Goal: Task Accomplishment & Management: Use online tool/utility

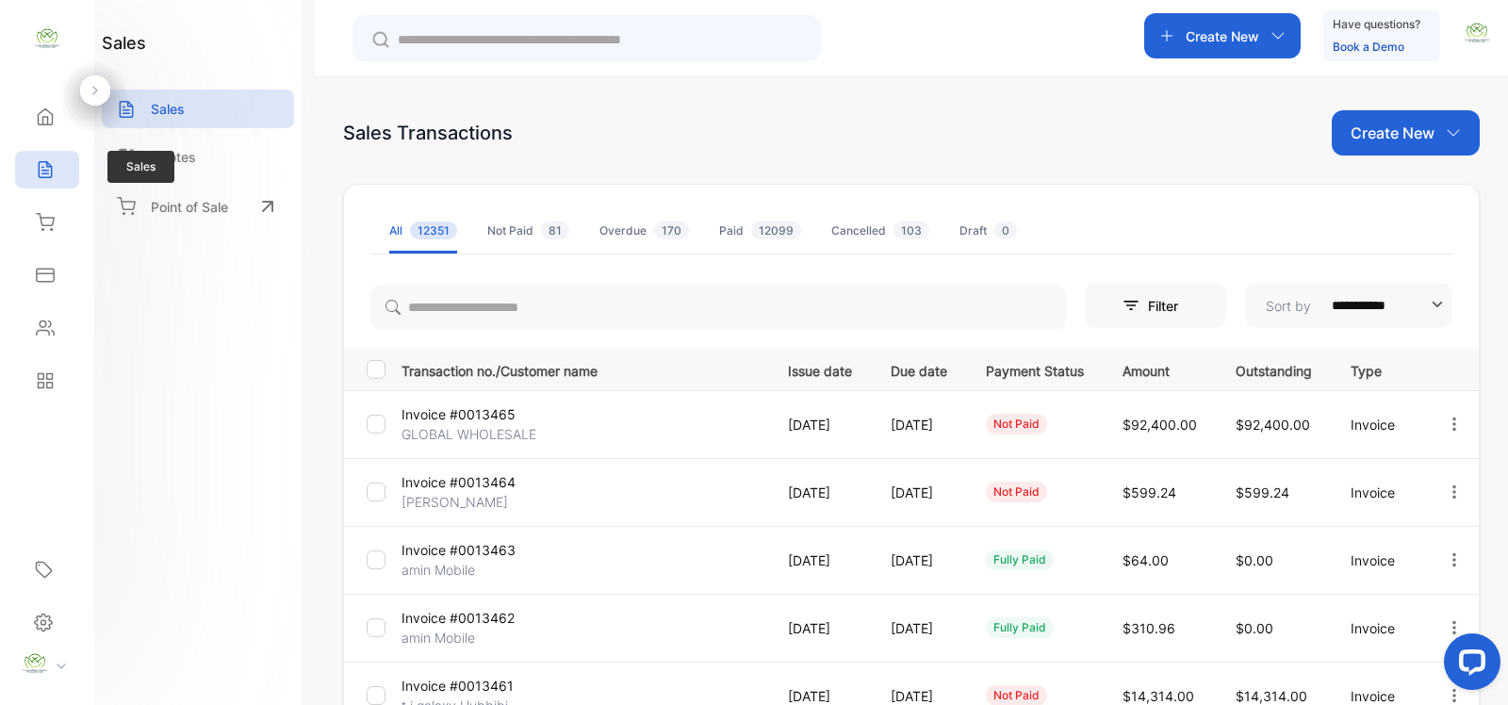
click at [68, 184] on div "Sales" at bounding box center [47, 170] width 64 height 38
click at [194, 100] on div "Sales" at bounding box center [198, 109] width 192 height 39
click at [69, 177] on div "Sales" at bounding box center [47, 170] width 64 height 38
click at [163, 106] on p "Sales" at bounding box center [168, 109] width 34 height 20
click at [1216, 21] on div "Create New" at bounding box center [1223, 35] width 156 height 45
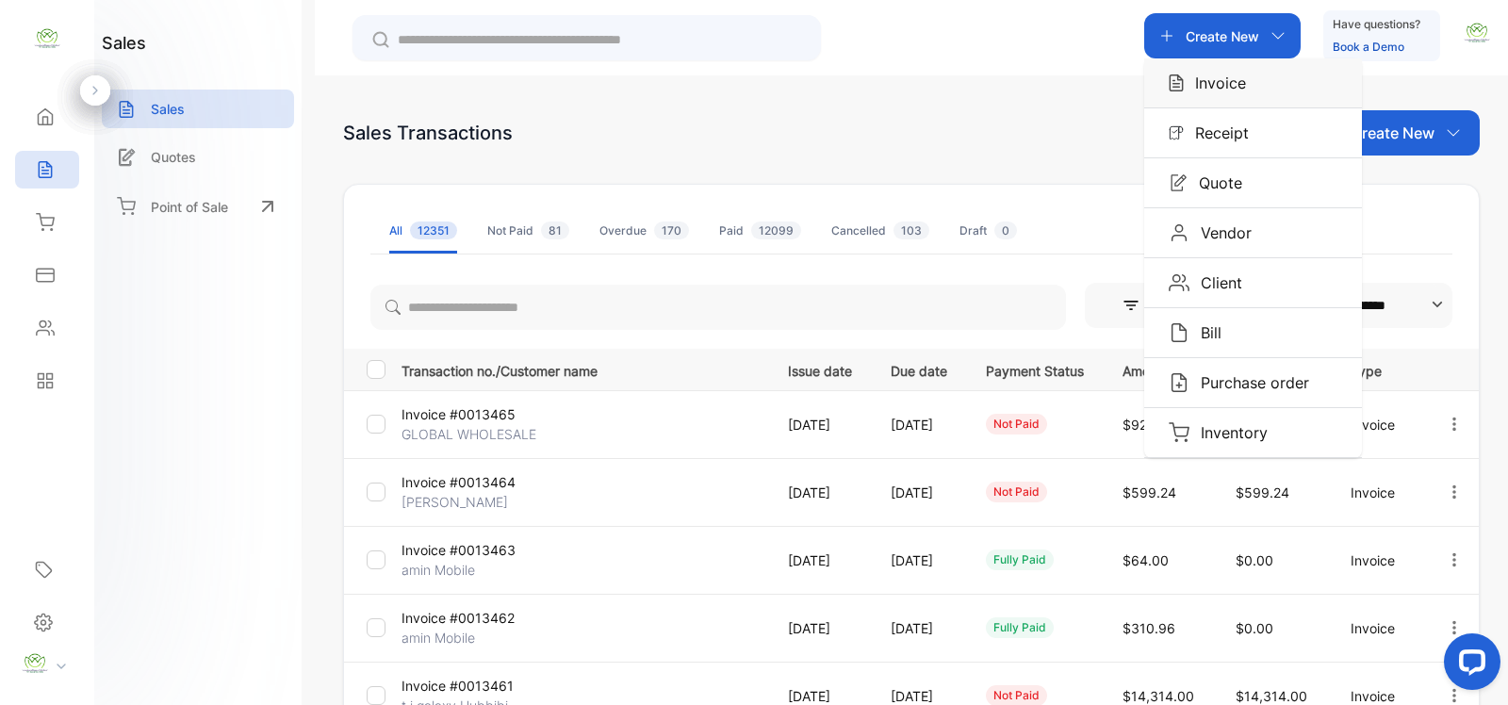
click at [1224, 75] on p "Invoice" at bounding box center [1215, 83] width 62 height 23
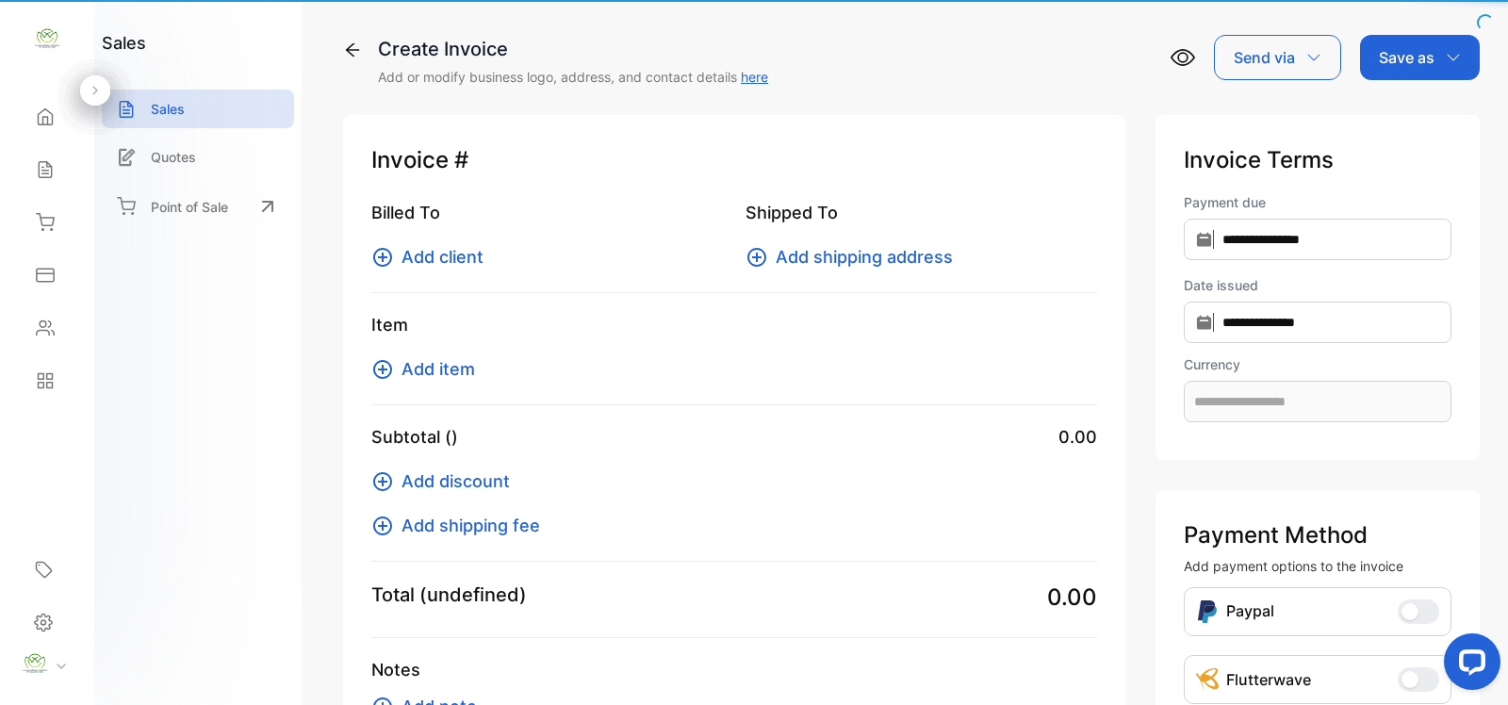
type input "**********"
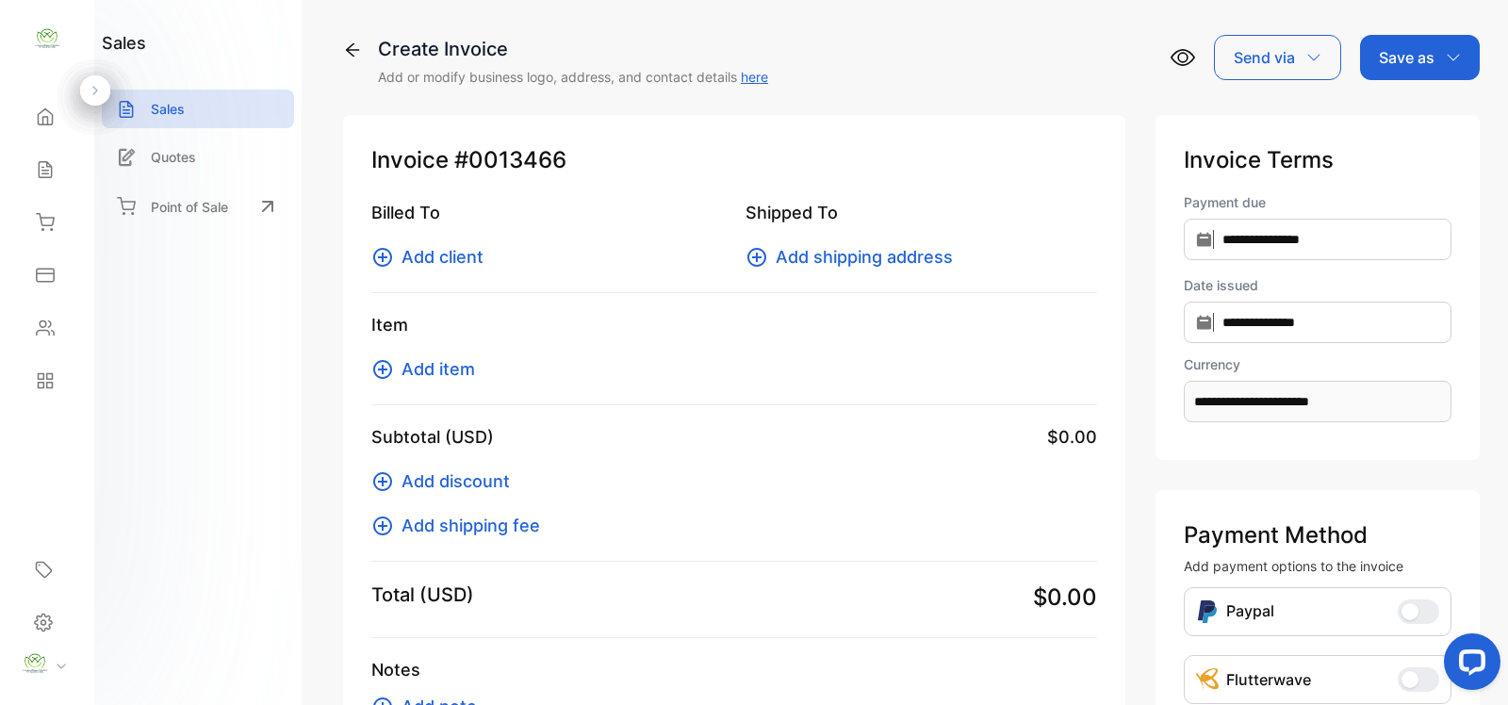
click at [388, 259] on icon at bounding box center [382, 257] width 23 height 23
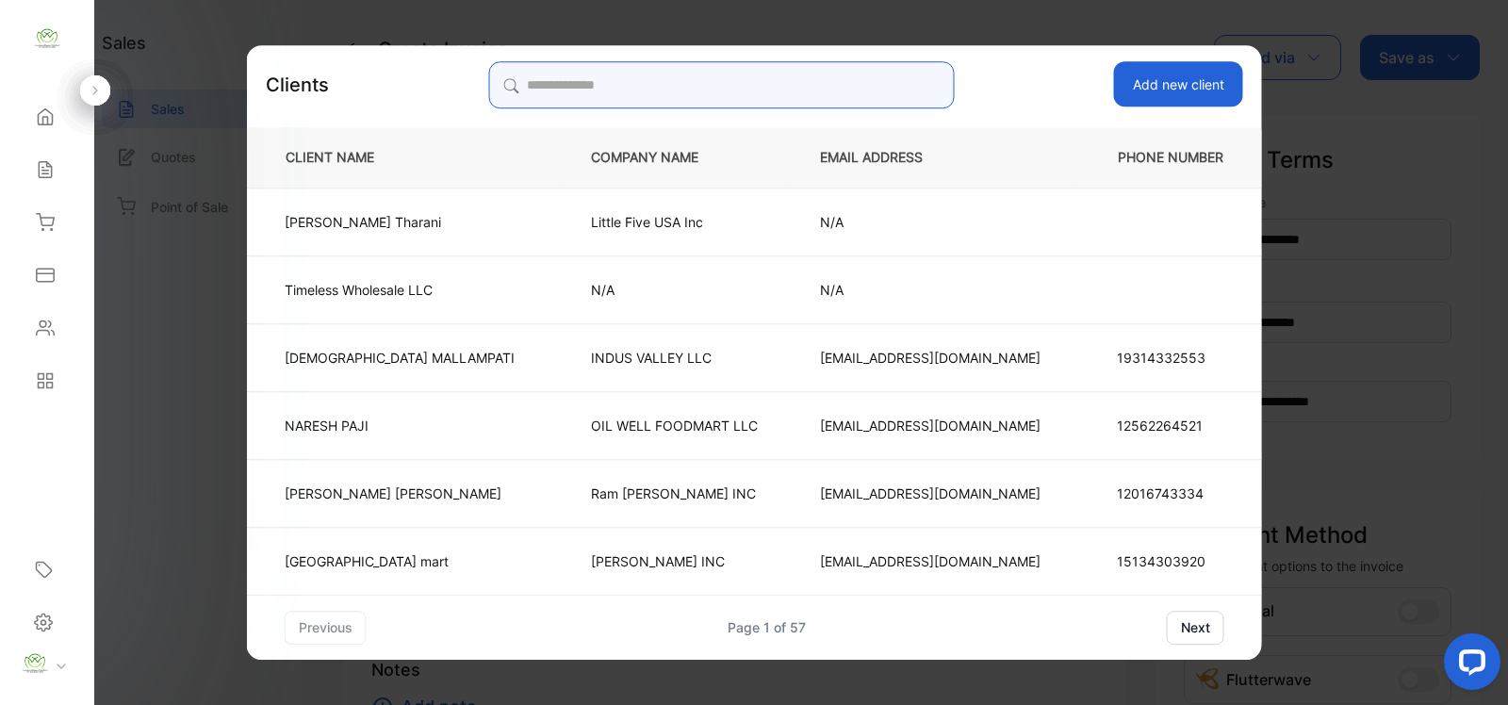
click at [778, 101] on input "search" at bounding box center [721, 84] width 466 height 47
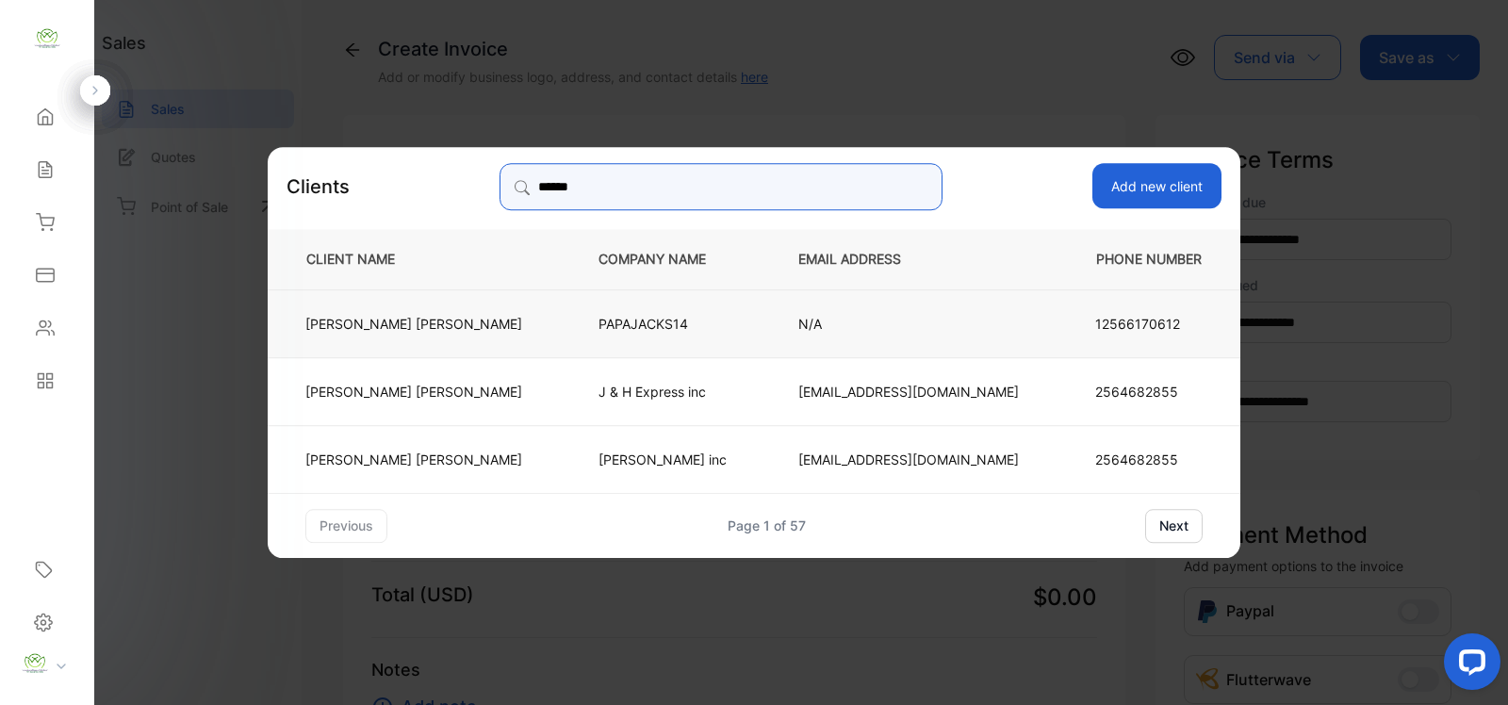
type input "******"
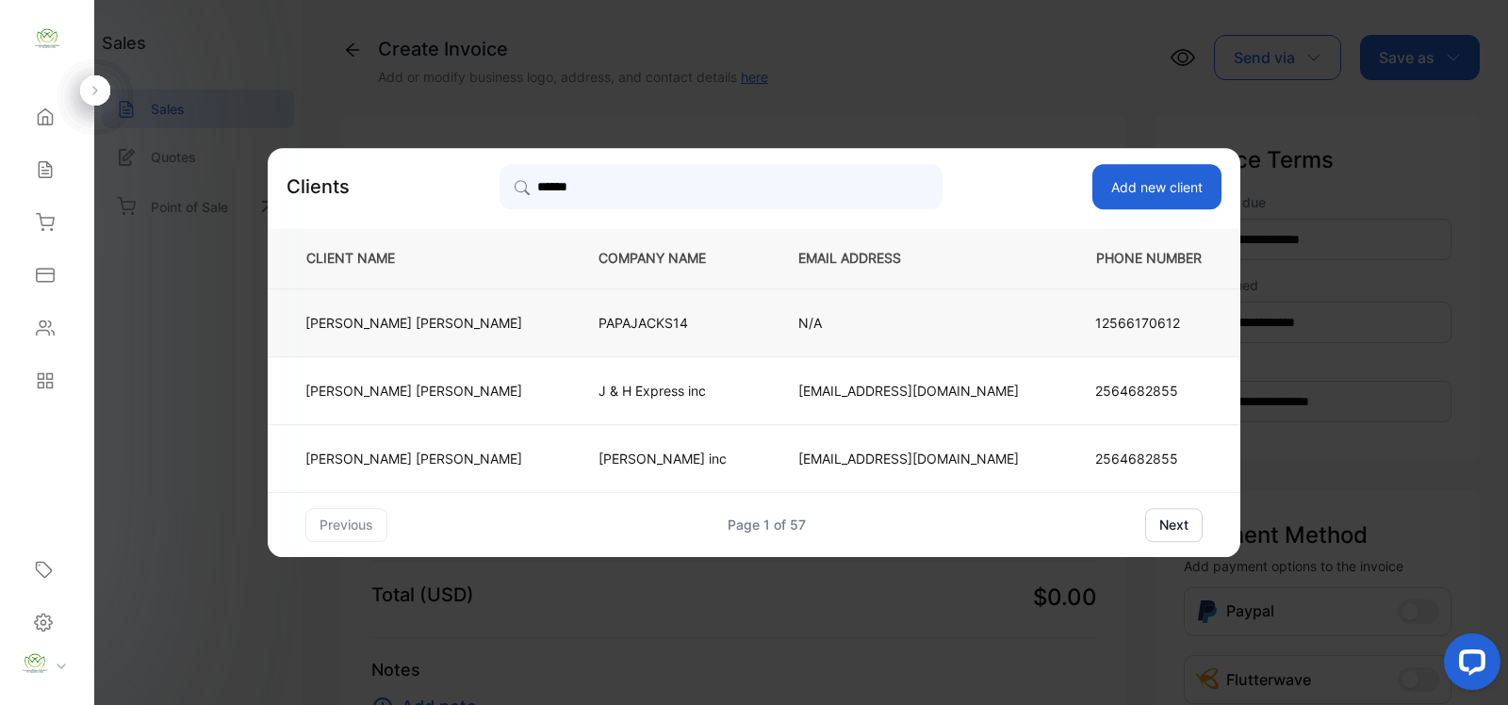
click at [700, 331] on td "PAPAJACKS14" at bounding box center [668, 322] width 200 height 68
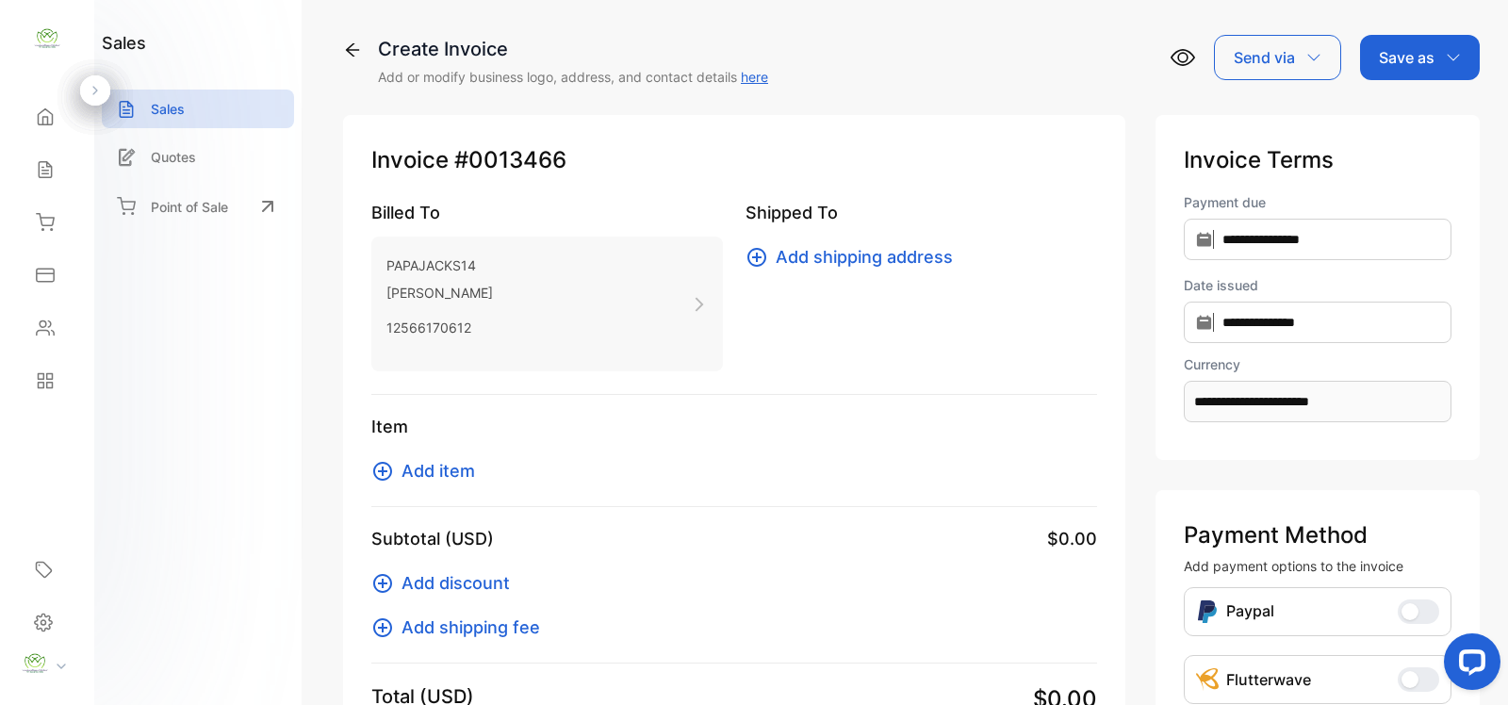
click at [380, 473] on icon at bounding box center [382, 471] width 23 height 23
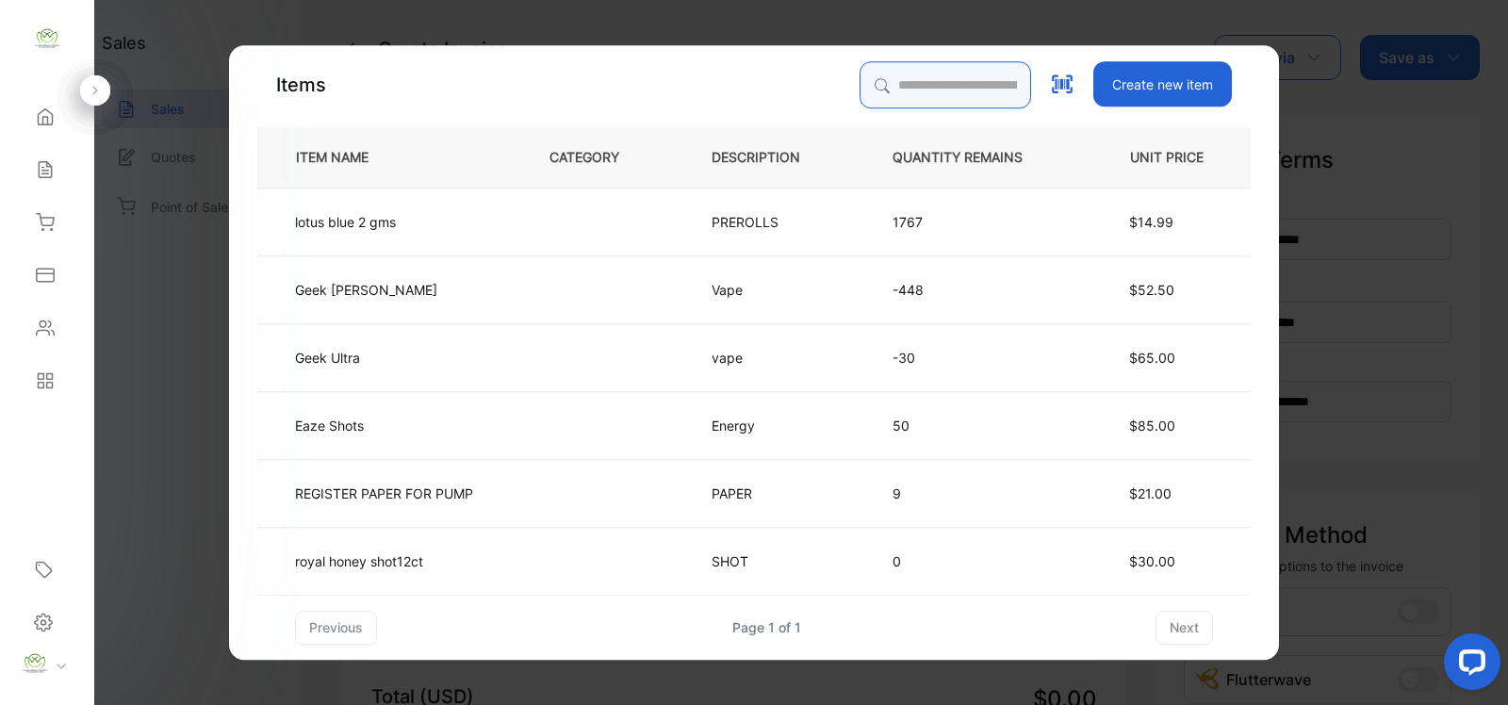
click at [976, 85] on input "search" at bounding box center [946, 84] width 172 height 47
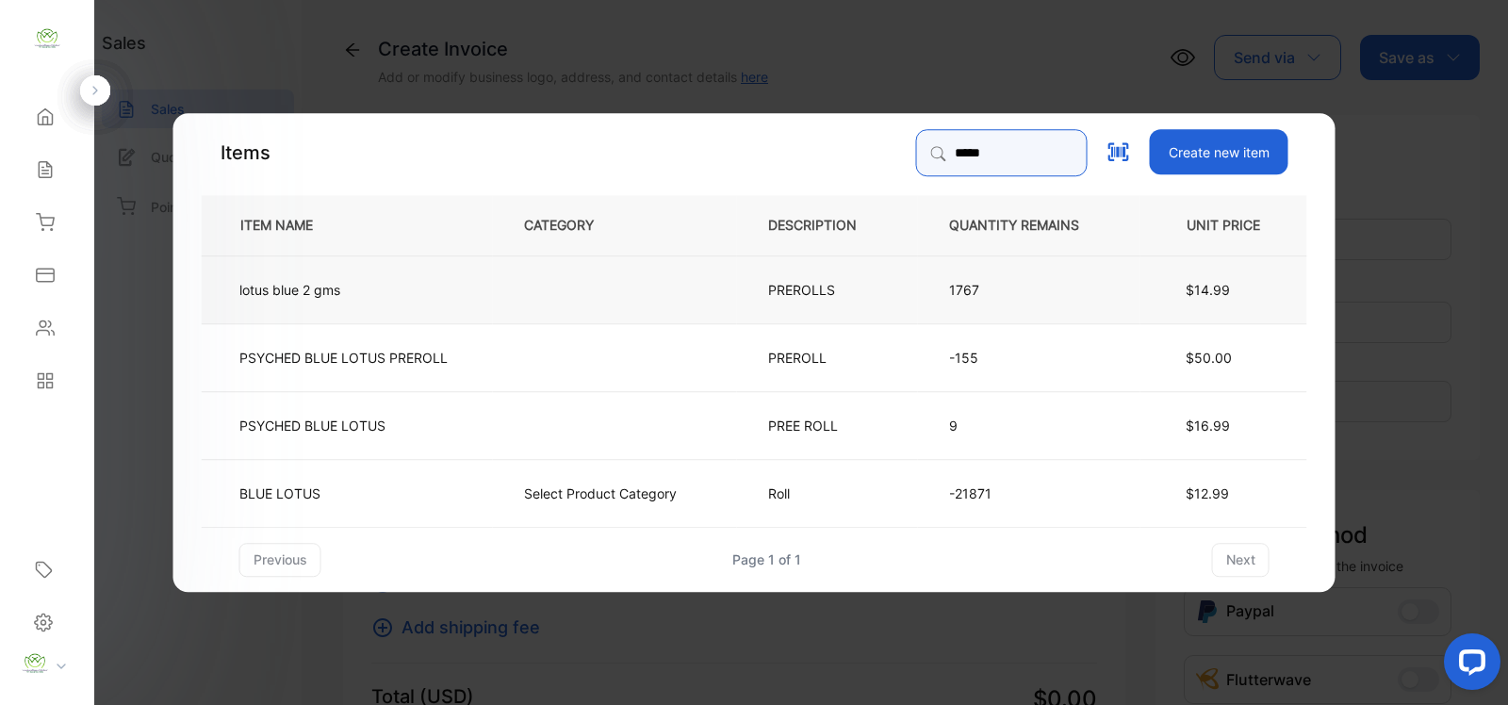
type input "*****"
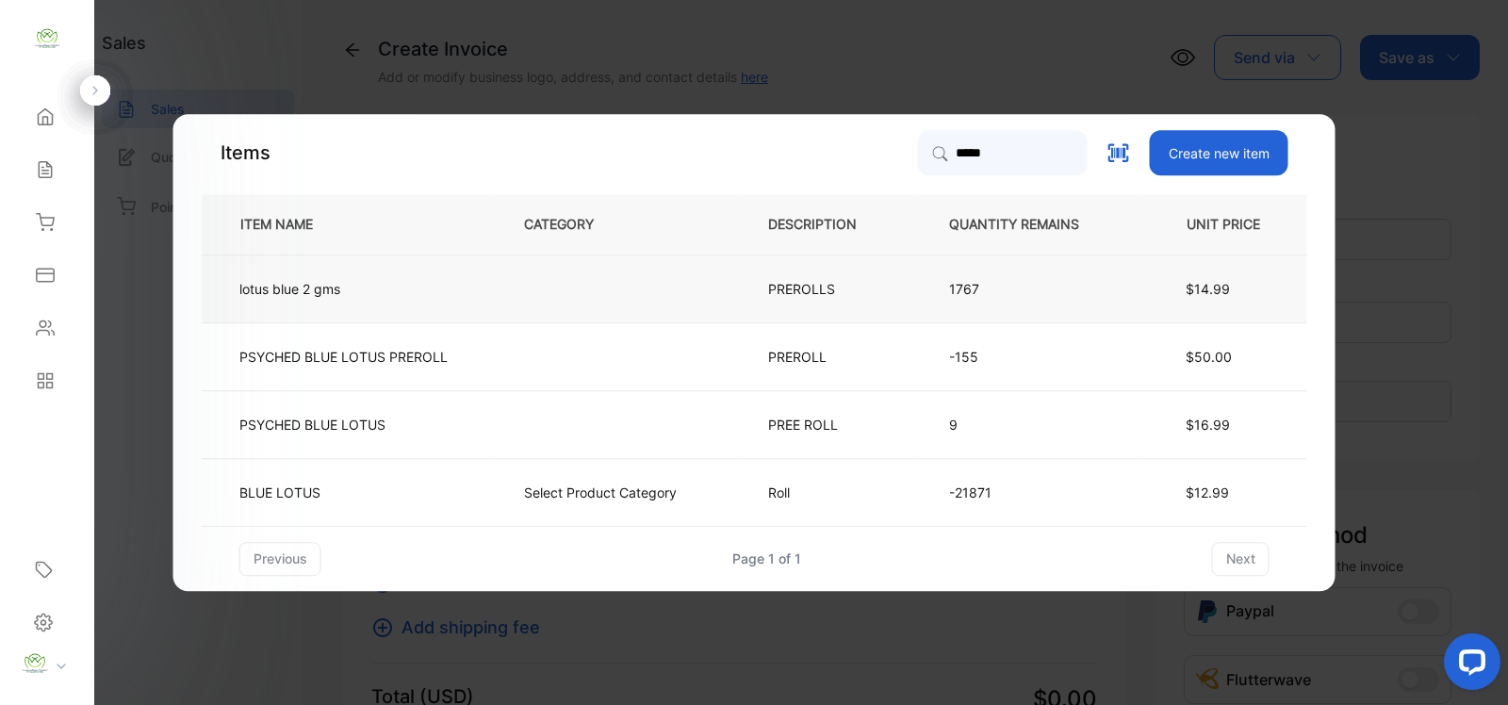
click at [1172, 280] on td "$14.99" at bounding box center [1224, 289] width 167 height 68
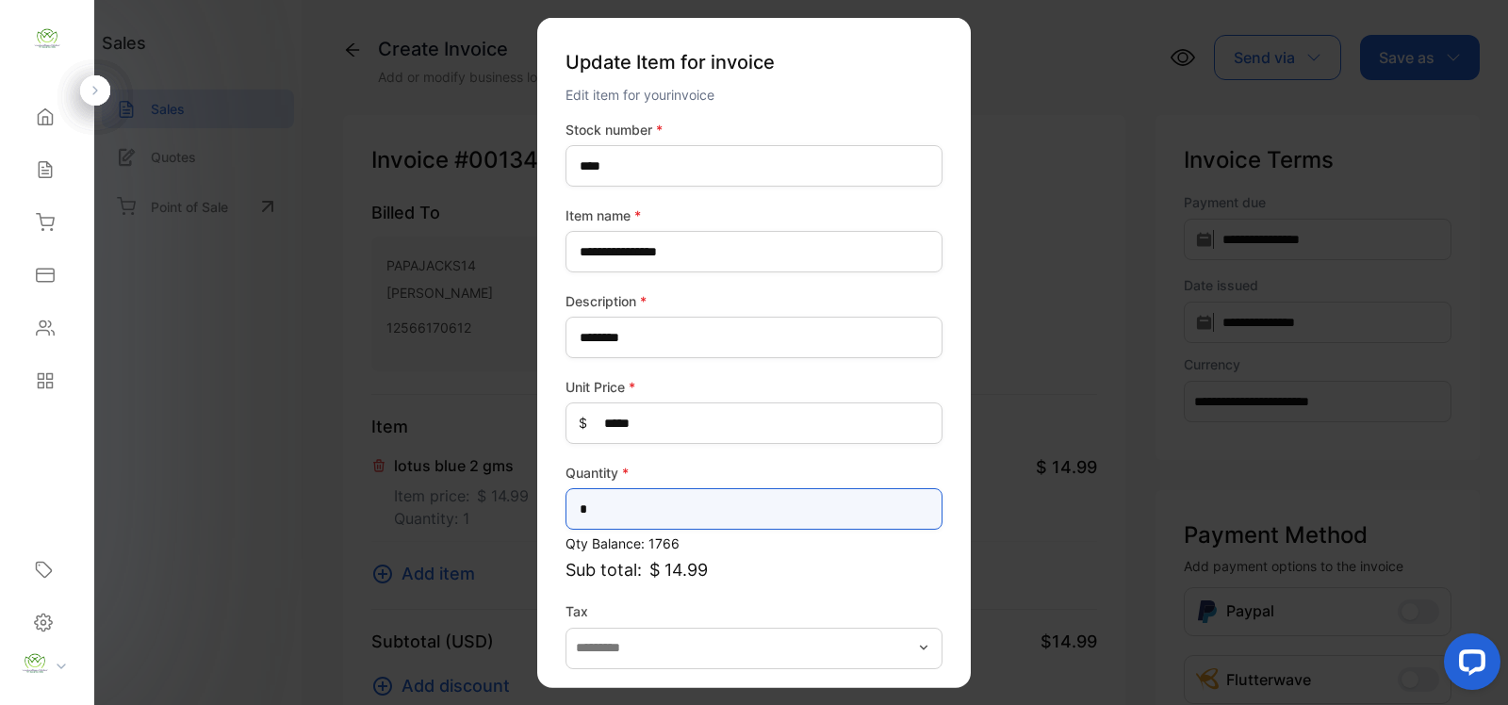
click at [652, 505] on input "*" at bounding box center [754, 508] width 377 height 41
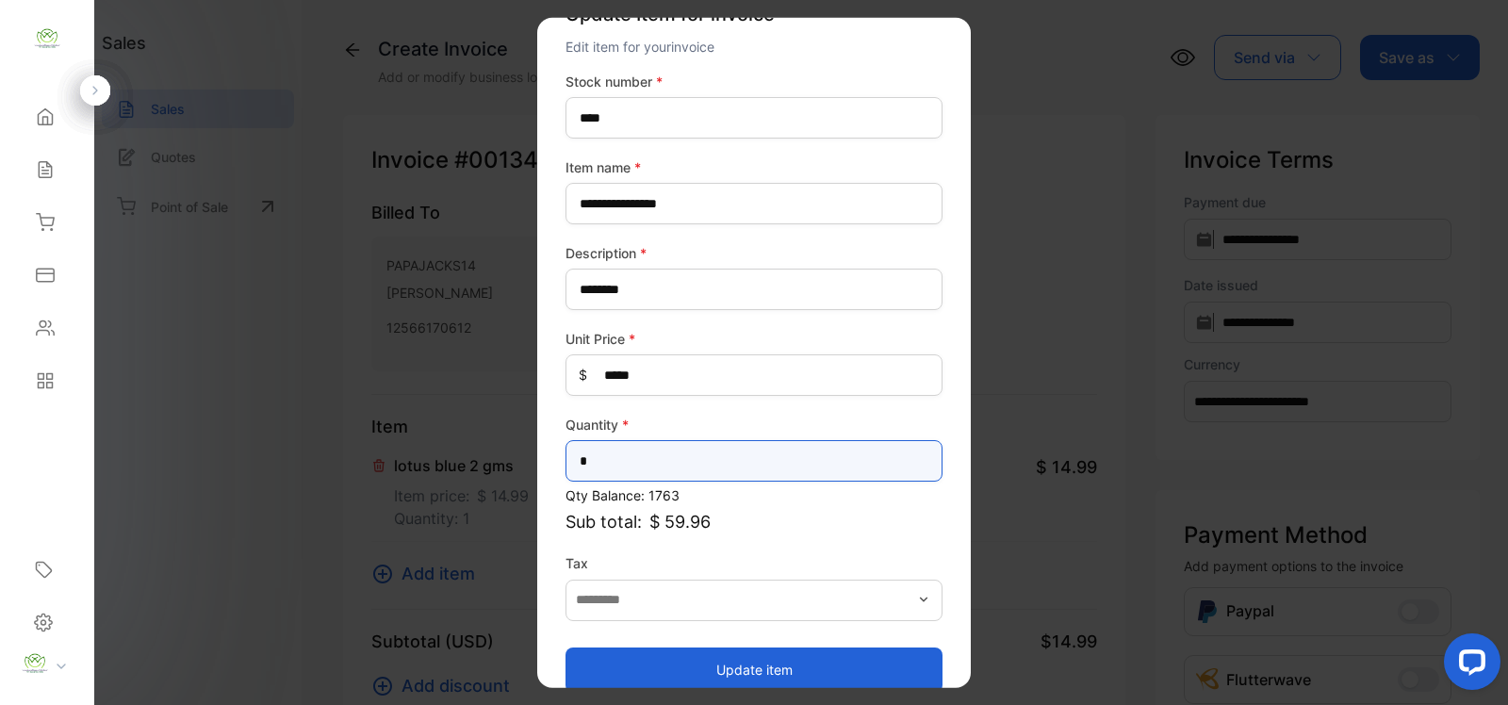
scroll to position [74, 0]
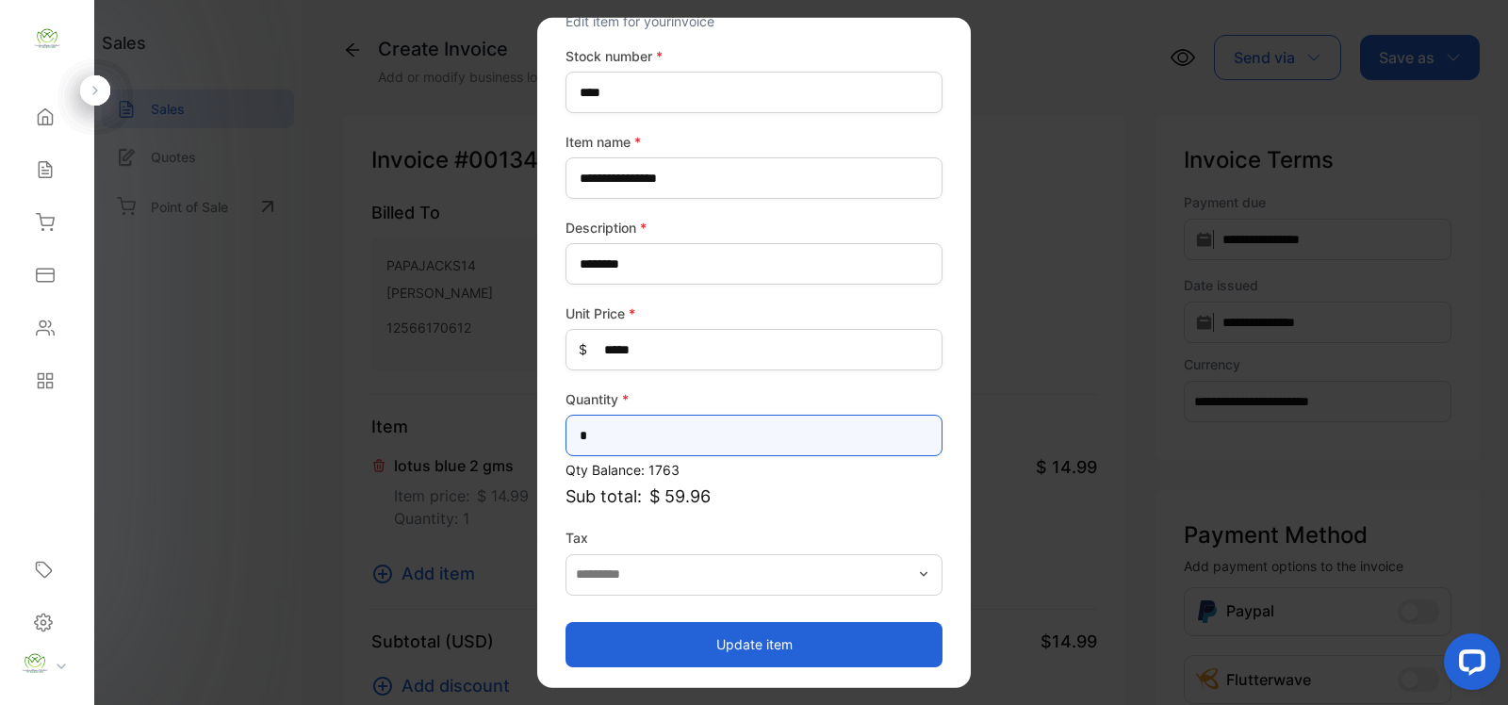
type input "*"
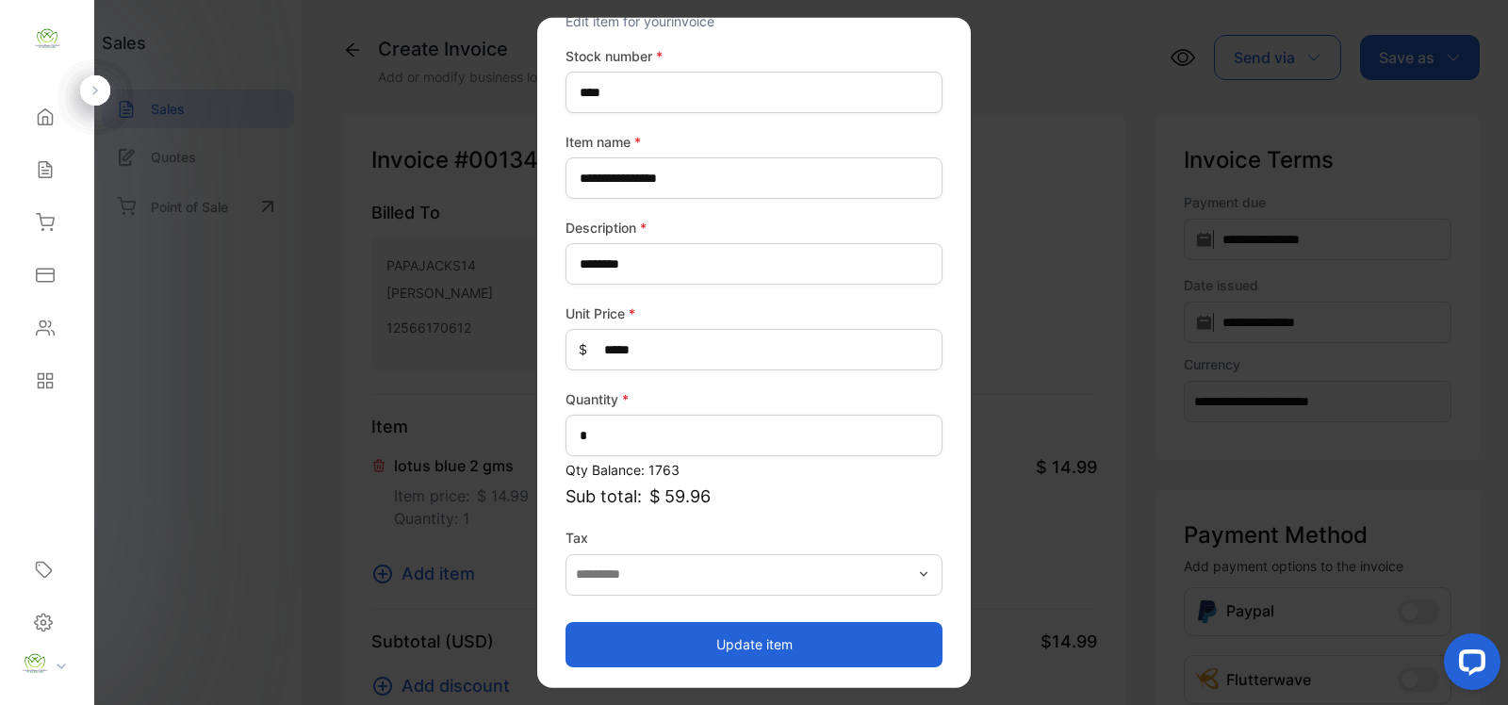
click at [797, 625] on button "Update item" at bounding box center [754, 643] width 377 height 45
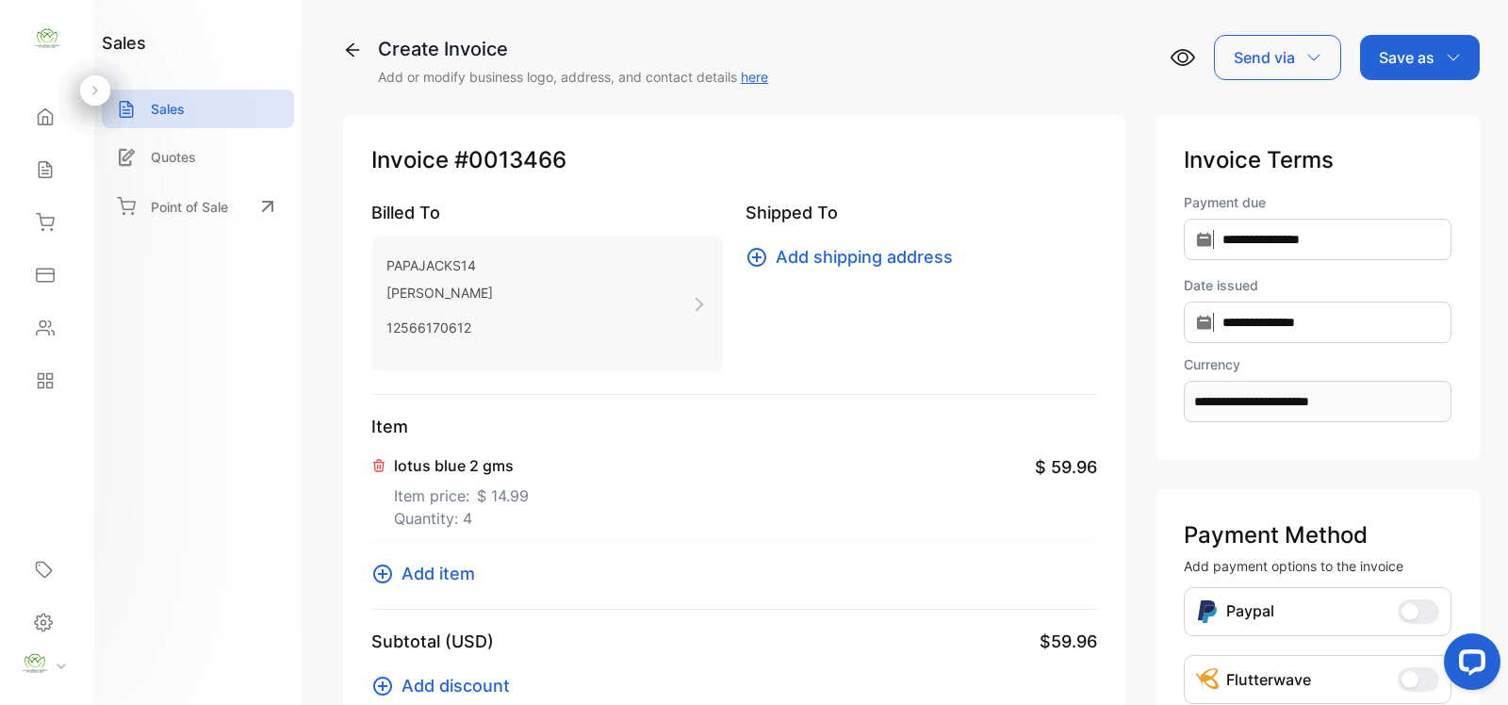
click at [389, 563] on icon at bounding box center [382, 574] width 23 height 23
click at [380, 577] on icon at bounding box center [382, 574] width 23 height 23
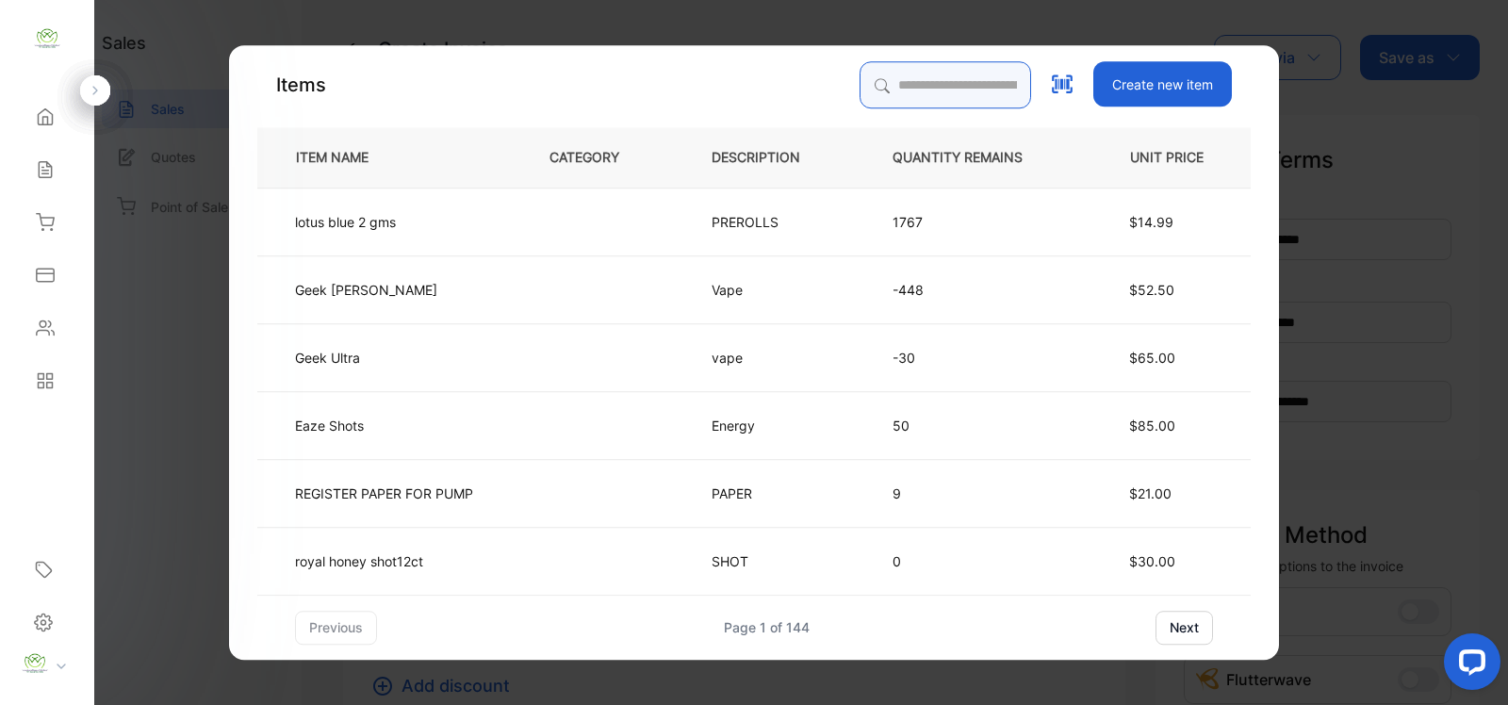
click at [958, 78] on input "search" at bounding box center [946, 84] width 172 height 47
type input "**********"
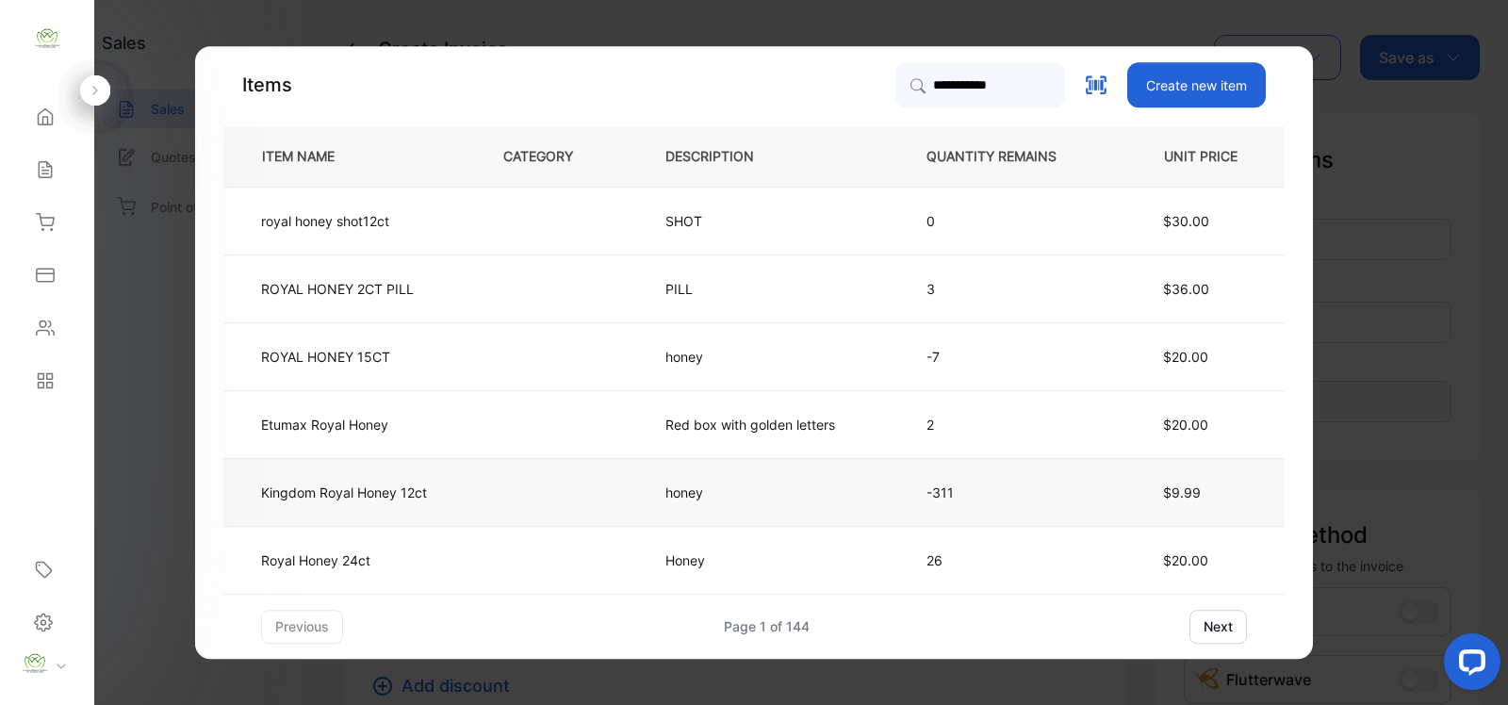
click at [1111, 500] on td "-311" at bounding box center [1007, 492] width 222 height 68
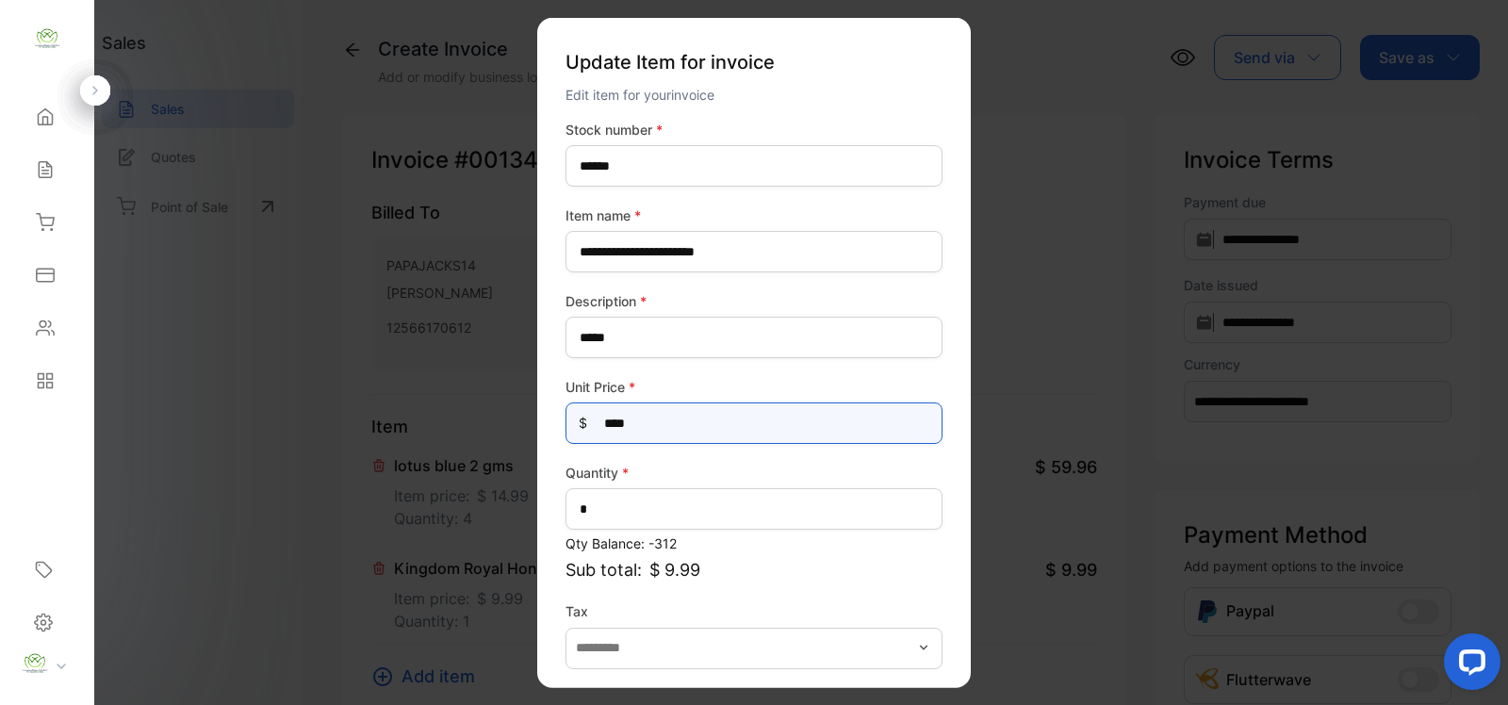
click at [703, 427] on Price-inputprice "****" at bounding box center [754, 423] width 377 height 41
type Price-inputprice "*"
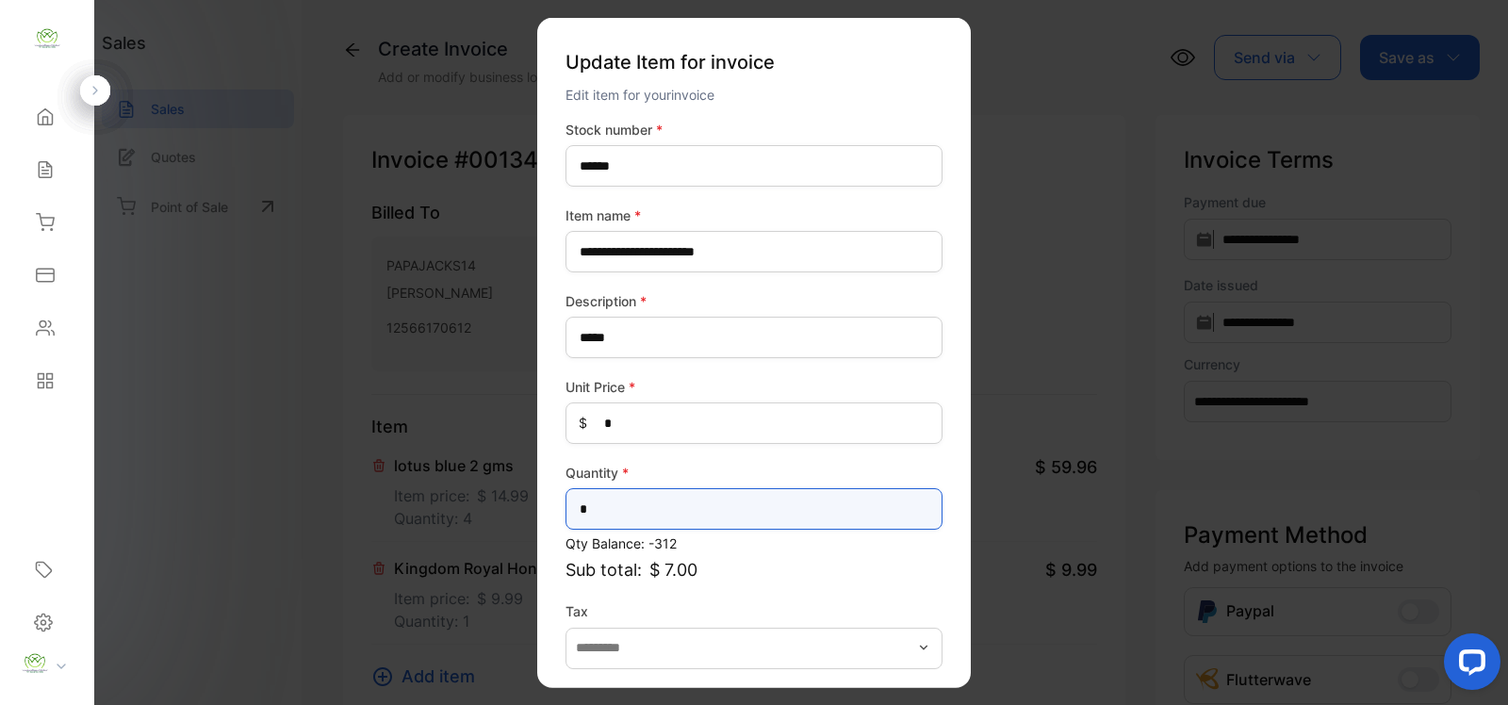
click at [671, 519] on input "*" at bounding box center [754, 508] width 377 height 41
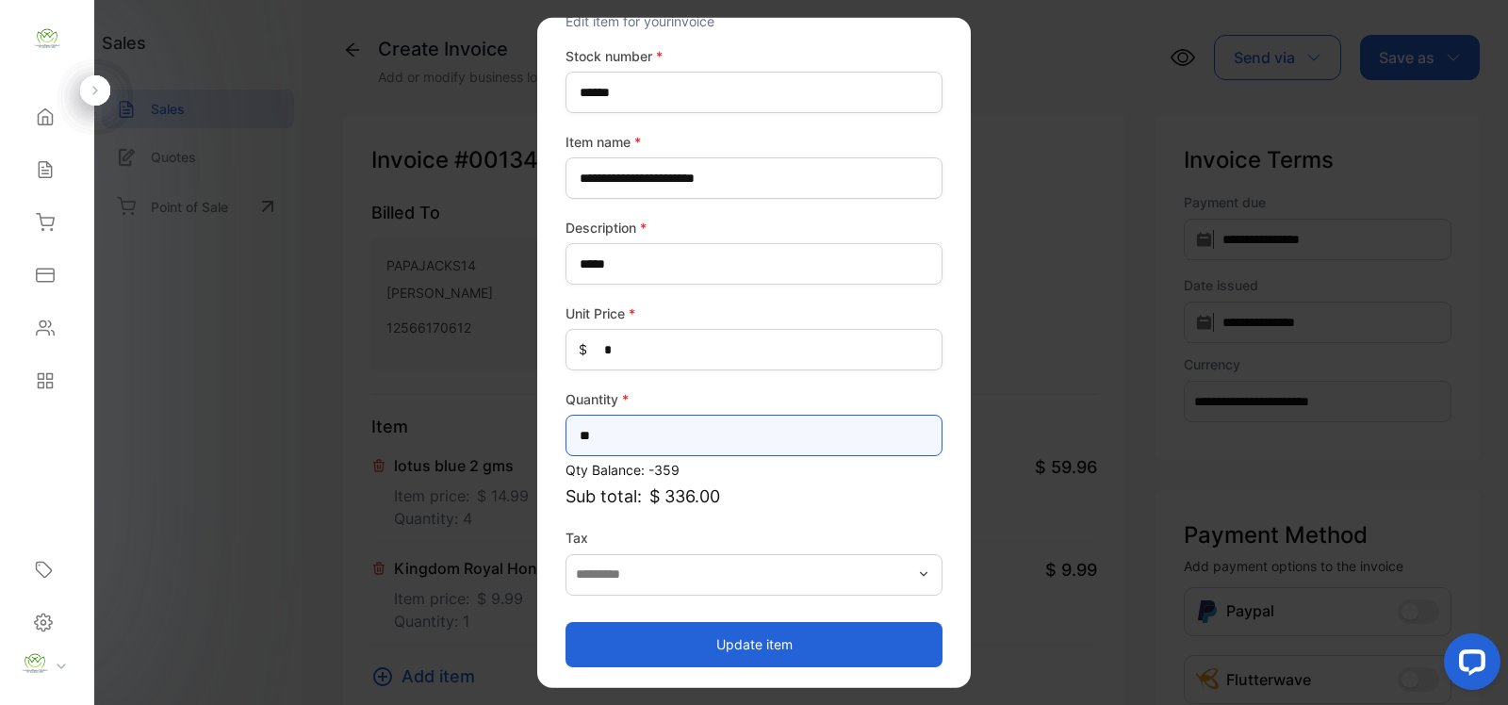
type input "**"
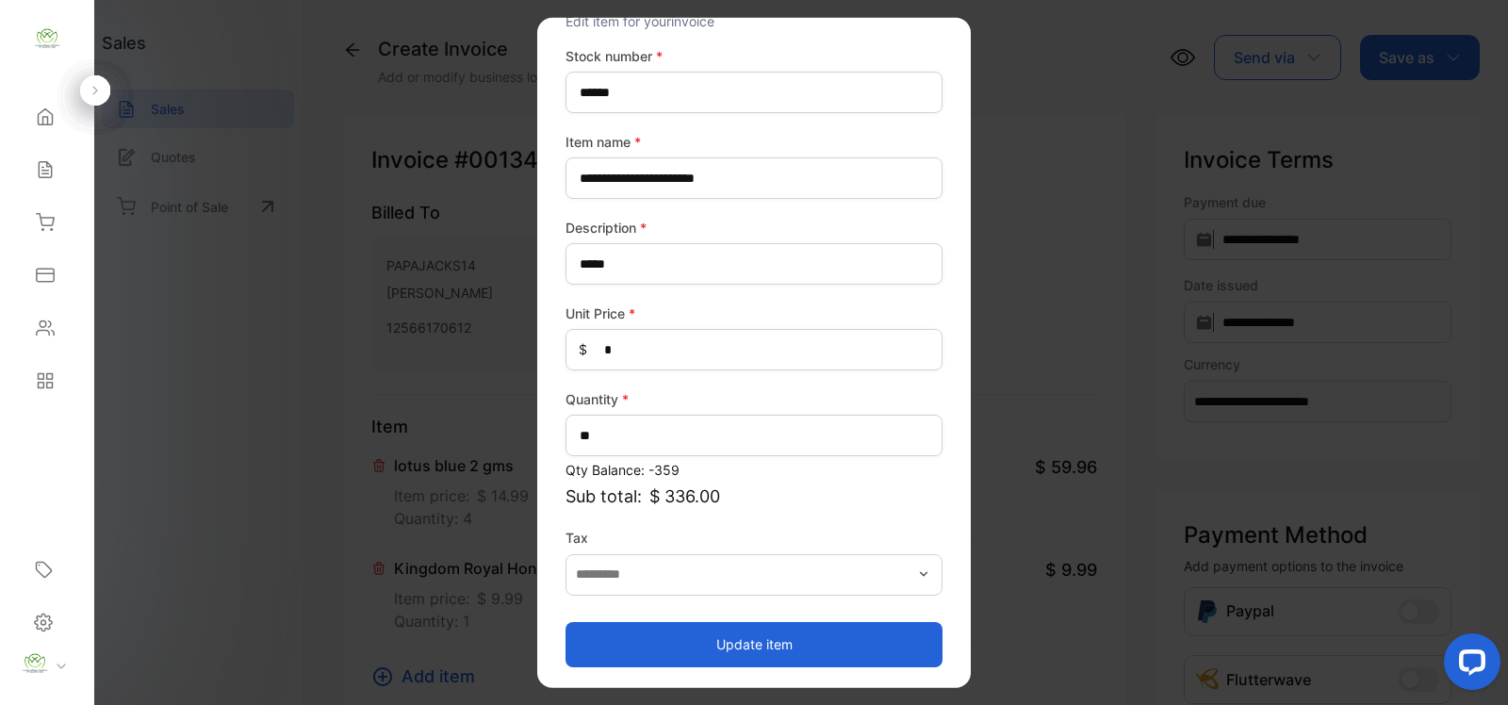
click at [639, 630] on button "Update item" at bounding box center [754, 643] width 377 height 45
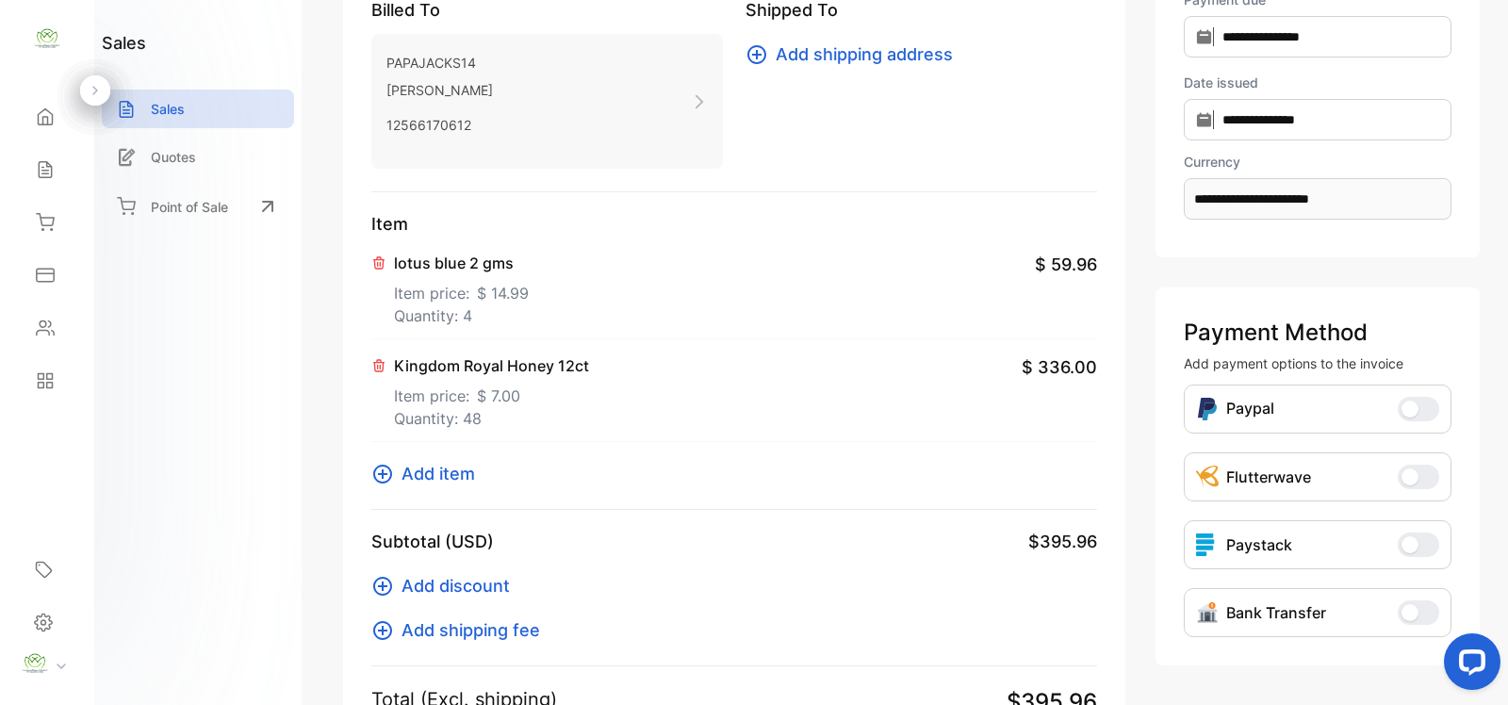
scroll to position [274, 0]
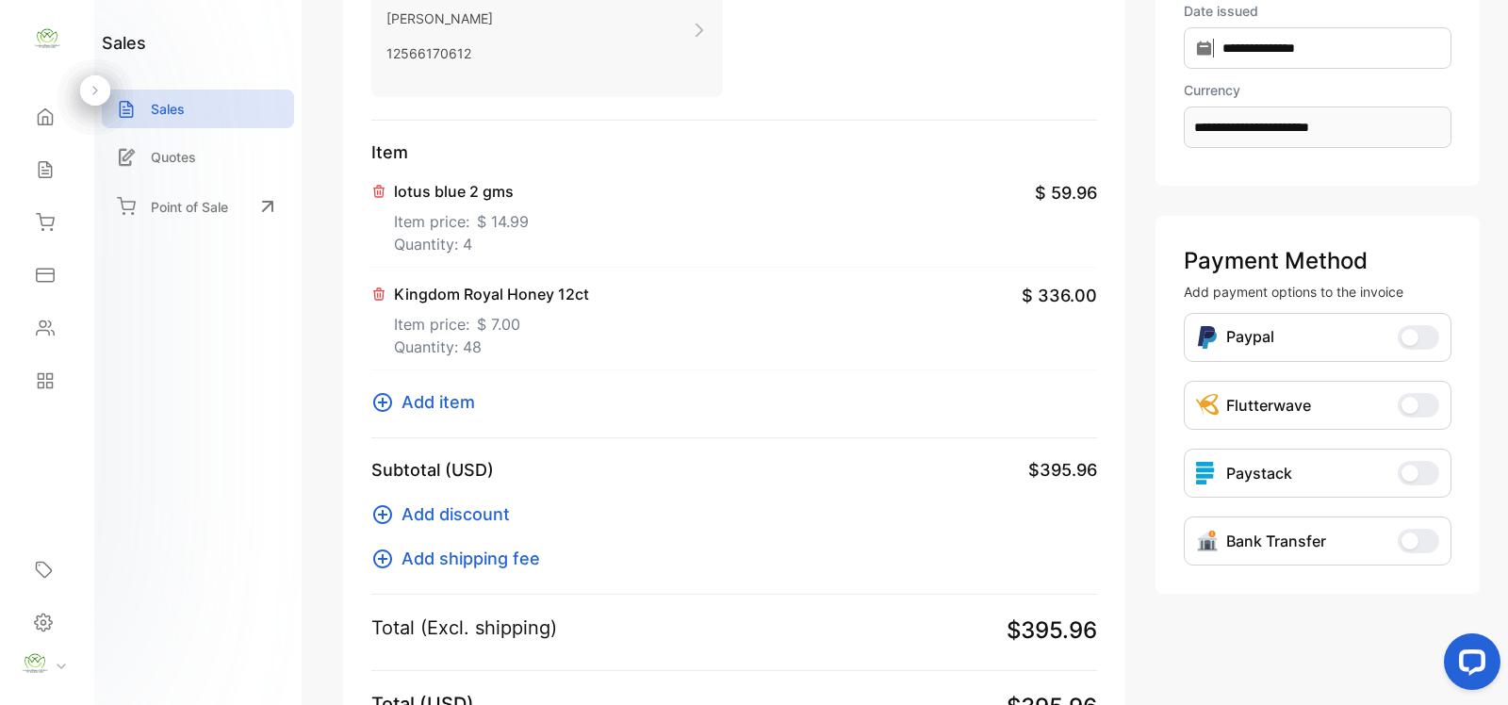
click at [383, 404] on icon at bounding box center [382, 402] width 19 height 19
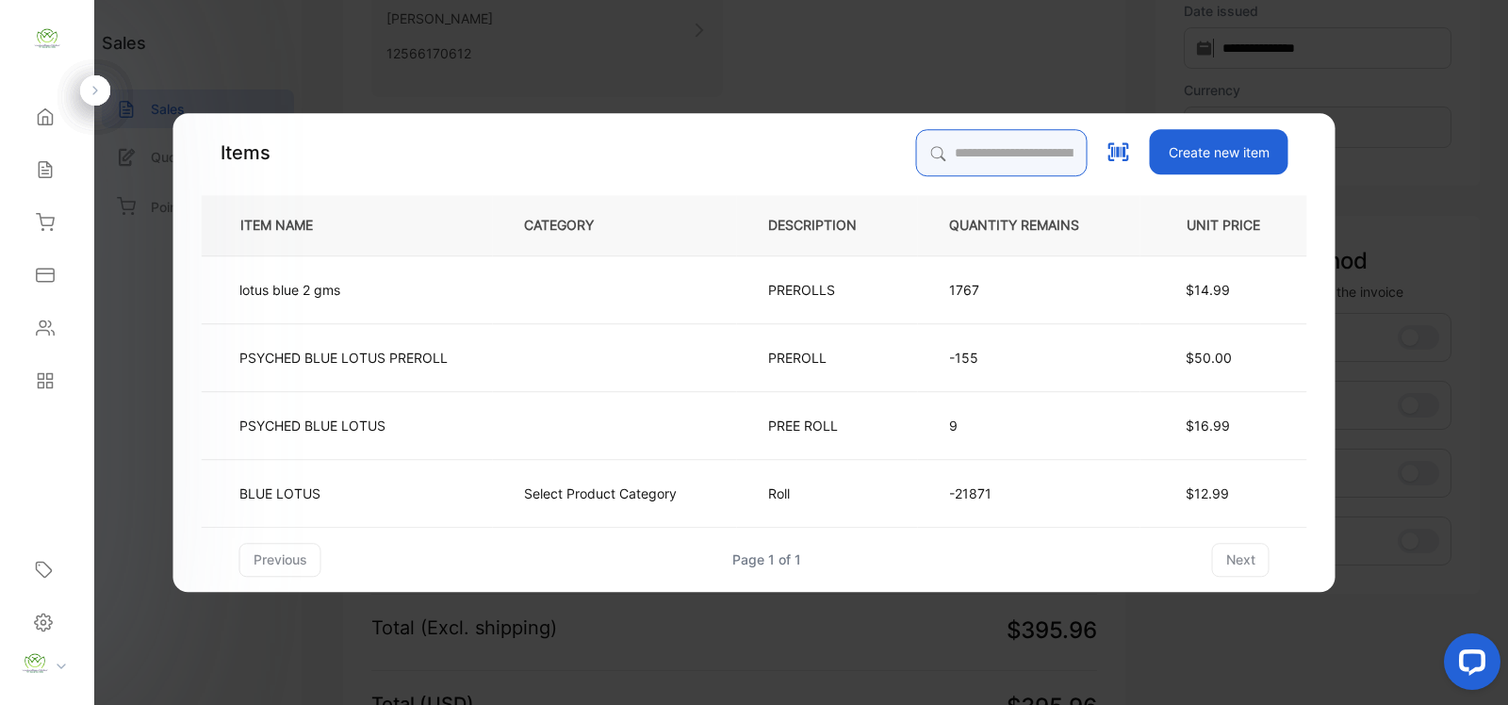
click at [1026, 143] on input "search" at bounding box center [1002, 152] width 172 height 47
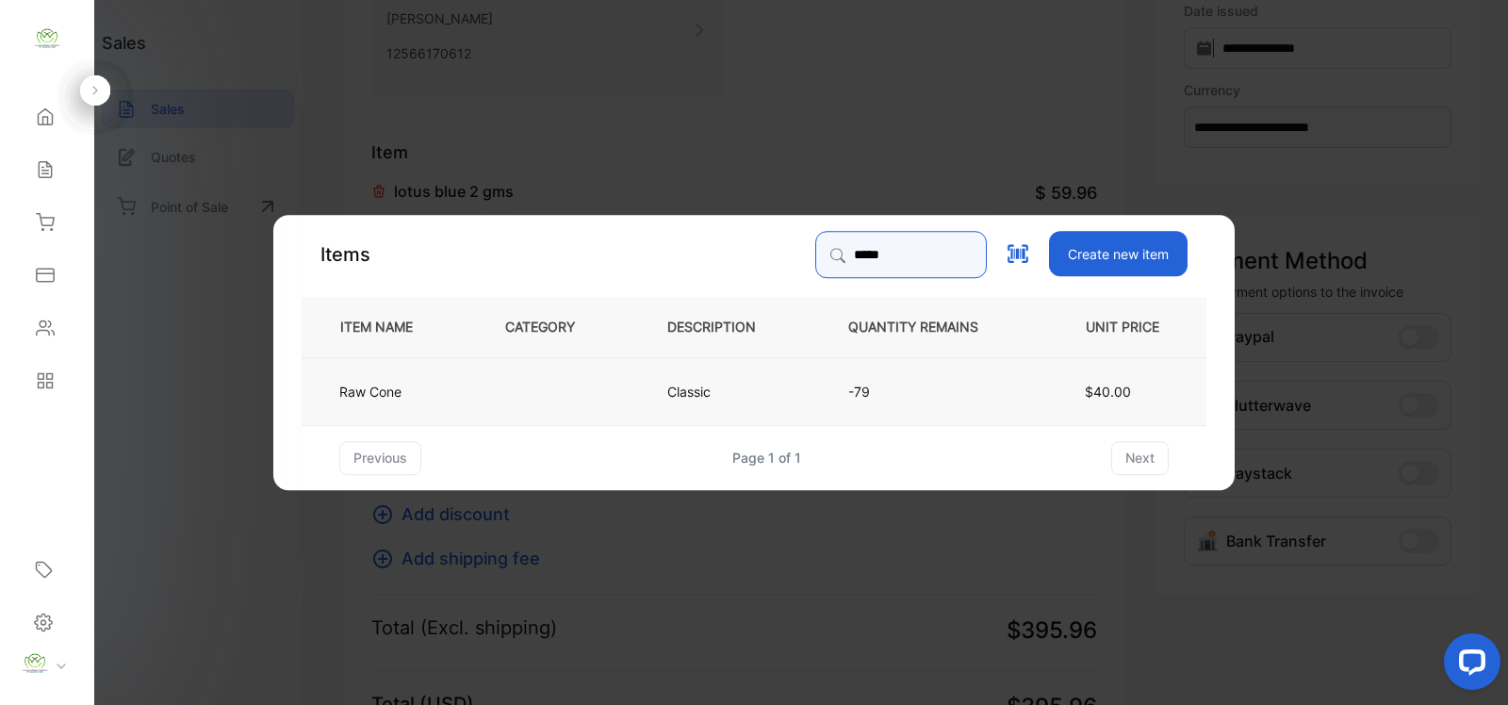
type input "*****"
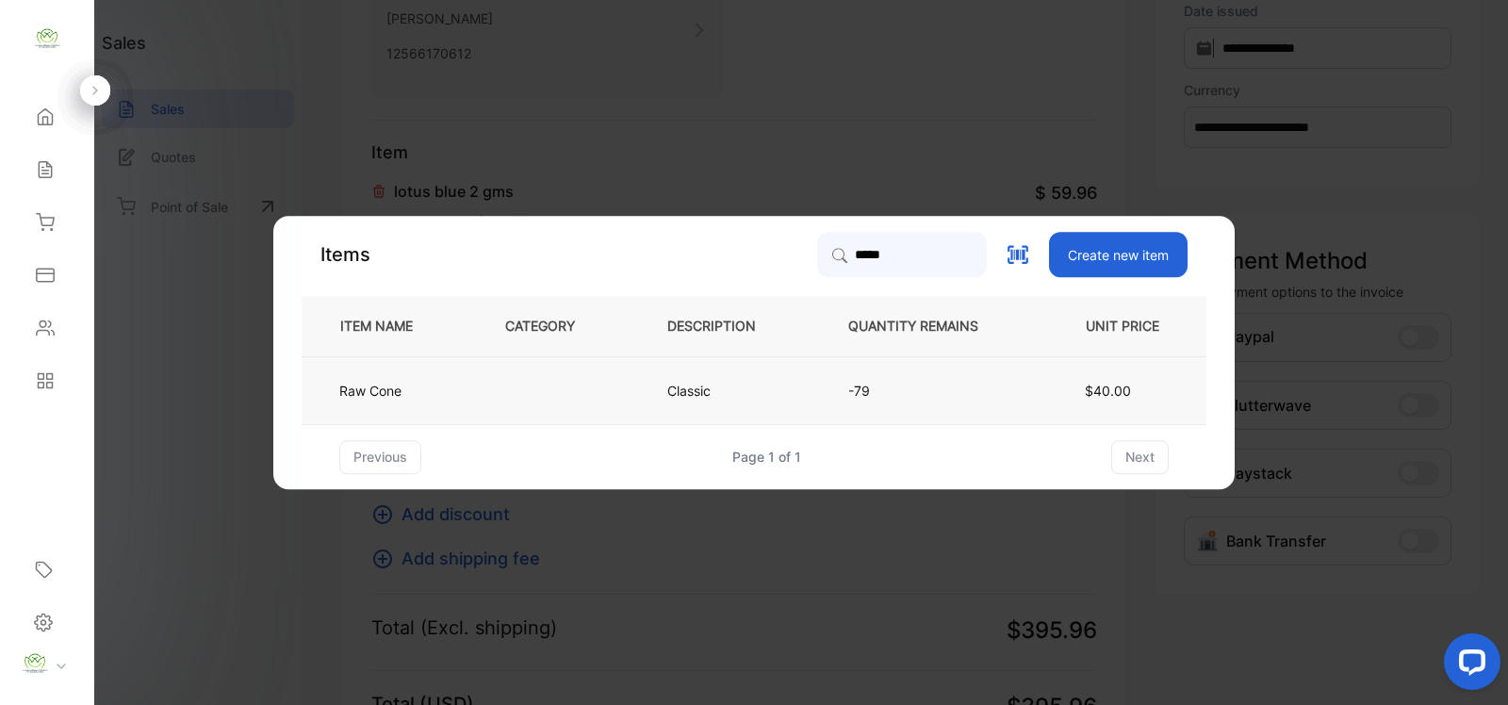
click at [794, 382] on td "Classic" at bounding box center [726, 390] width 181 height 68
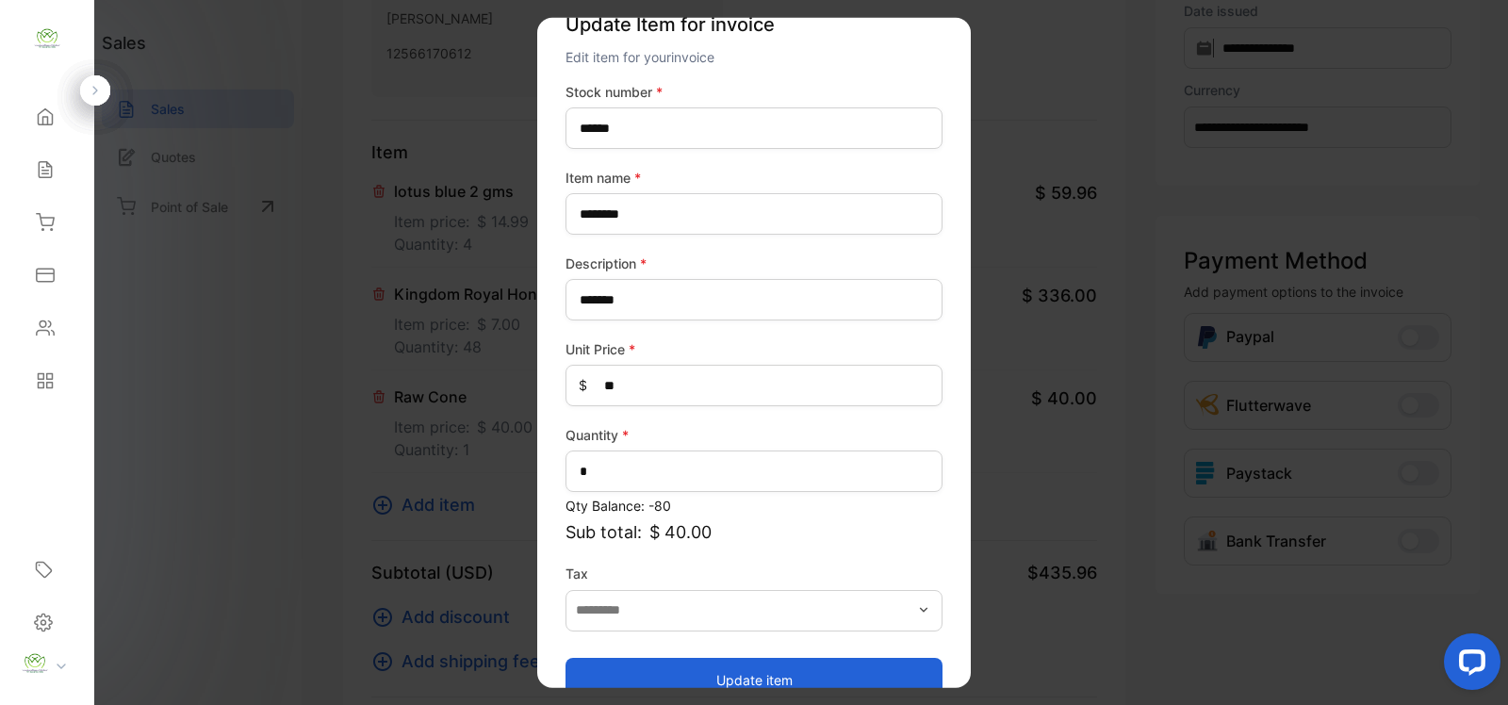
scroll to position [74, 0]
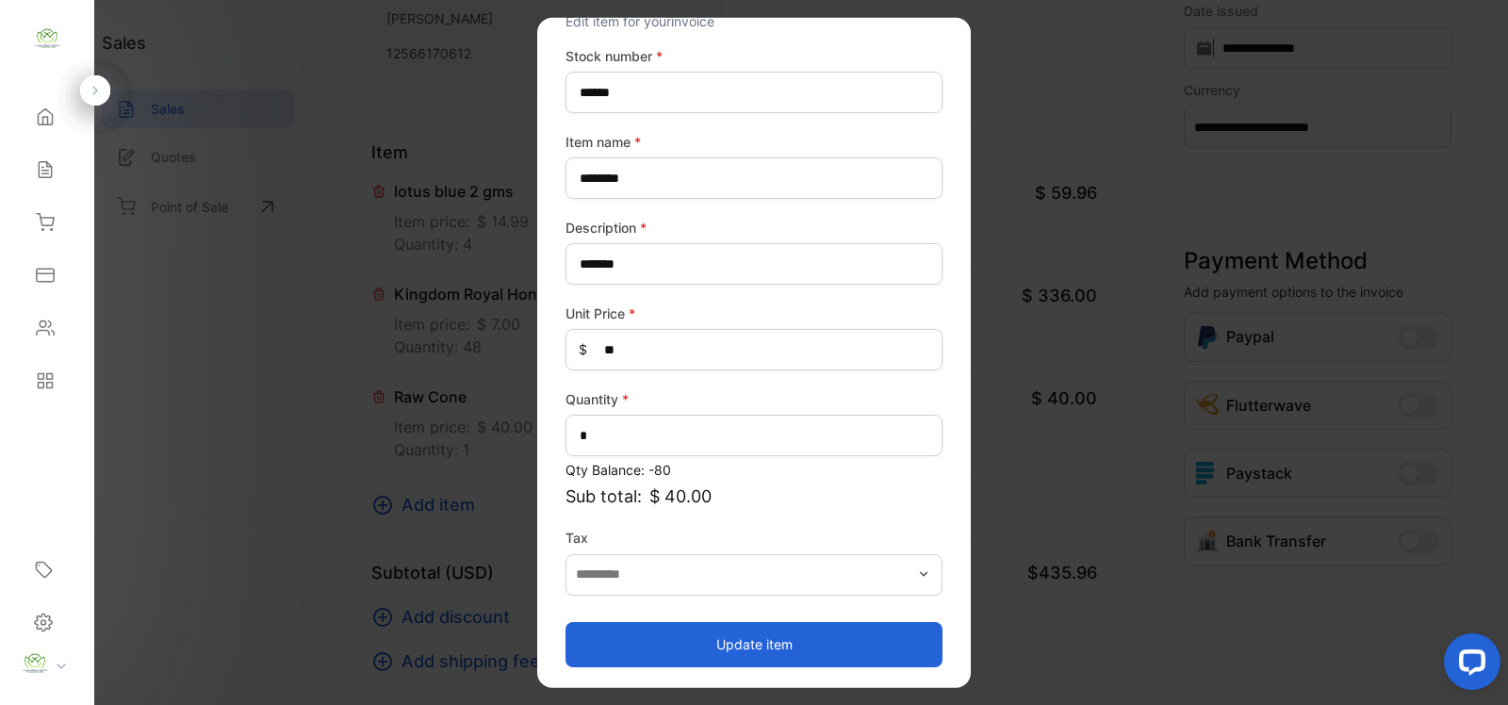
click at [832, 652] on button "Update item" at bounding box center [754, 643] width 377 height 45
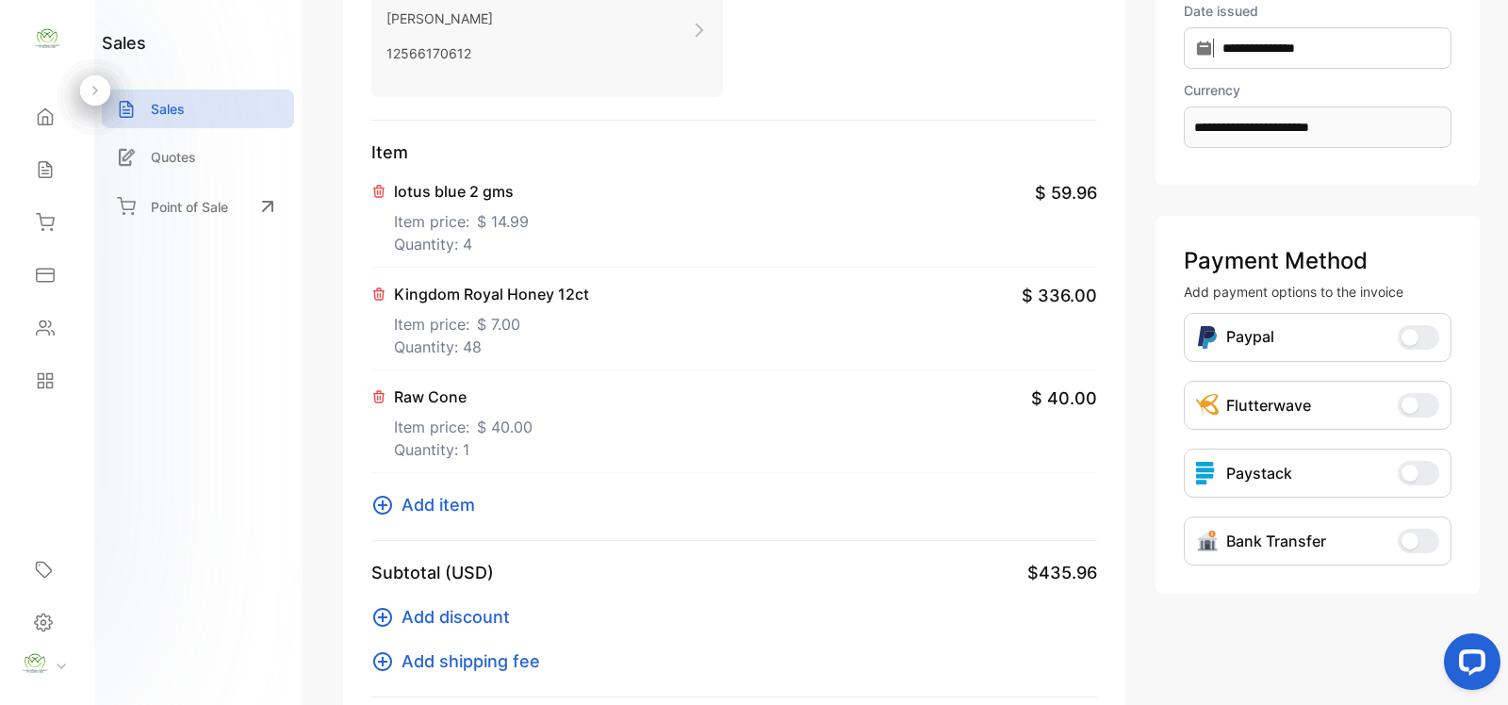
click at [384, 501] on icon at bounding box center [382, 505] width 23 height 23
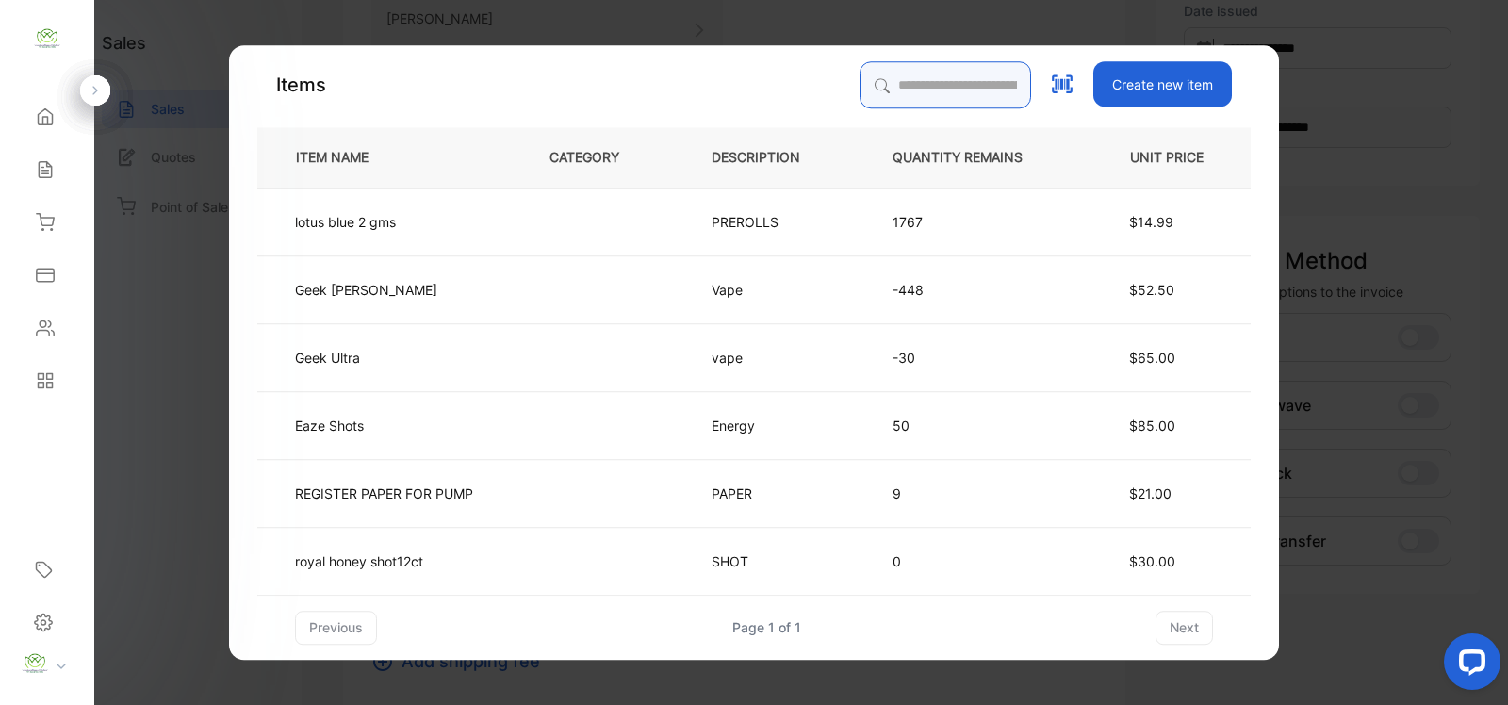
click at [980, 85] on input "search" at bounding box center [946, 84] width 172 height 47
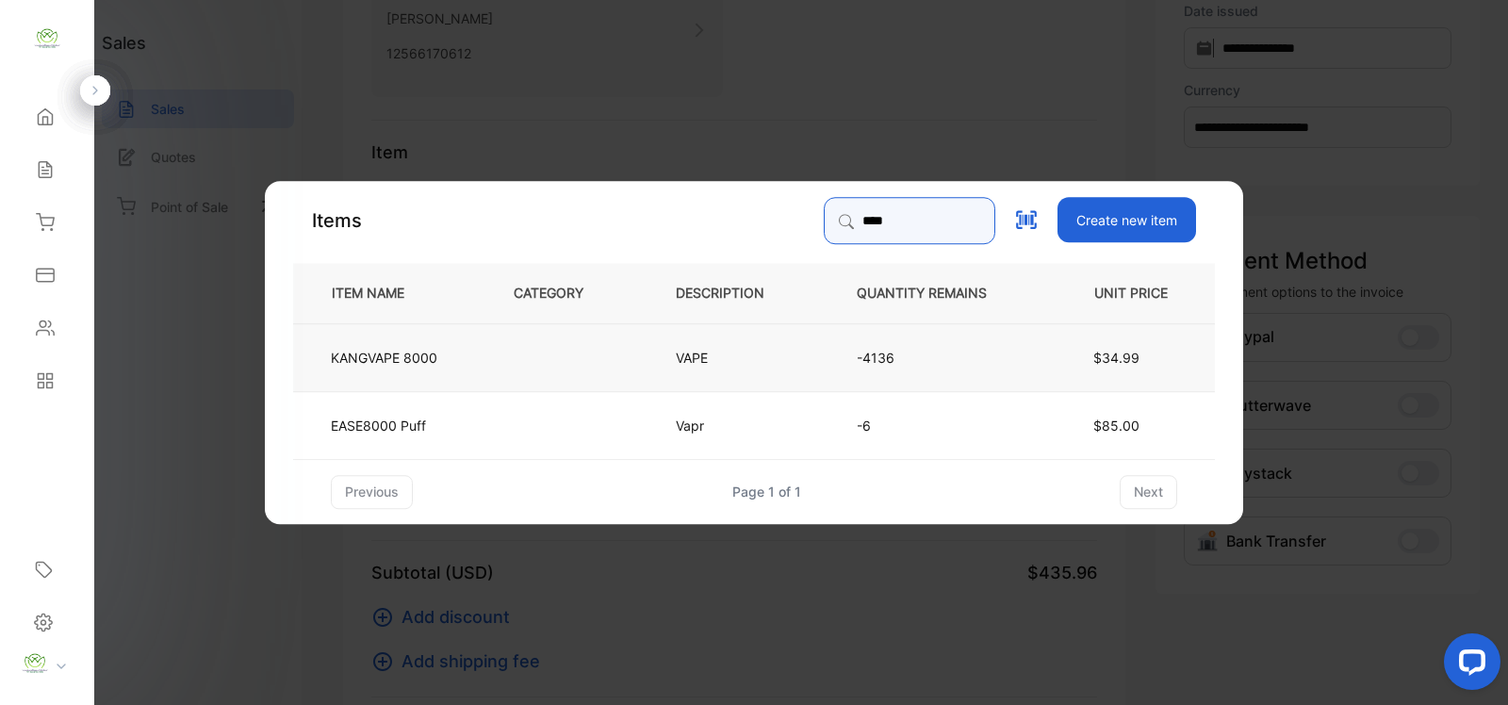
type input "****"
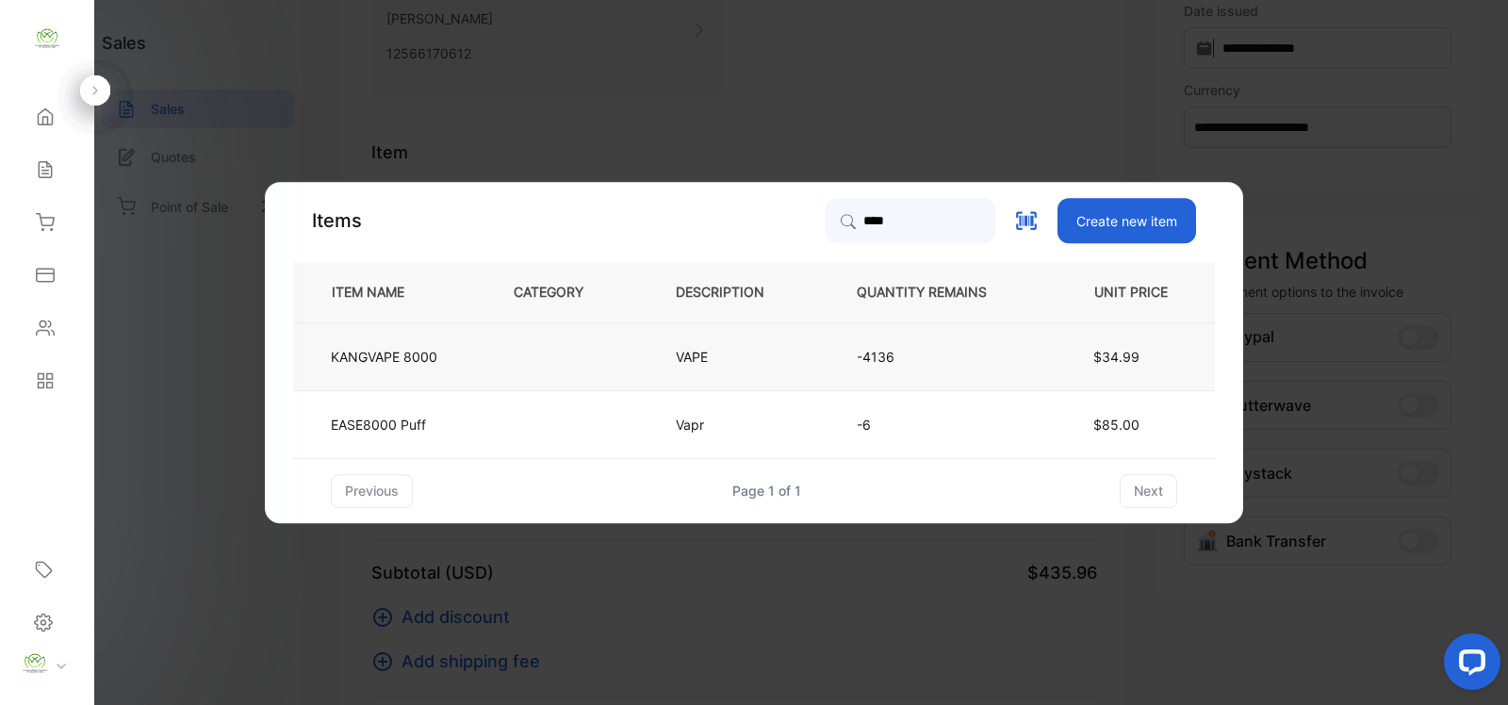
click at [469, 365] on td "KANGVAPE 8000" at bounding box center [387, 356] width 189 height 68
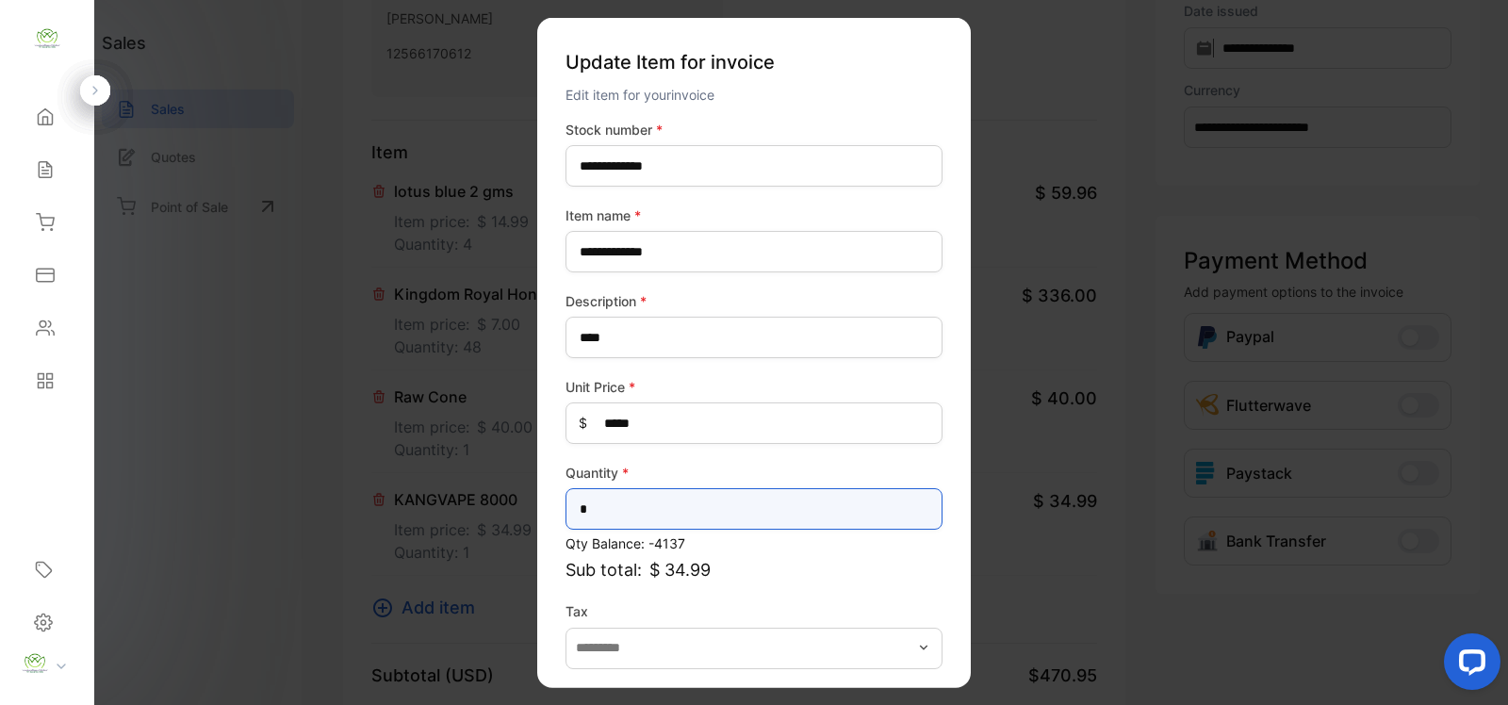
click at [684, 497] on input "*" at bounding box center [754, 508] width 377 height 41
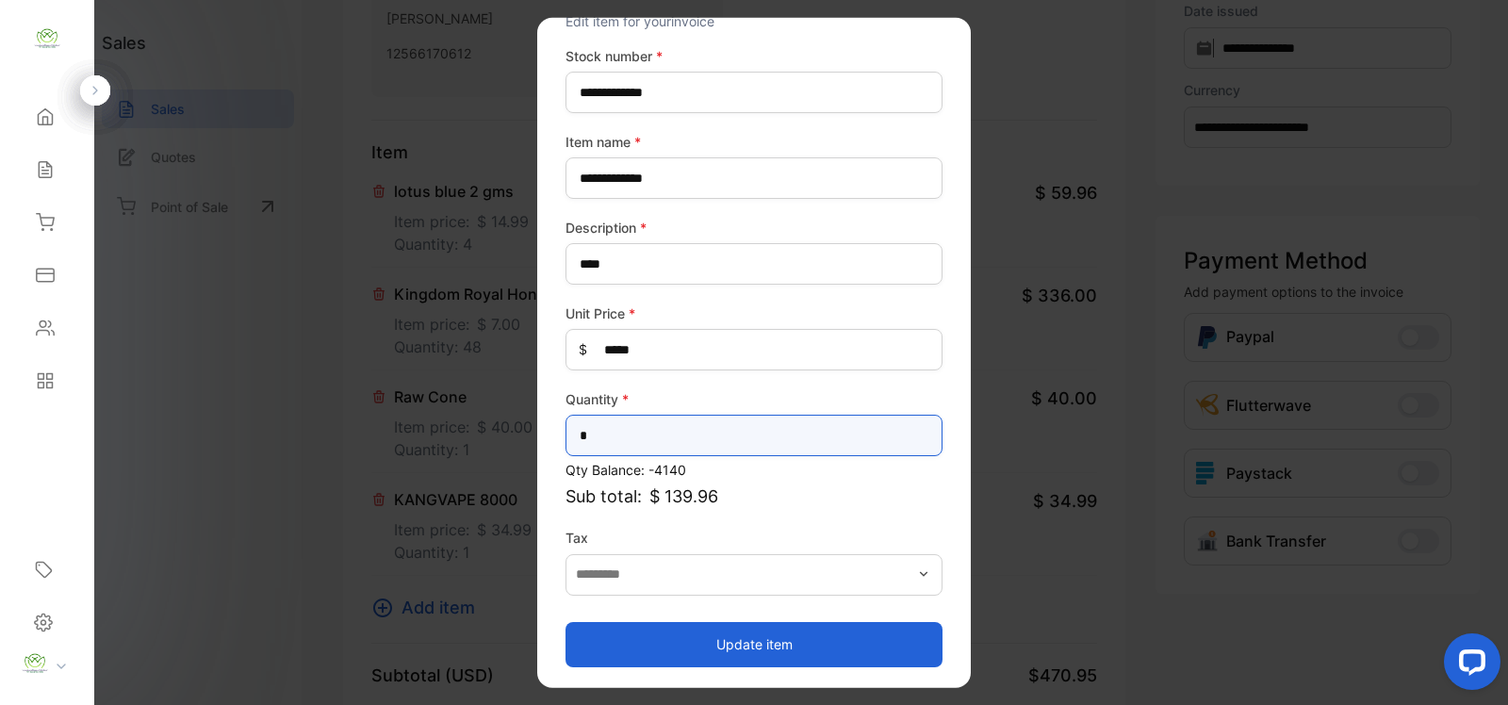
type input "*"
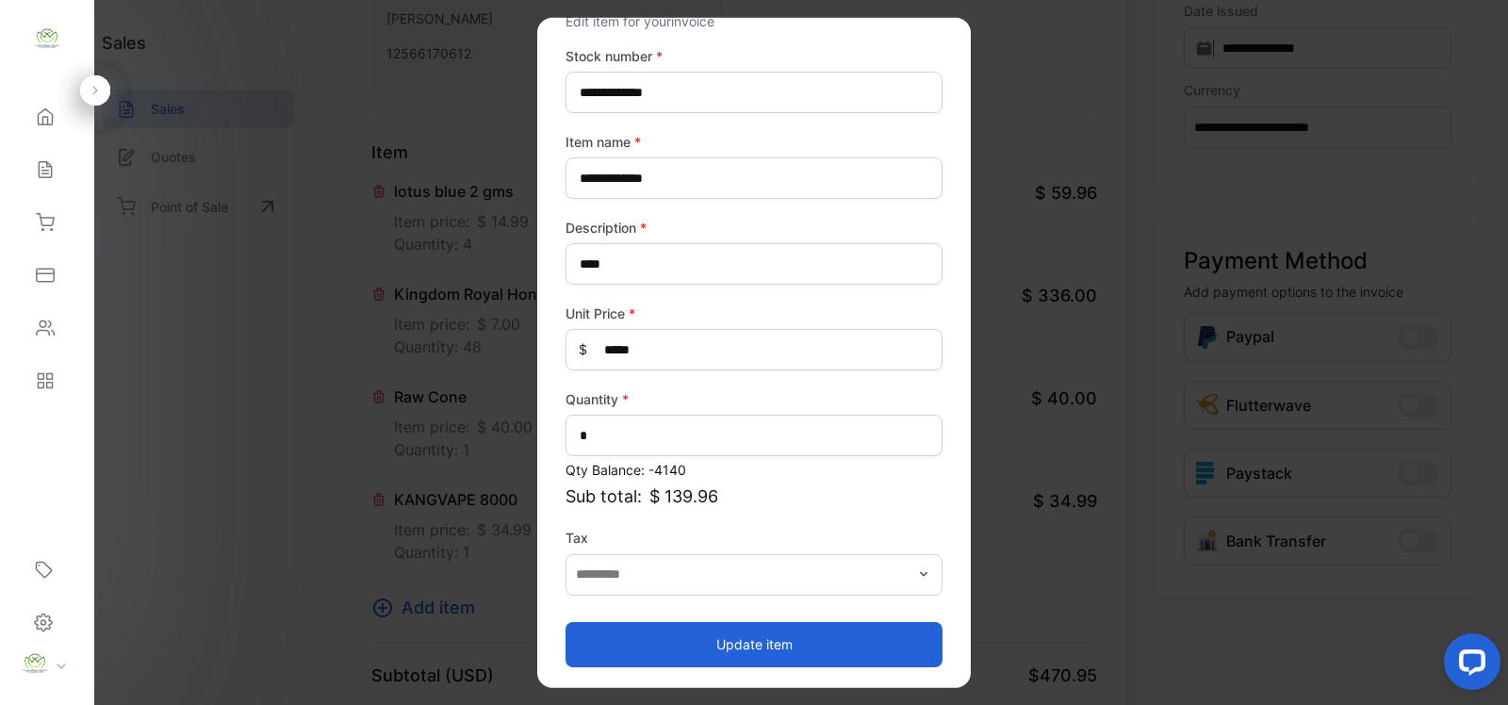
click at [793, 652] on button "Update item" at bounding box center [754, 643] width 377 height 45
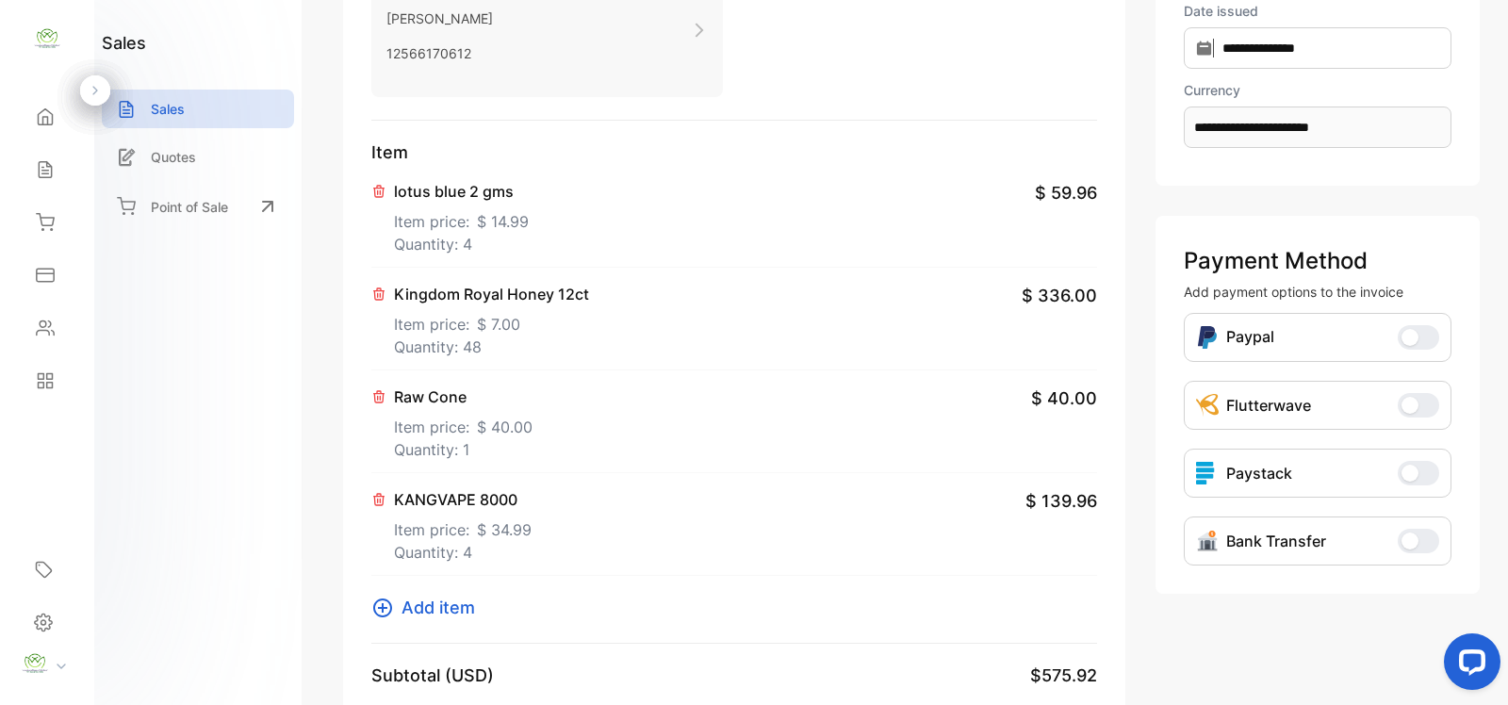
click at [391, 605] on icon at bounding box center [382, 608] width 19 height 19
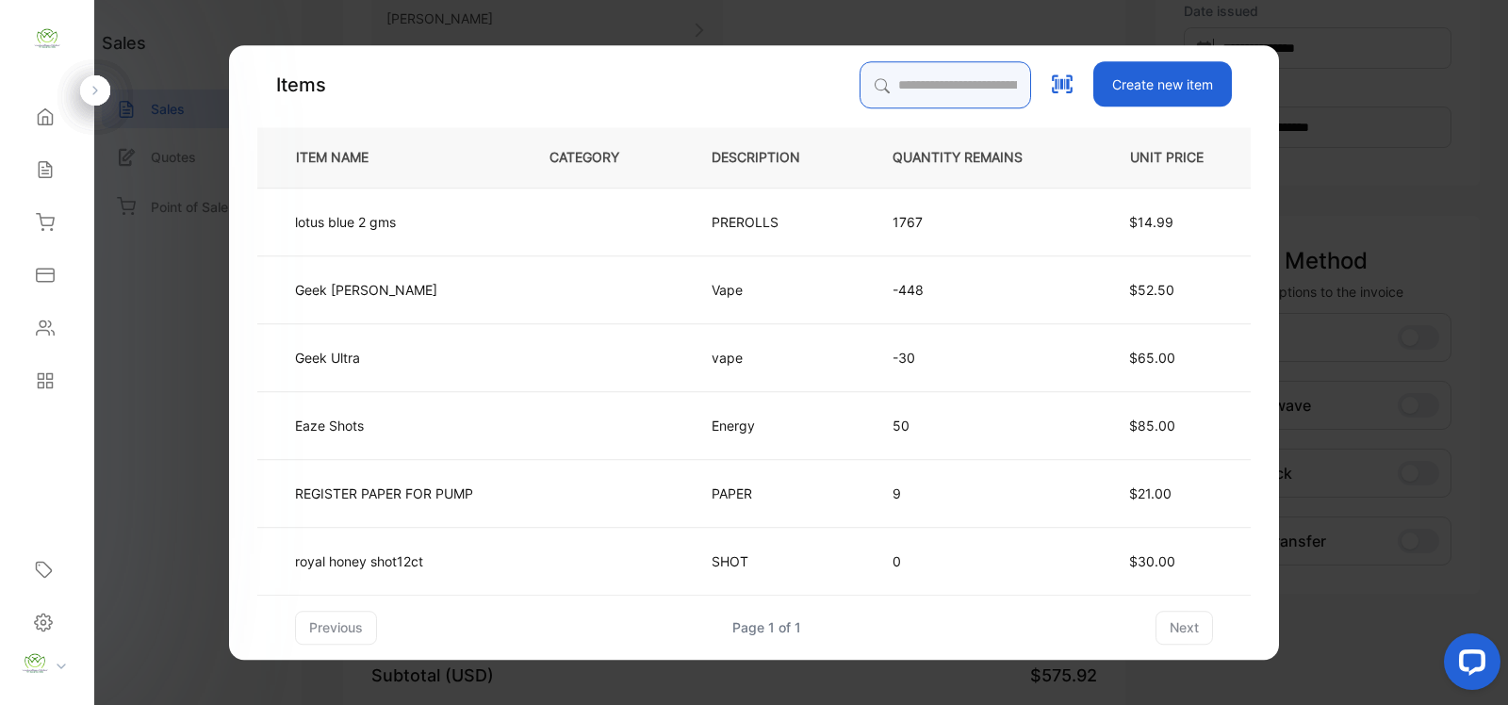
click at [948, 96] on input "search" at bounding box center [946, 84] width 172 height 47
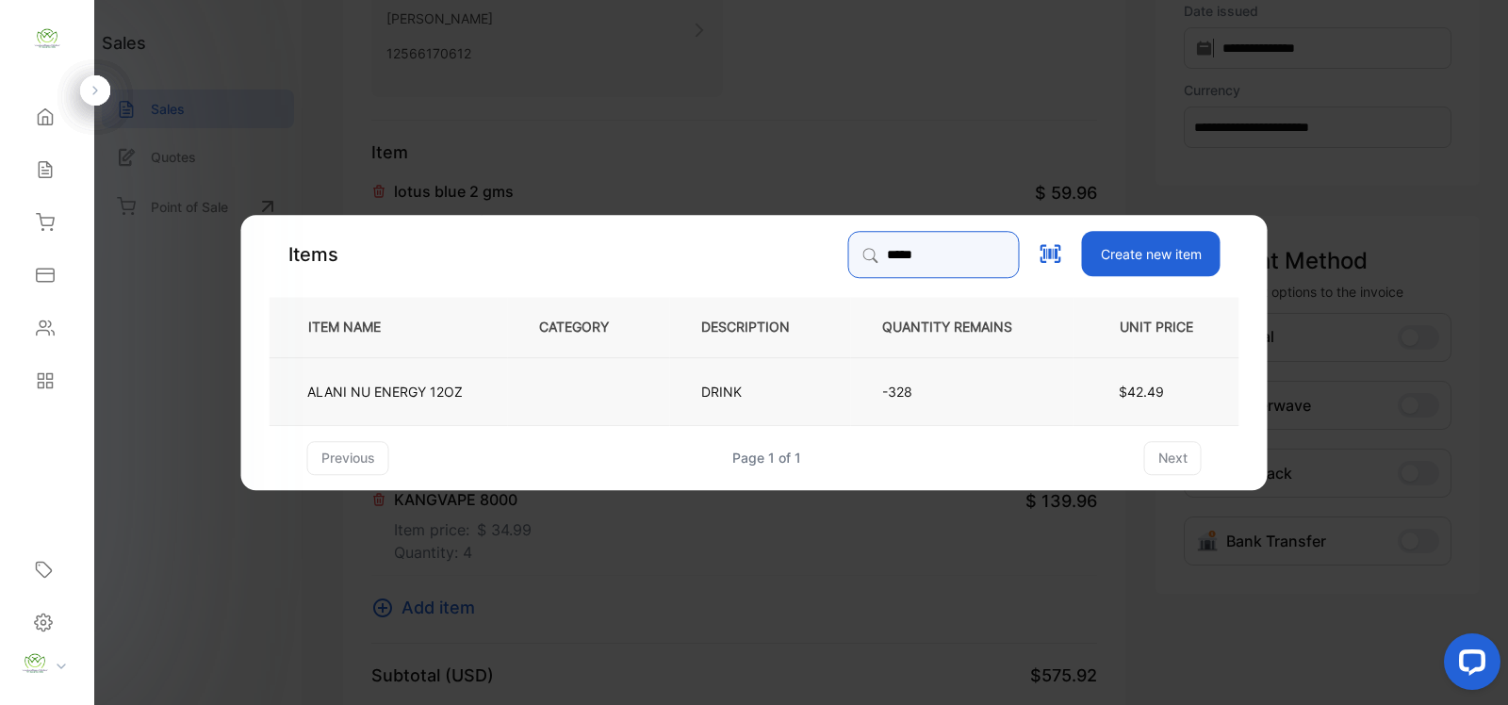
type input "*****"
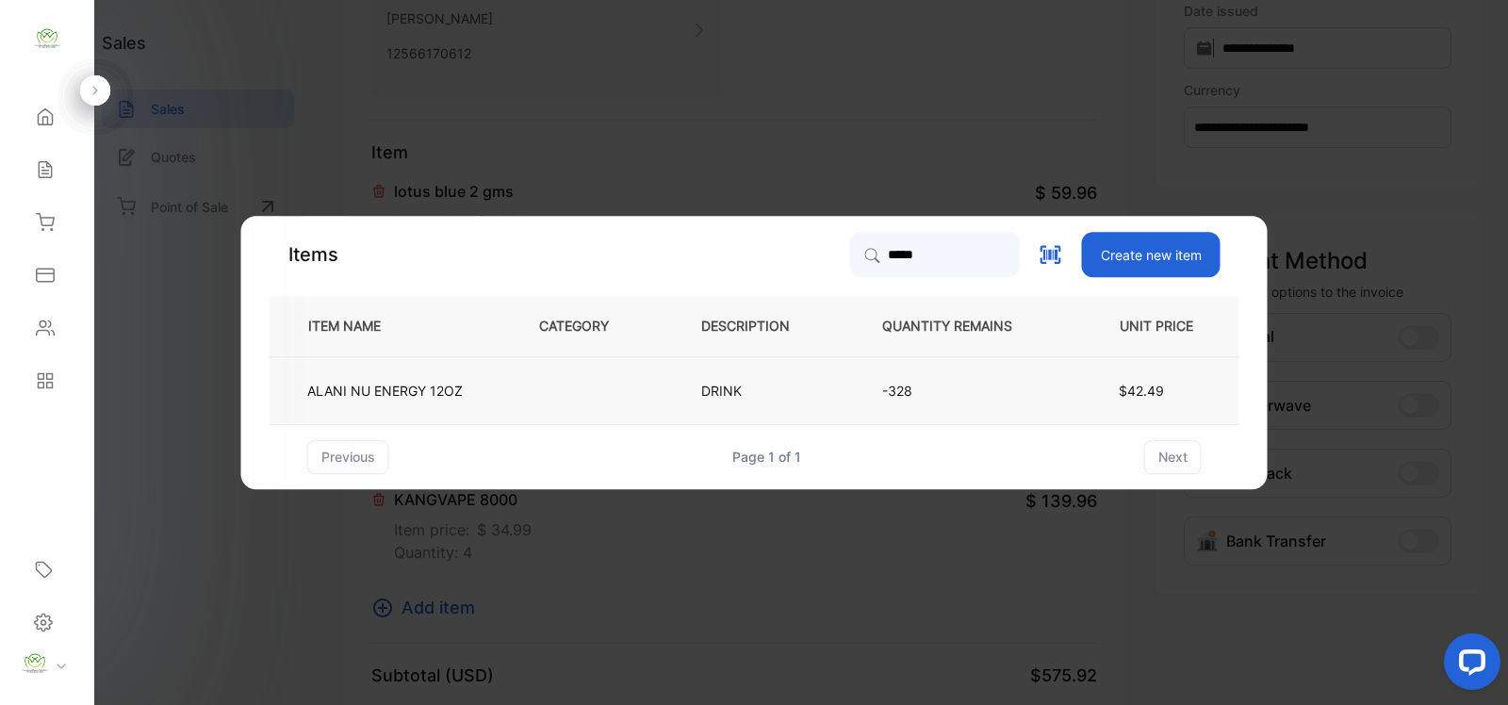
click at [969, 392] on p "-328" at bounding box center [962, 391] width 160 height 20
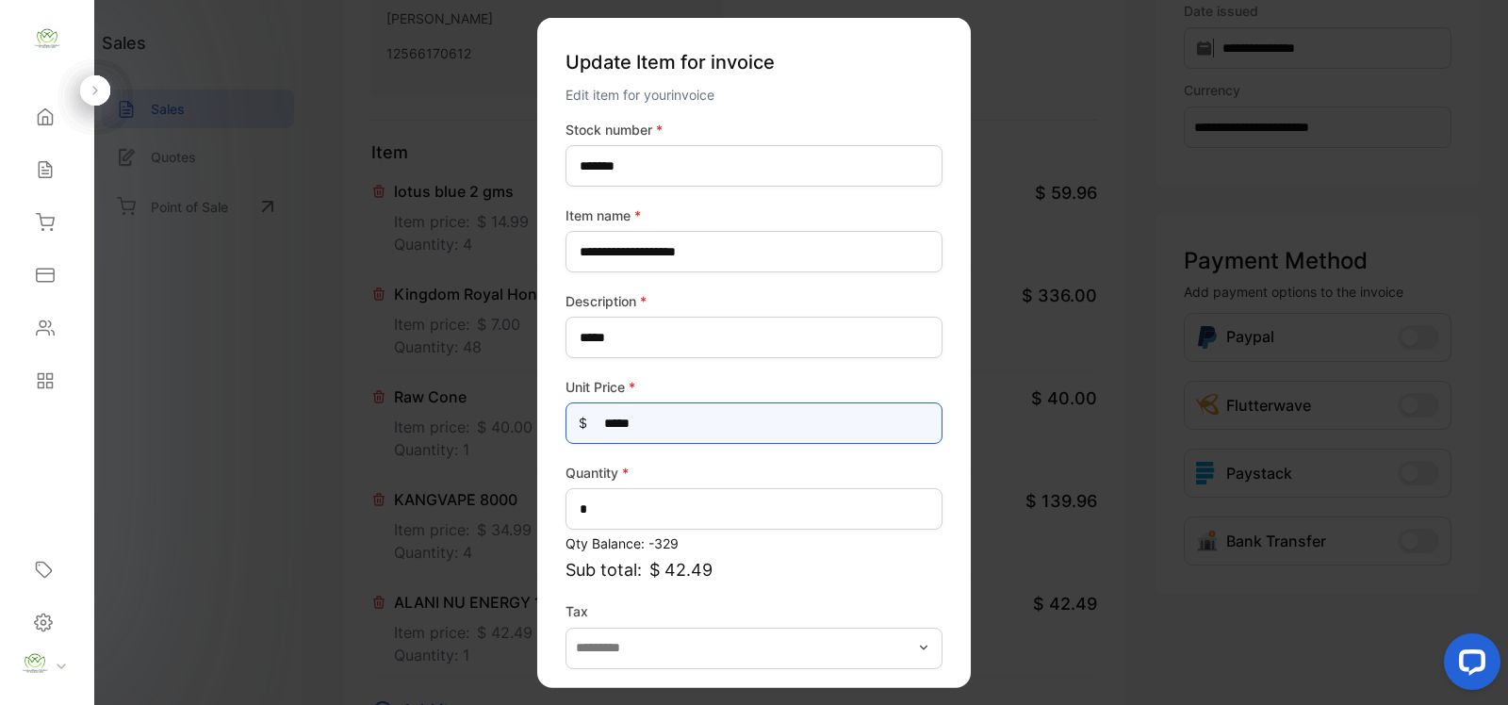
click at [721, 430] on Price-inputprice "*****" at bounding box center [754, 423] width 377 height 41
type Price-inputprice "*"
type Price-inputprice "*****"
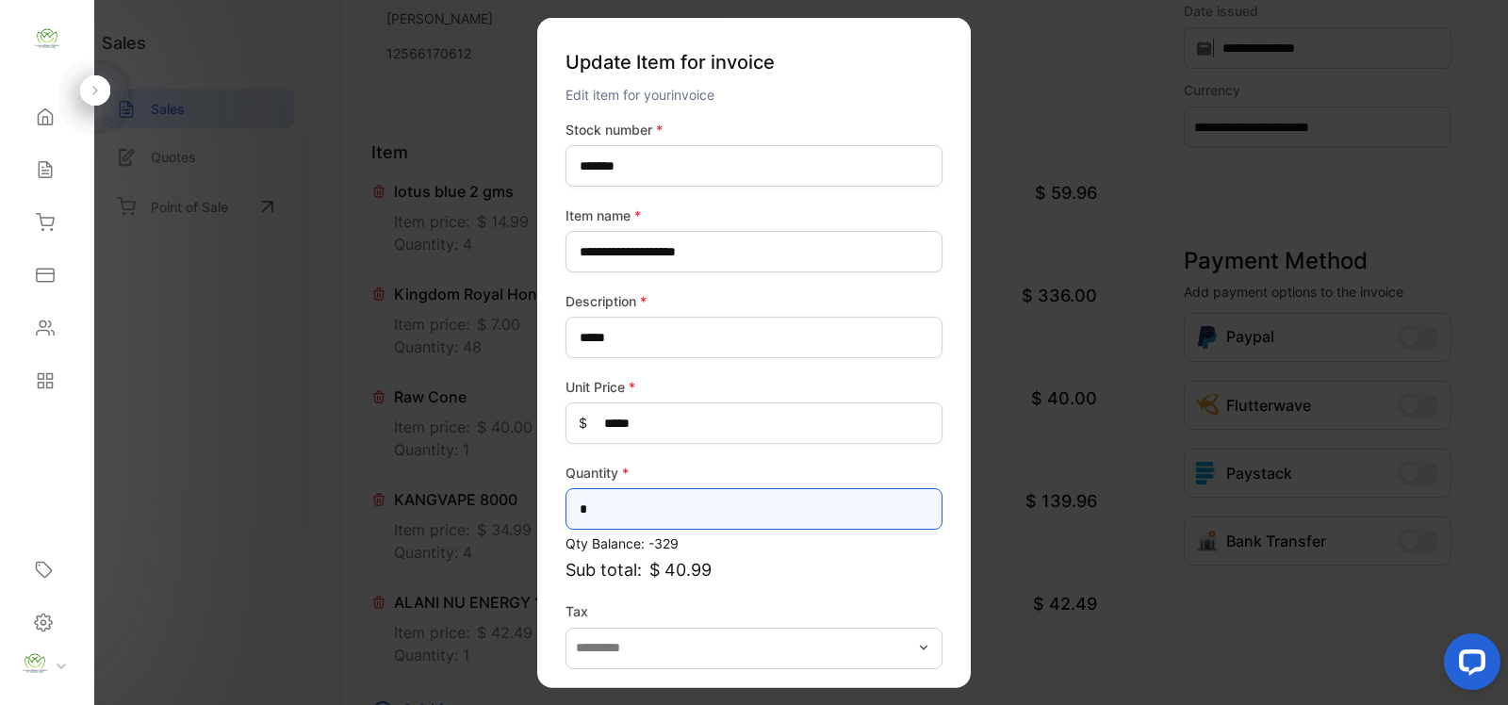
click at [704, 497] on input "*" at bounding box center [754, 508] width 377 height 41
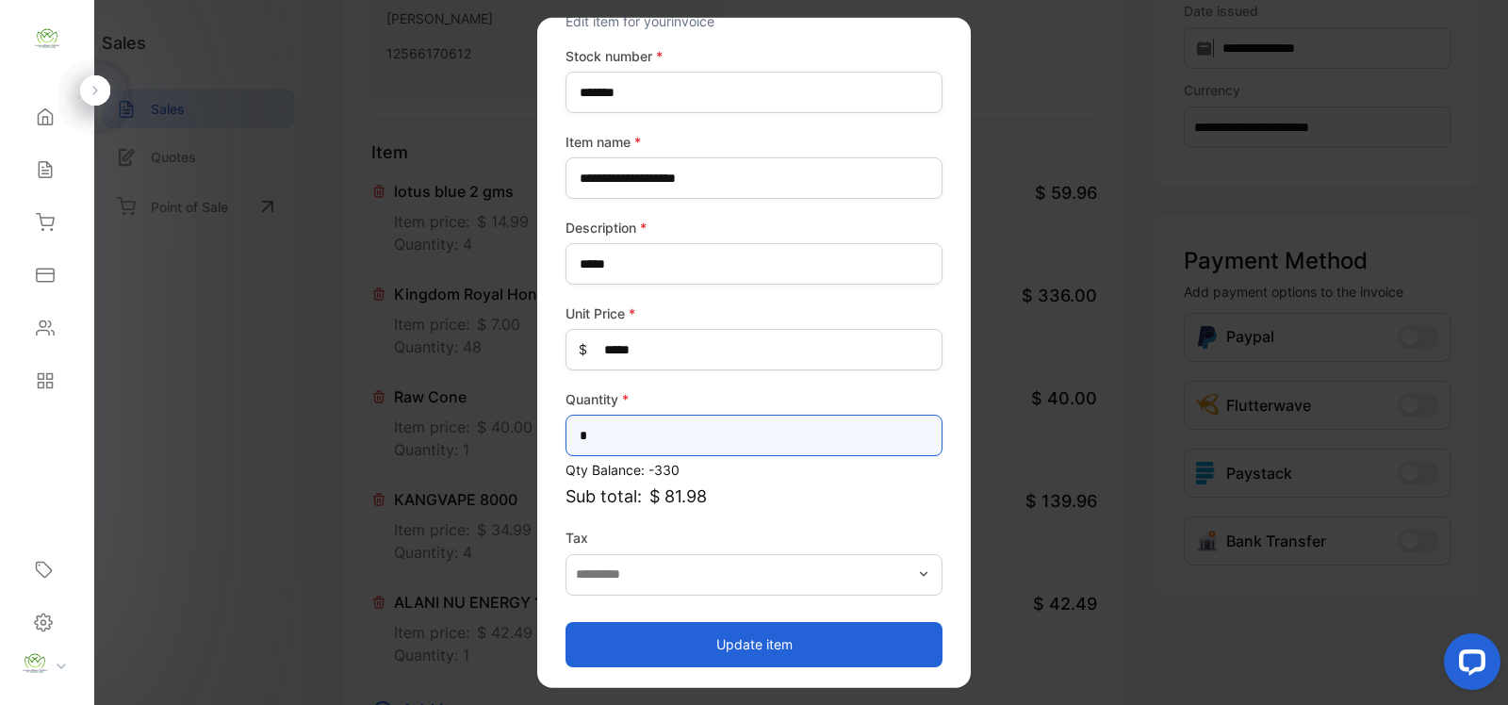
type input "*"
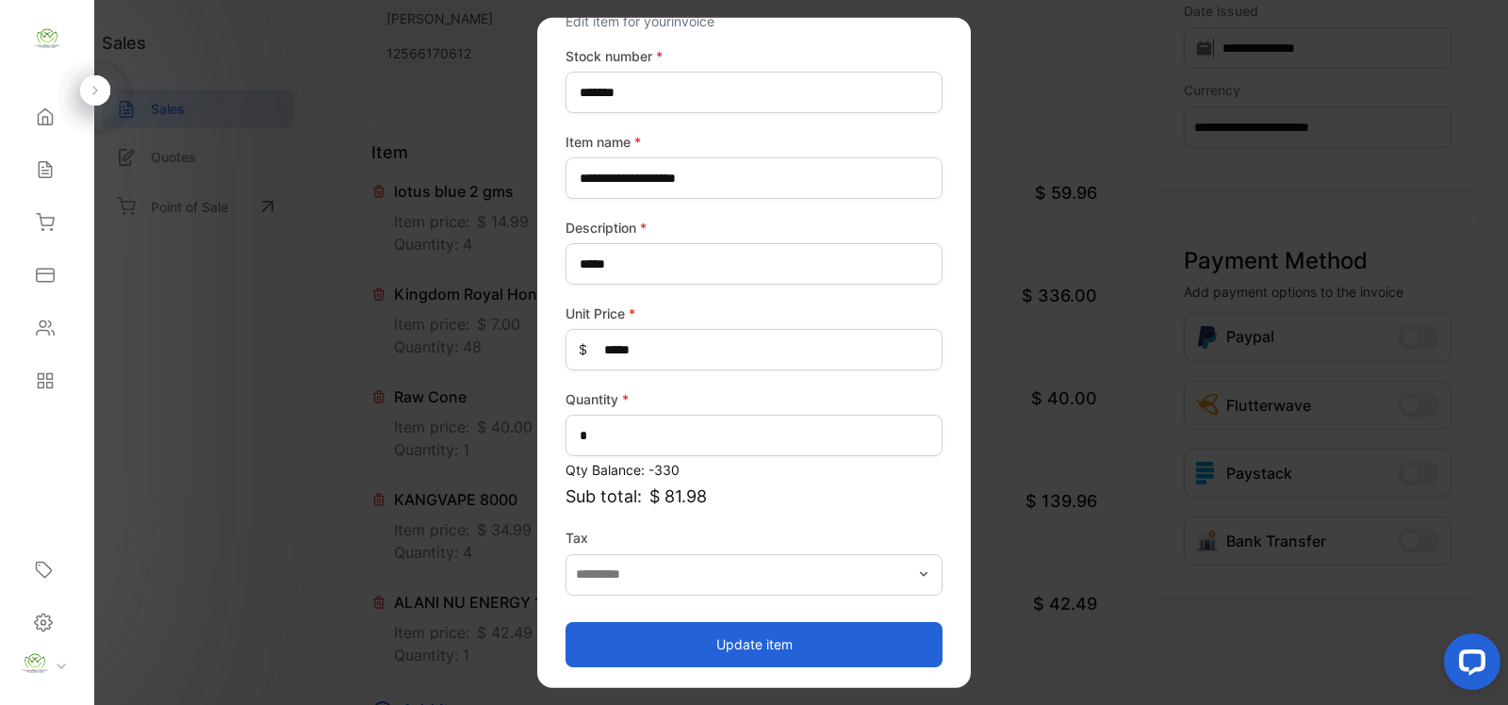
click at [847, 629] on button "Update item" at bounding box center [754, 643] width 377 height 45
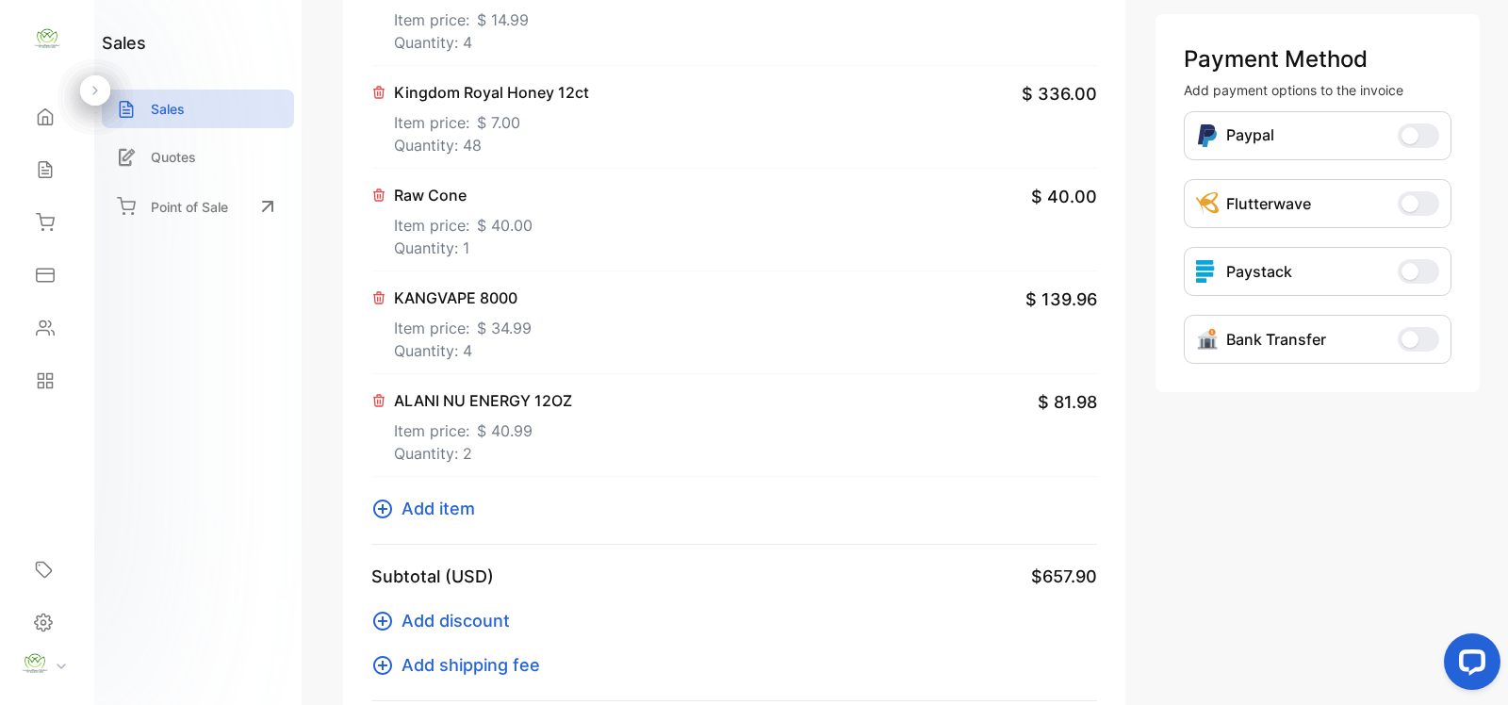
scroll to position [550, 0]
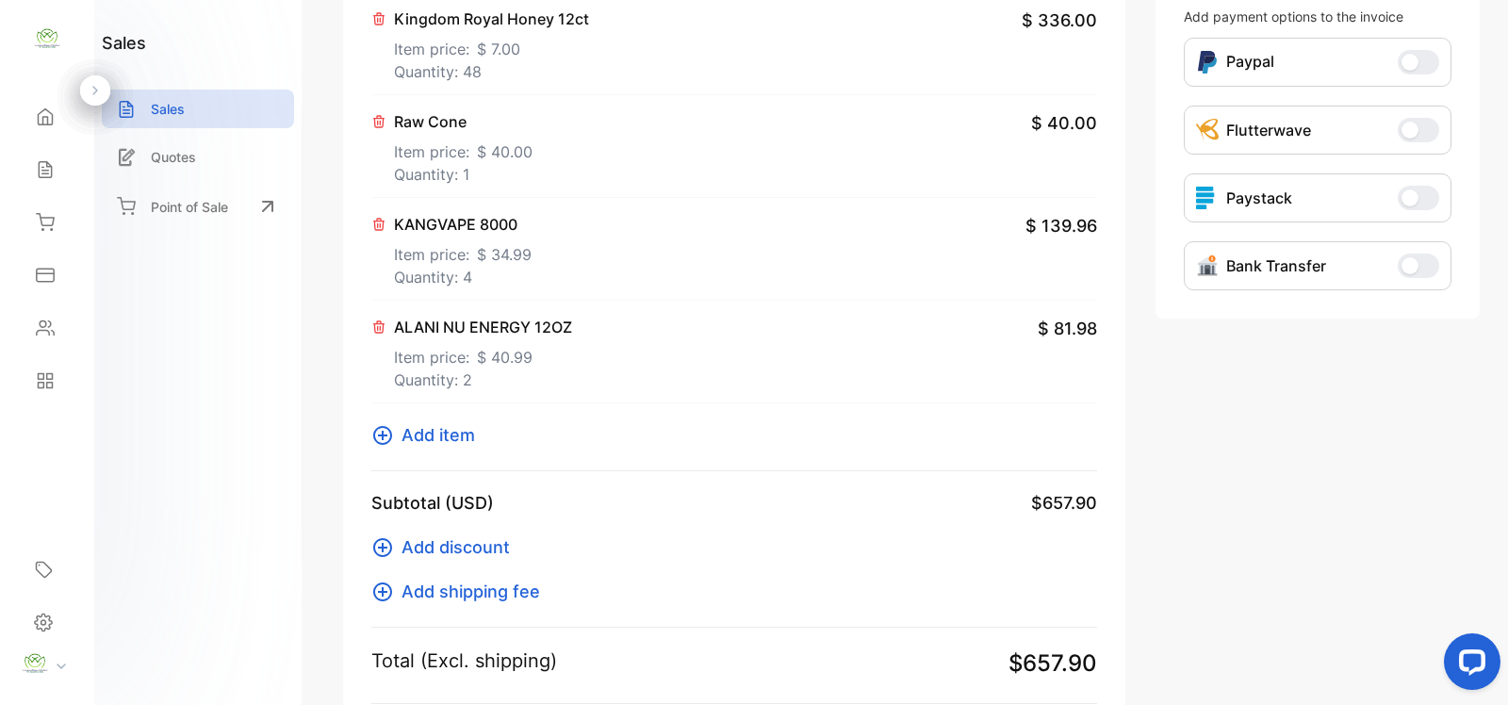
click at [399, 435] on button "Add item" at bounding box center [428, 434] width 115 height 25
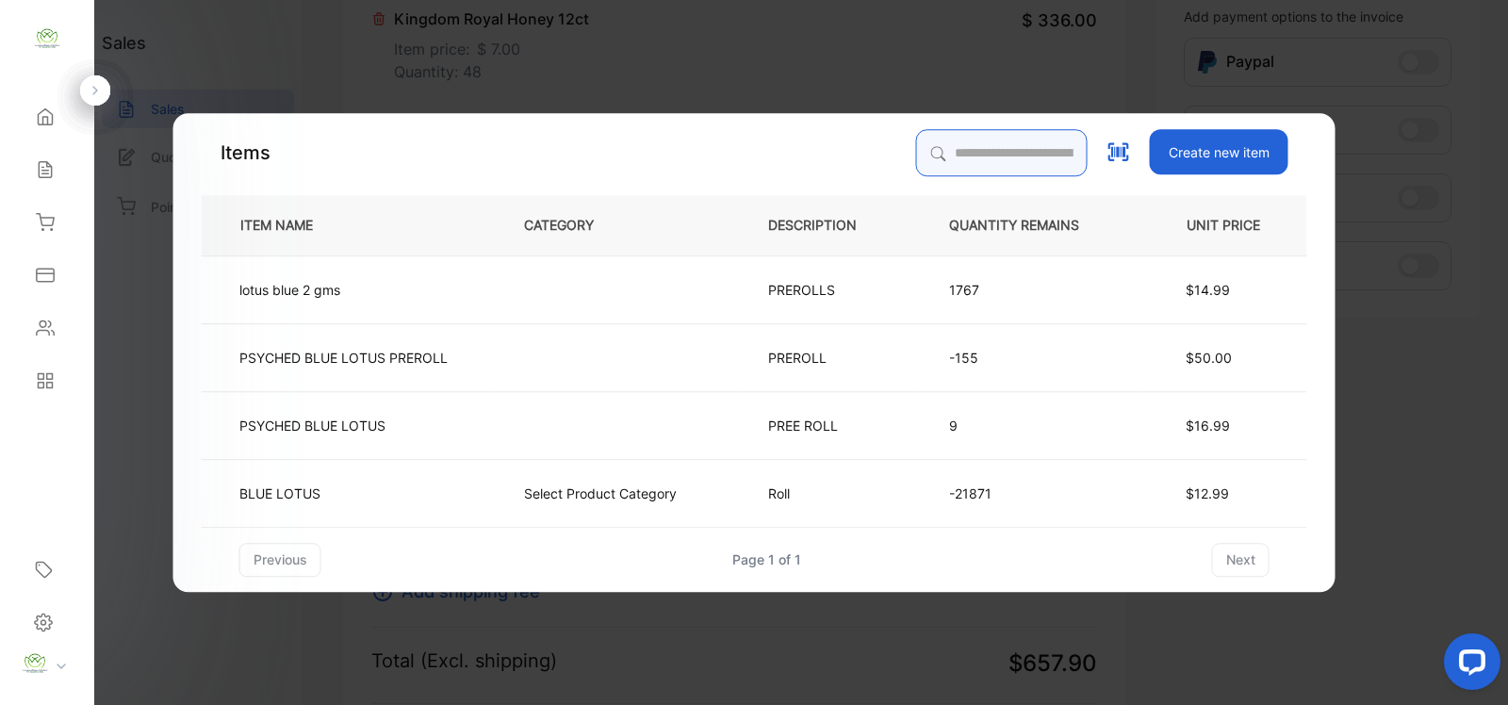
click at [934, 139] on input "search" at bounding box center [1002, 152] width 172 height 47
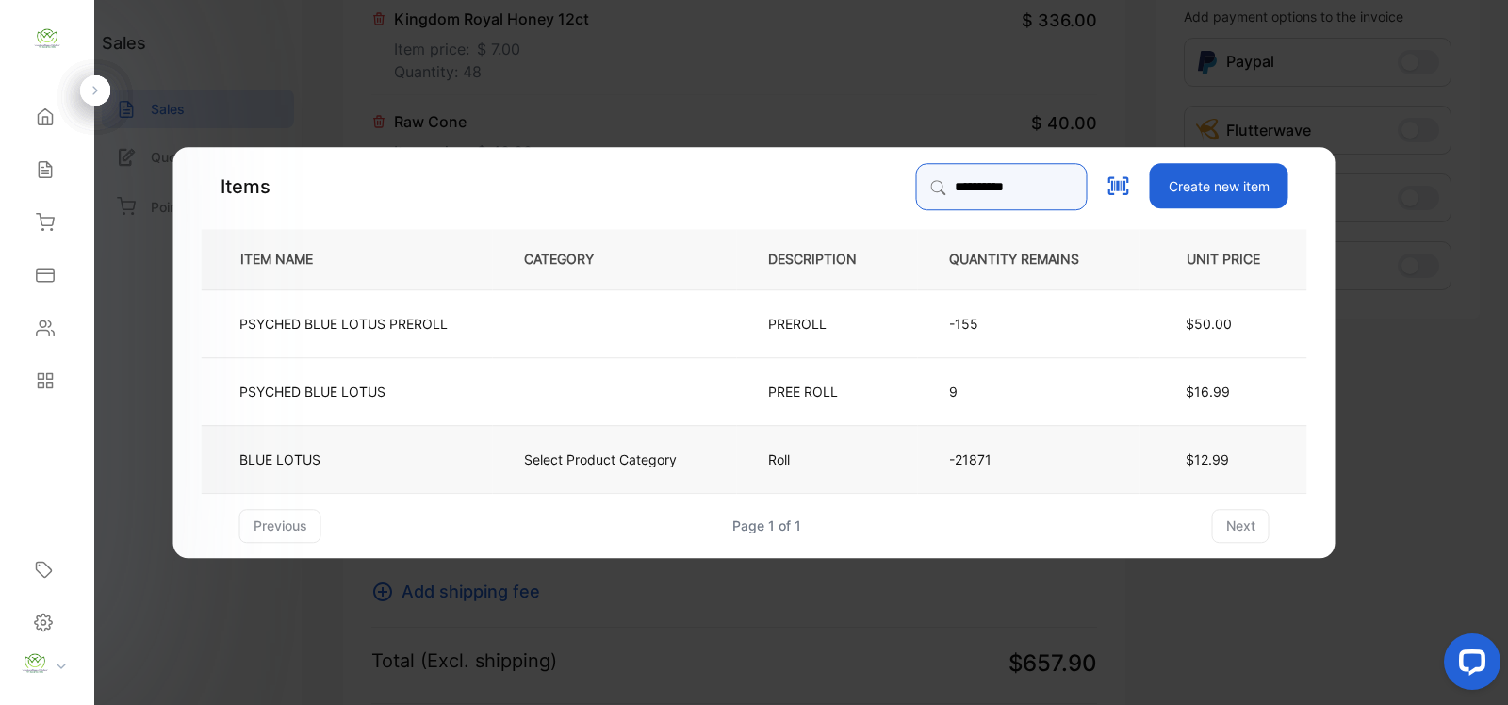
type input "**********"
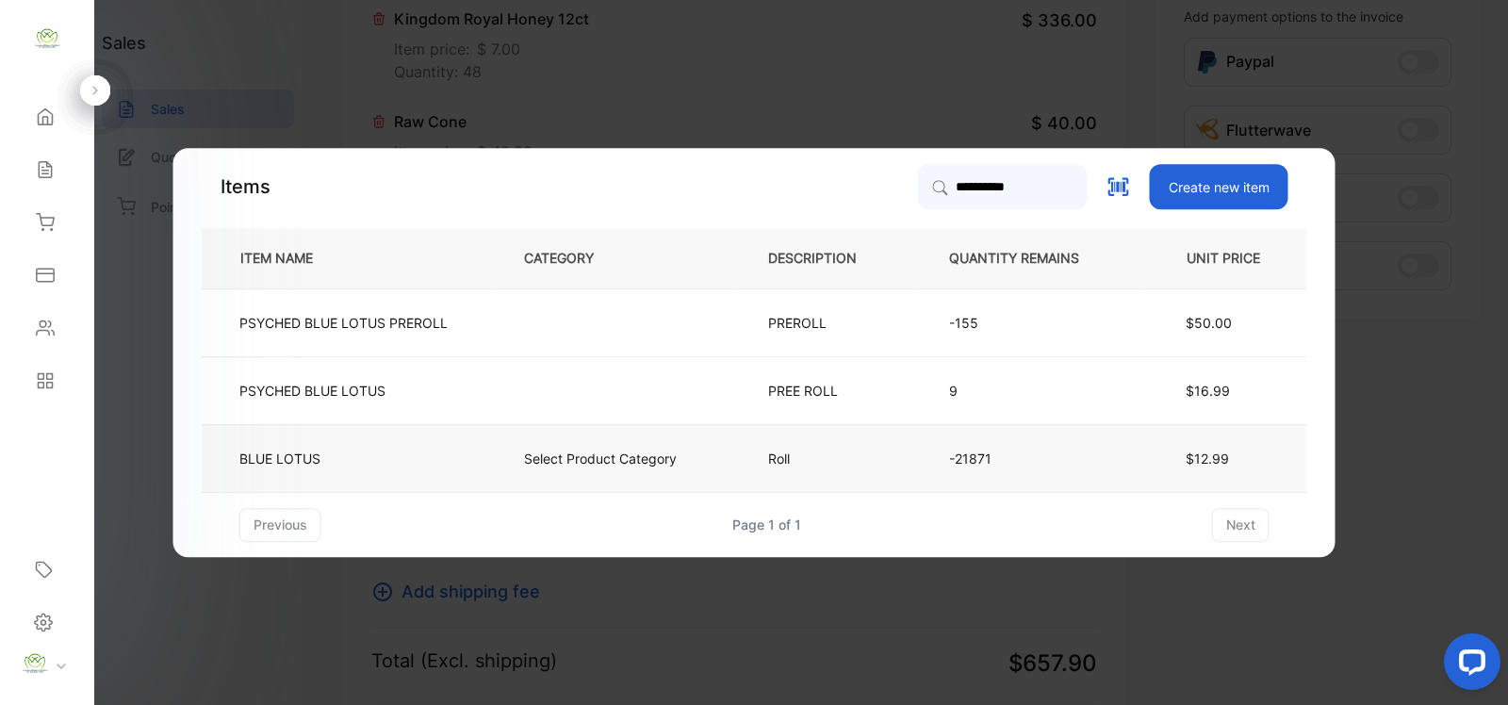
click at [1124, 444] on td "-21871" at bounding box center [1029, 458] width 222 height 68
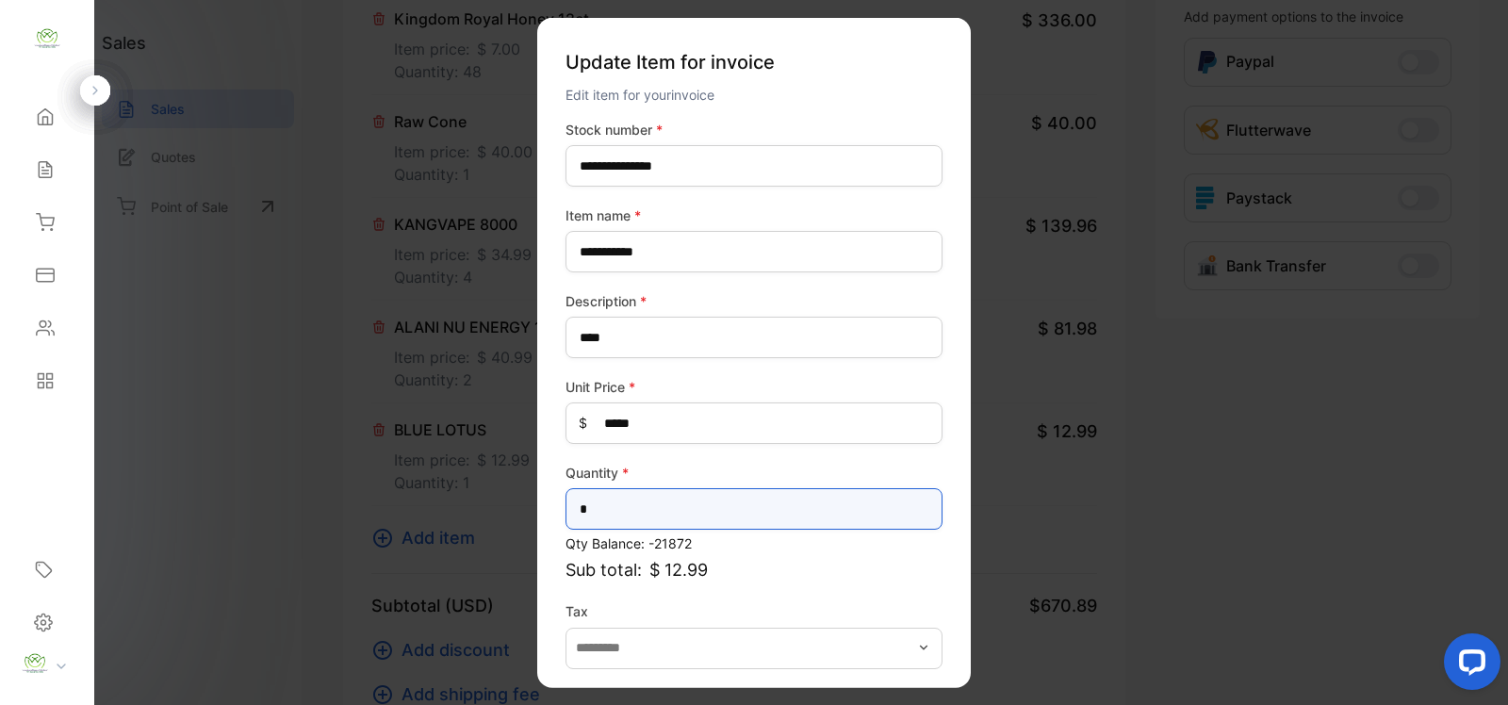
click at [694, 524] on input "*" at bounding box center [754, 508] width 377 height 41
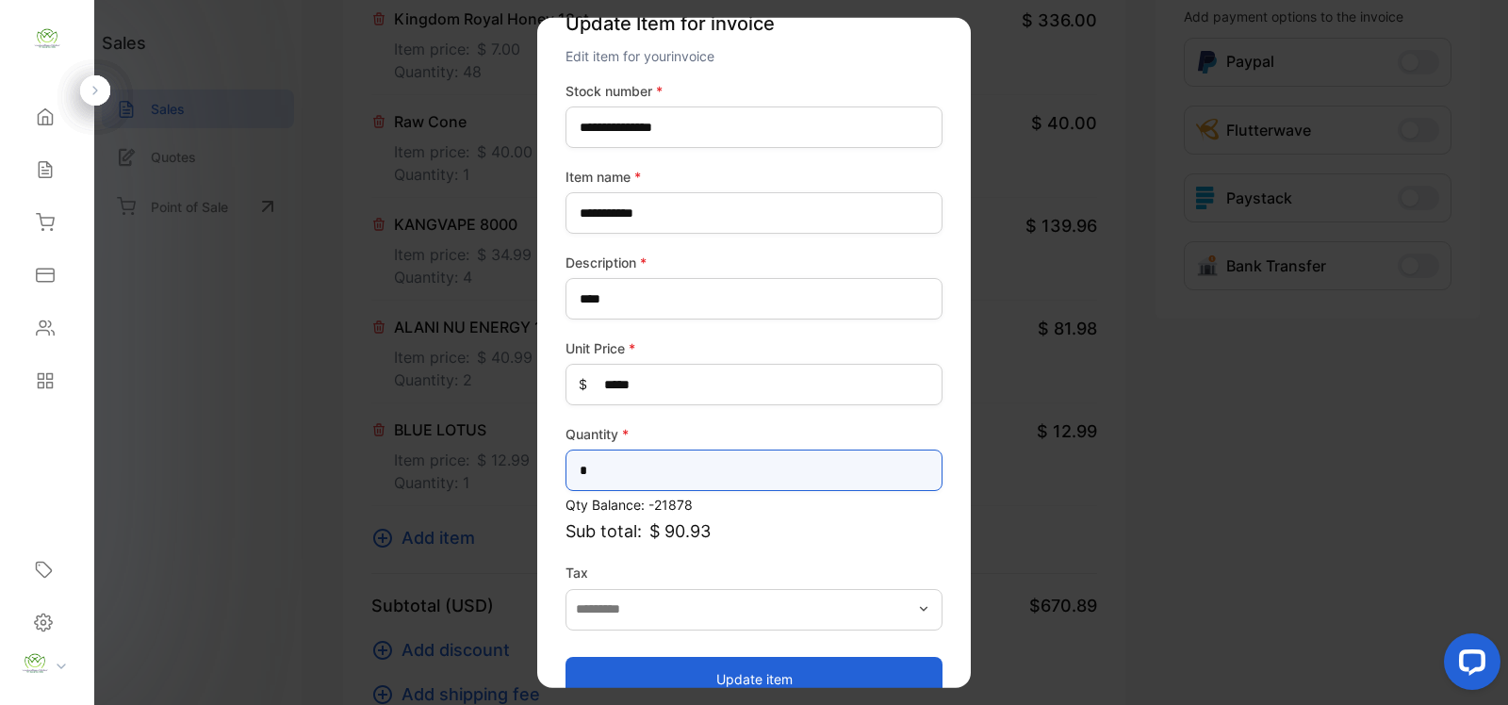
scroll to position [74, 0]
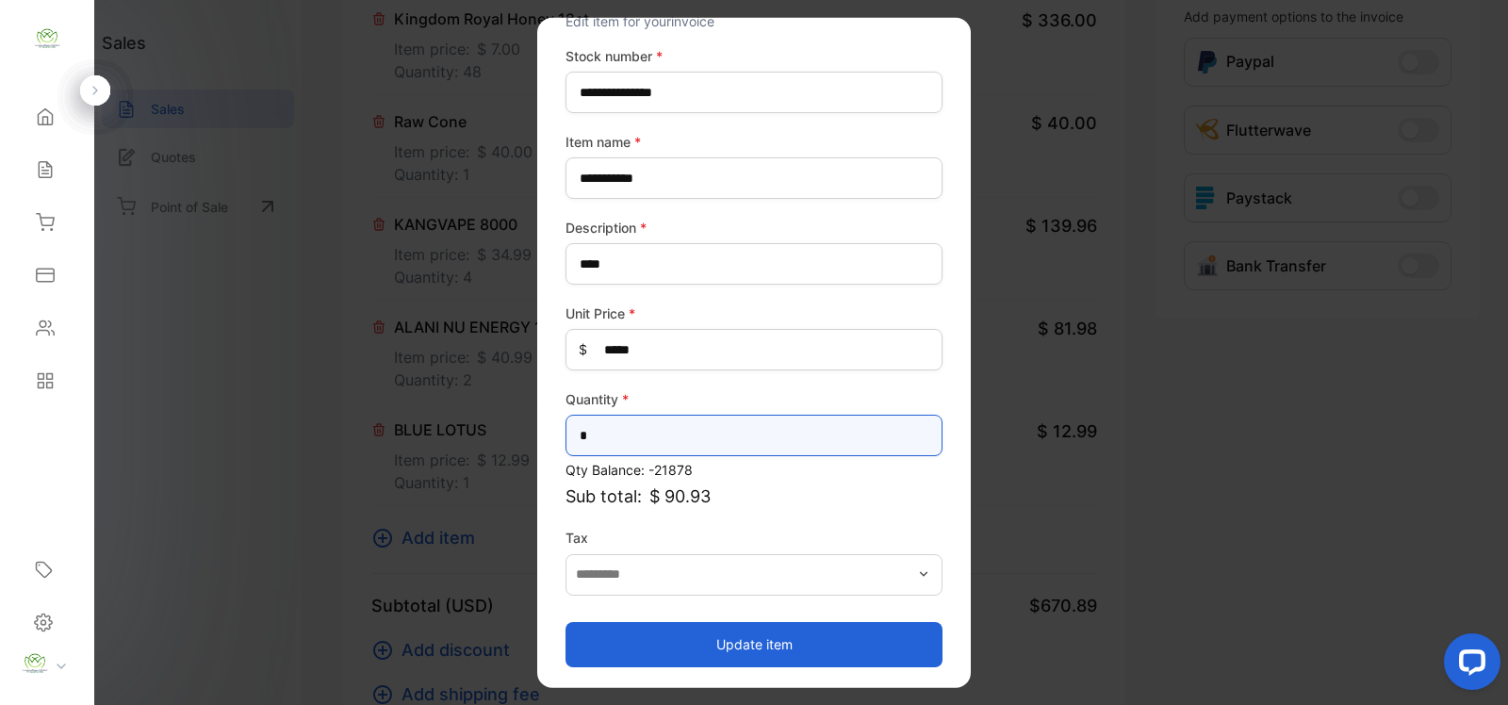
type input "*"
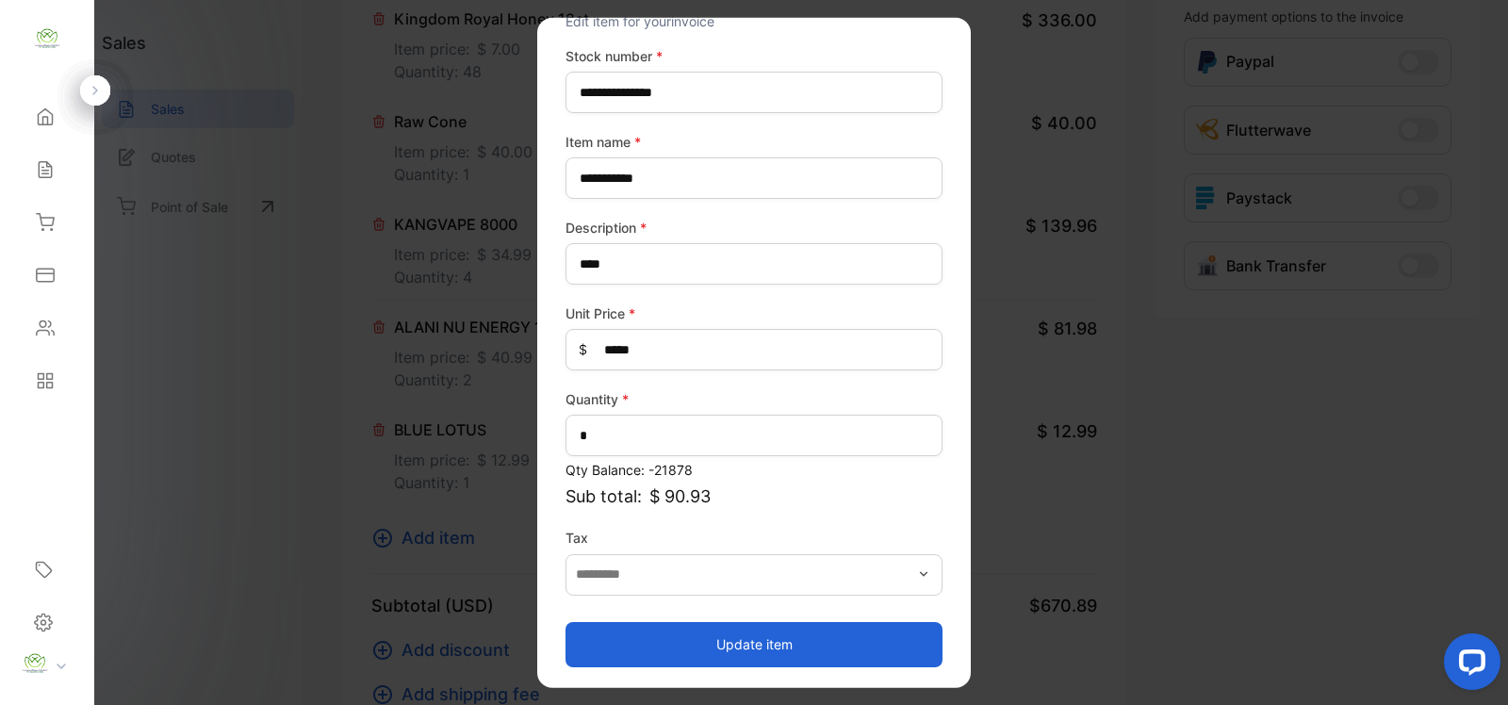
click at [737, 638] on button "Update item" at bounding box center [754, 643] width 377 height 45
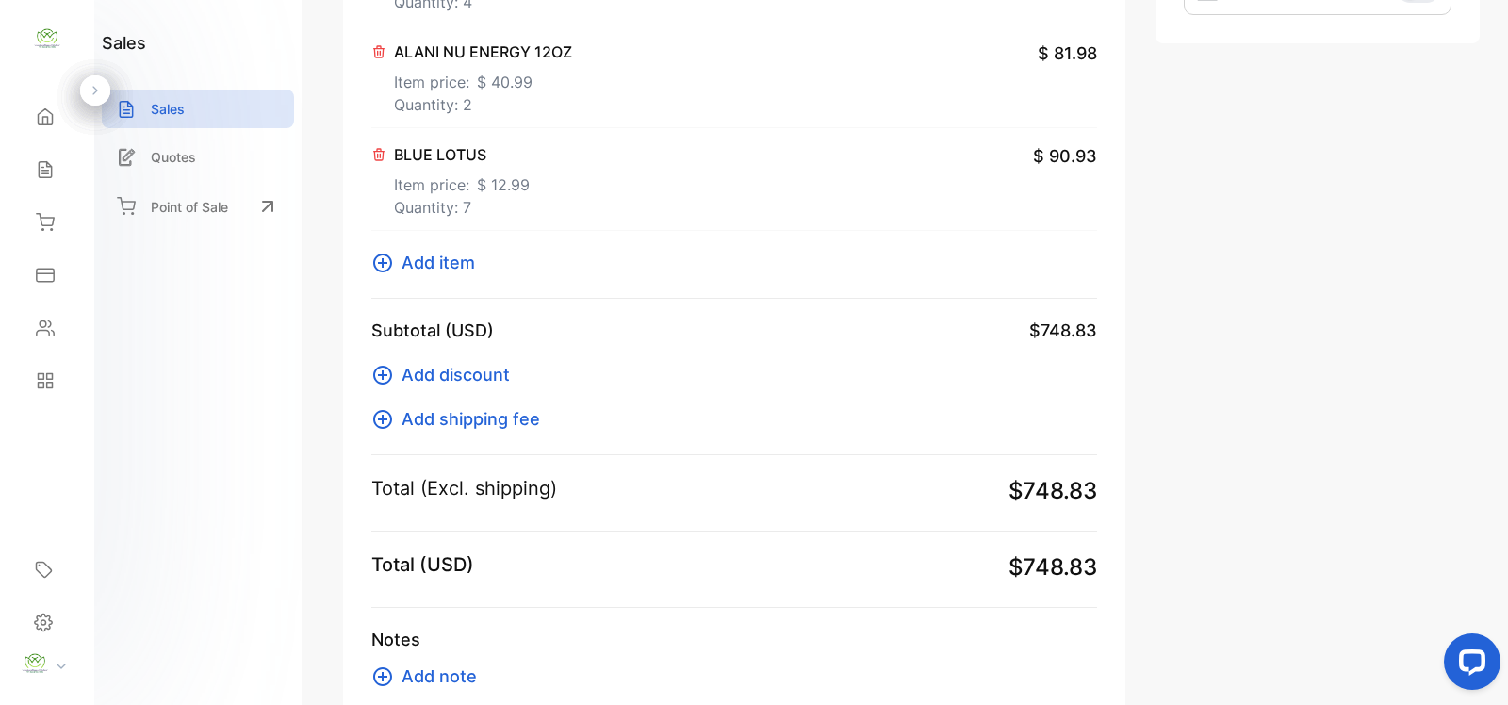
scroll to position [550, 0]
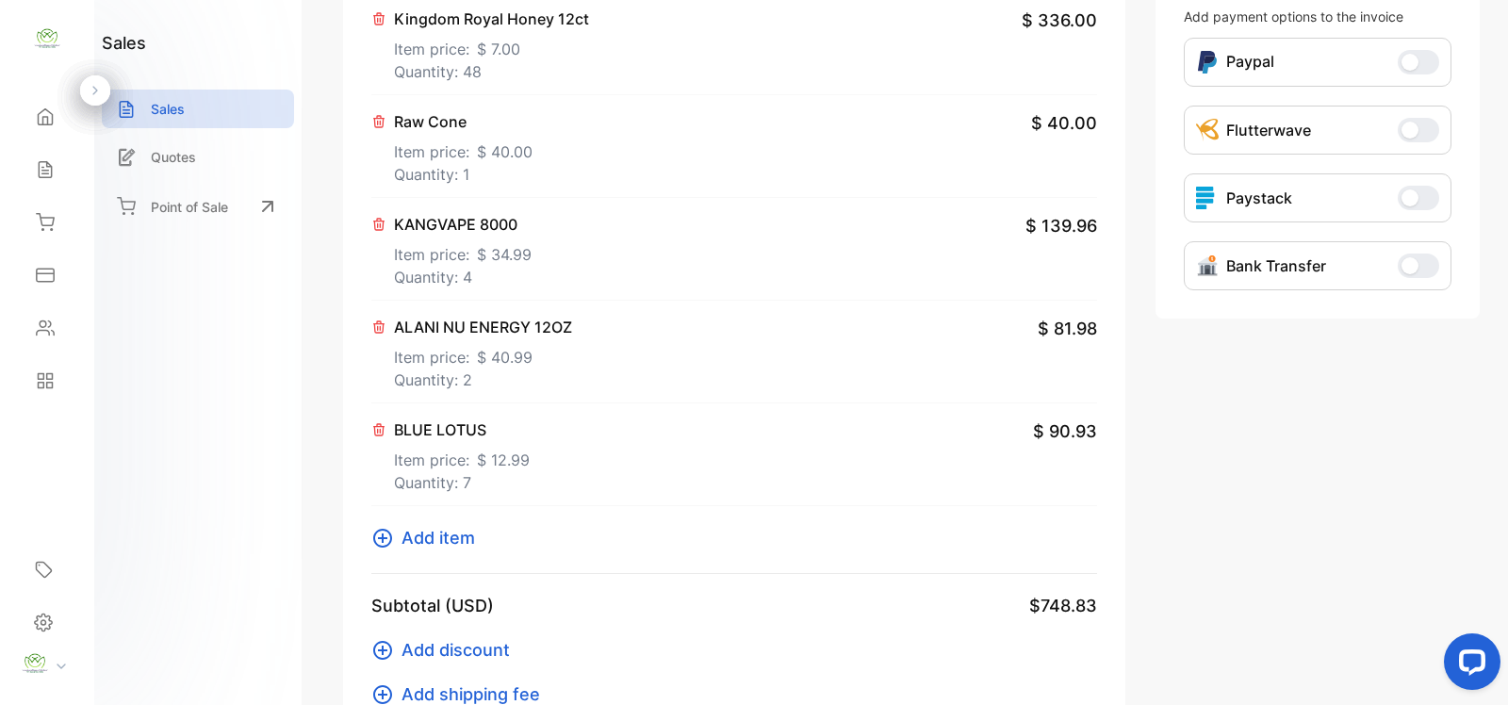
click at [436, 429] on p "BLUE LOTUS" at bounding box center [462, 430] width 136 height 23
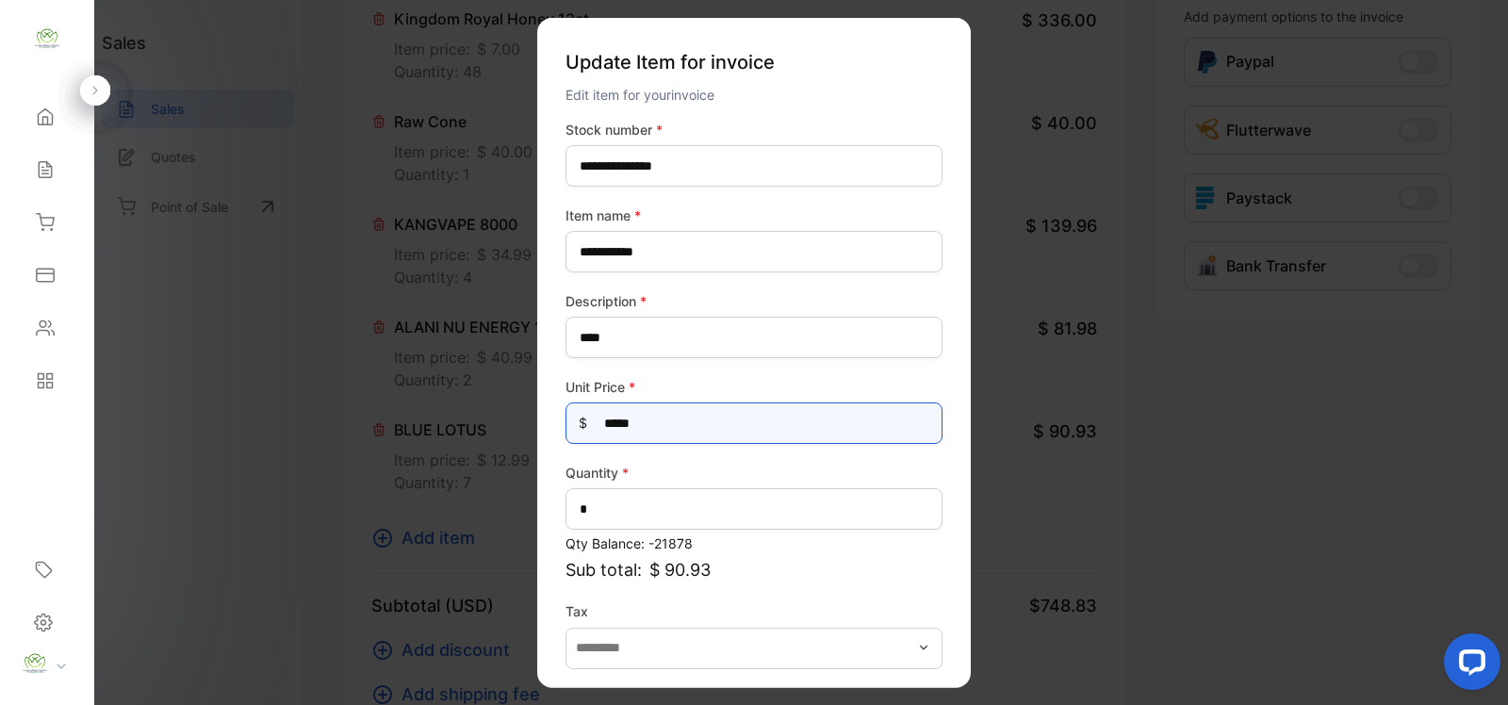
click at [807, 422] on Price-inputprice "*****" at bounding box center [754, 423] width 377 height 41
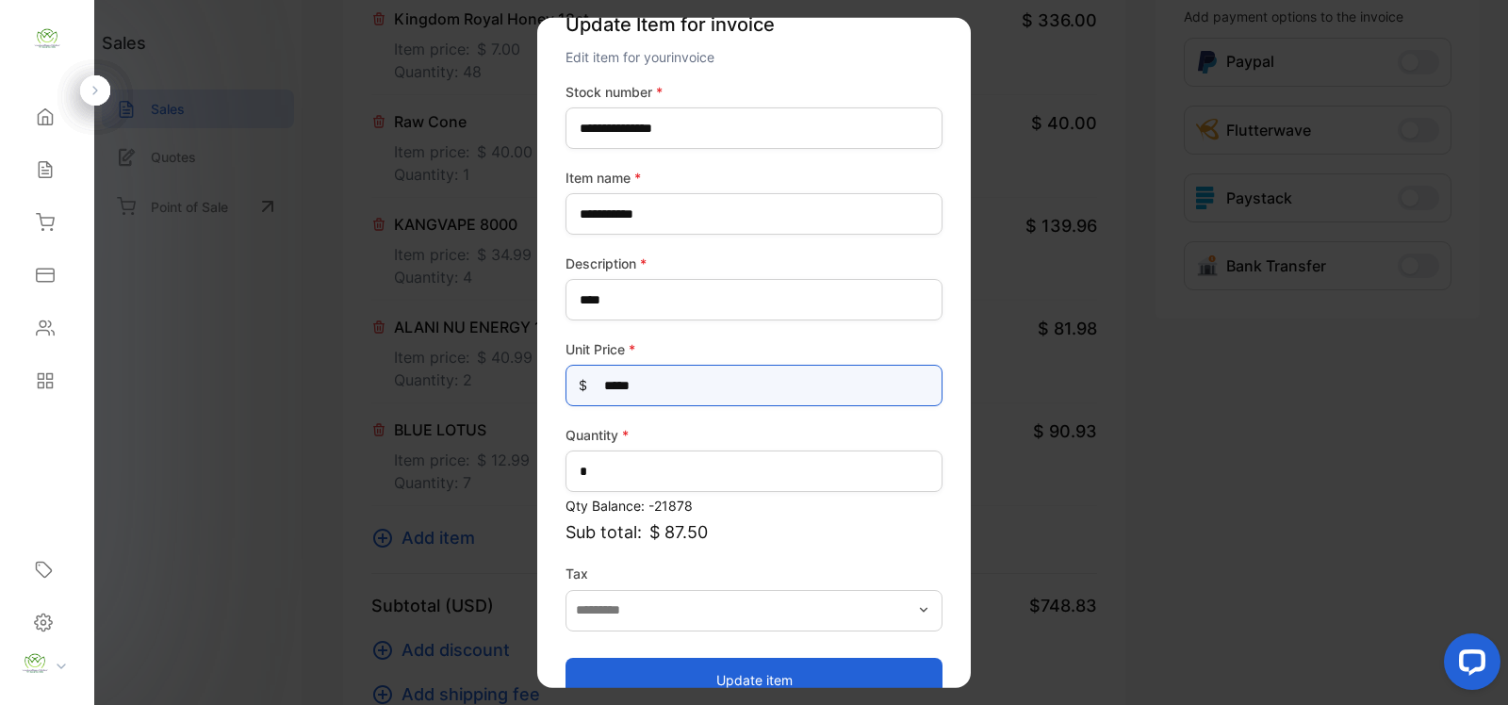
scroll to position [74, 0]
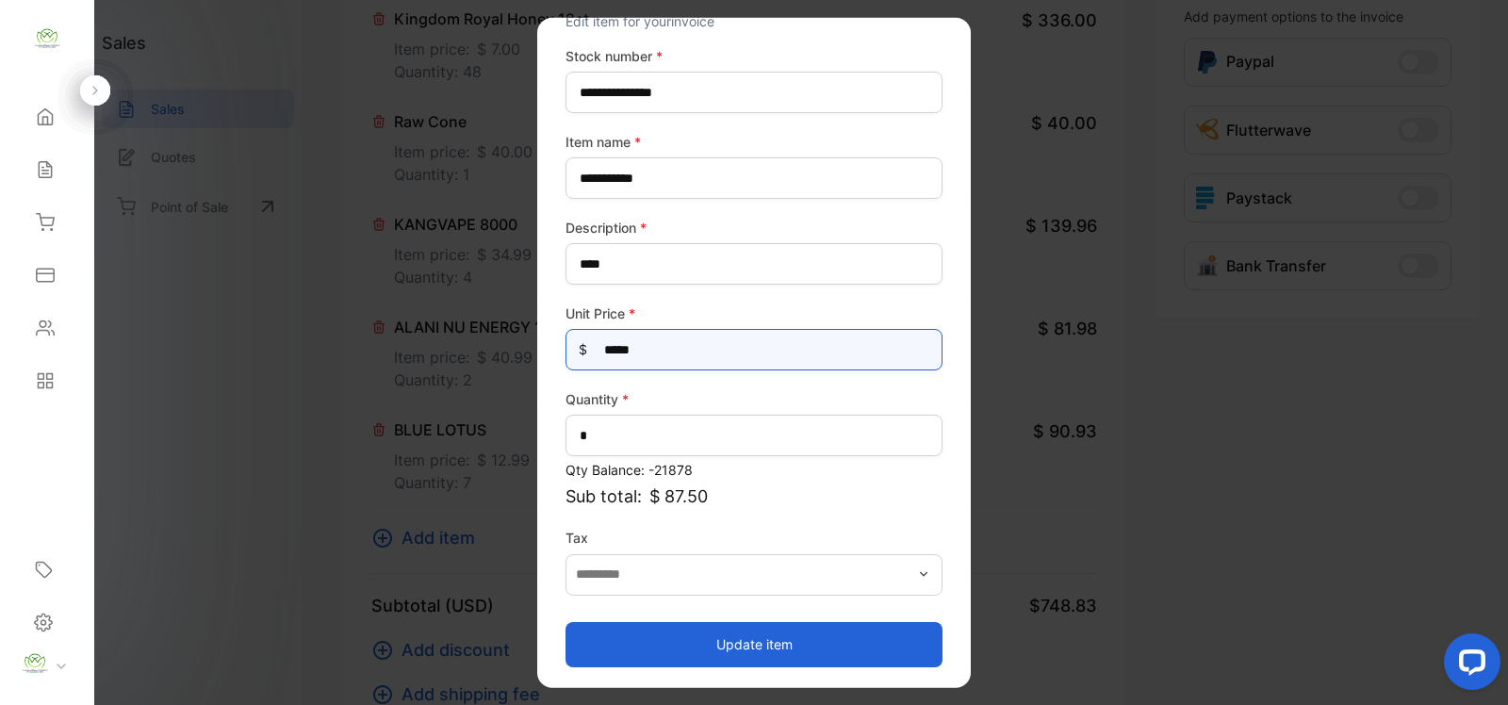
type Price-inputprice "*****"
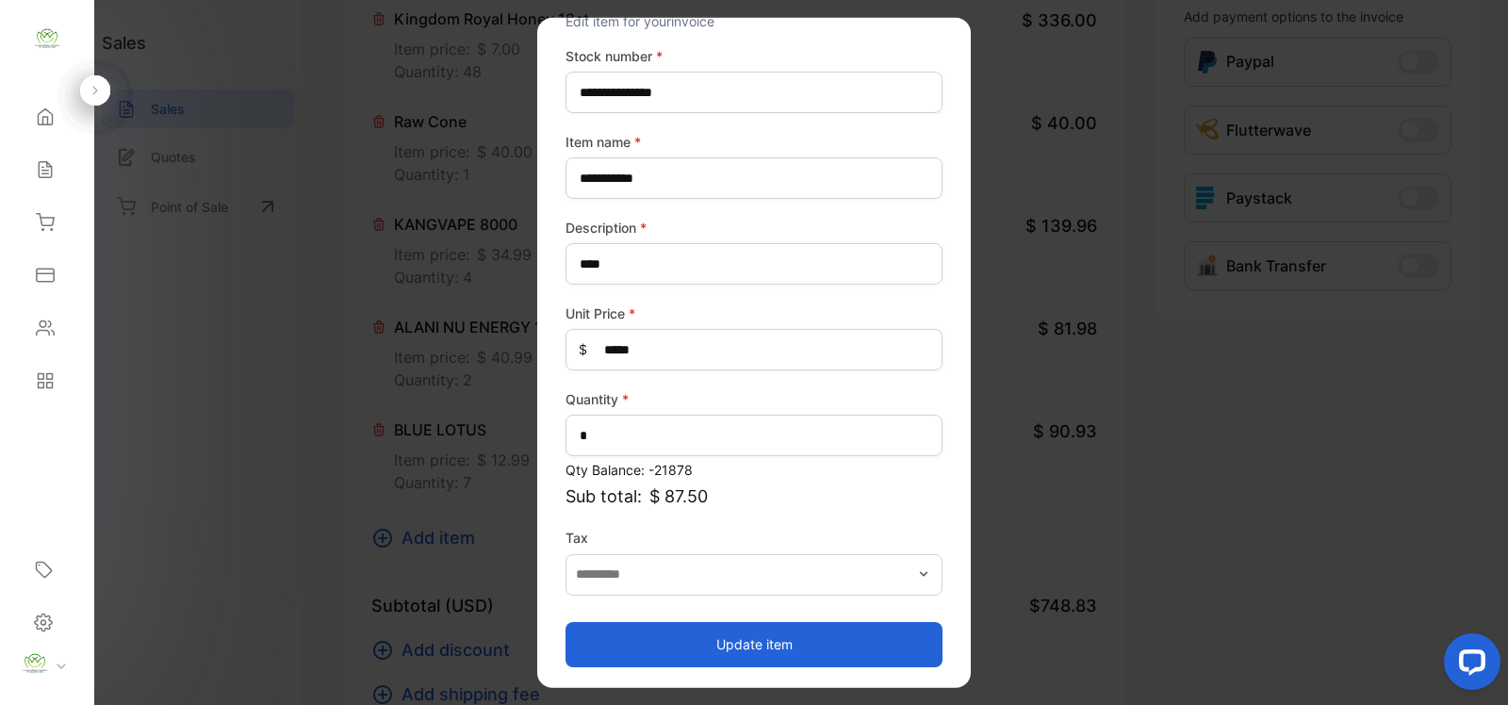
click at [821, 628] on button "Update item" at bounding box center [754, 643] width 377 height 45
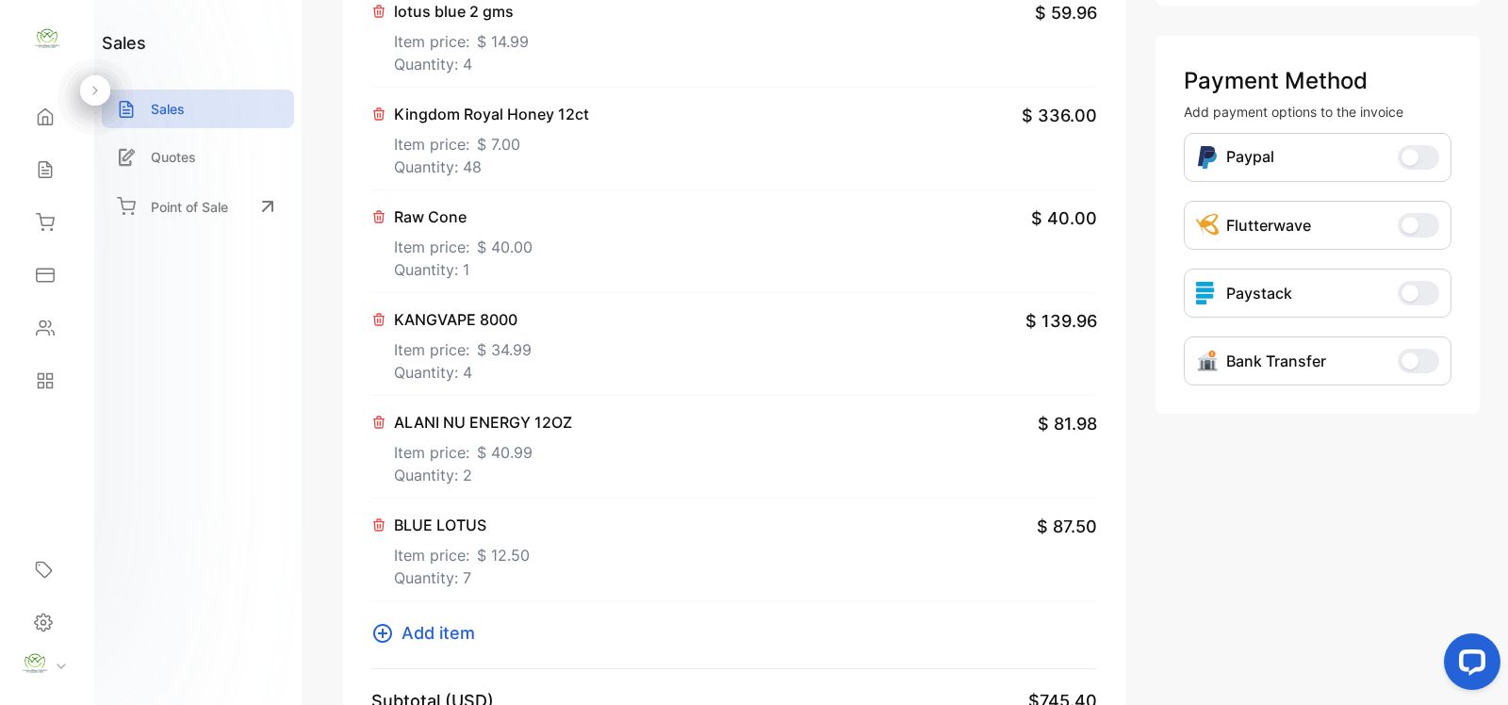
scroll to position [0, 0]
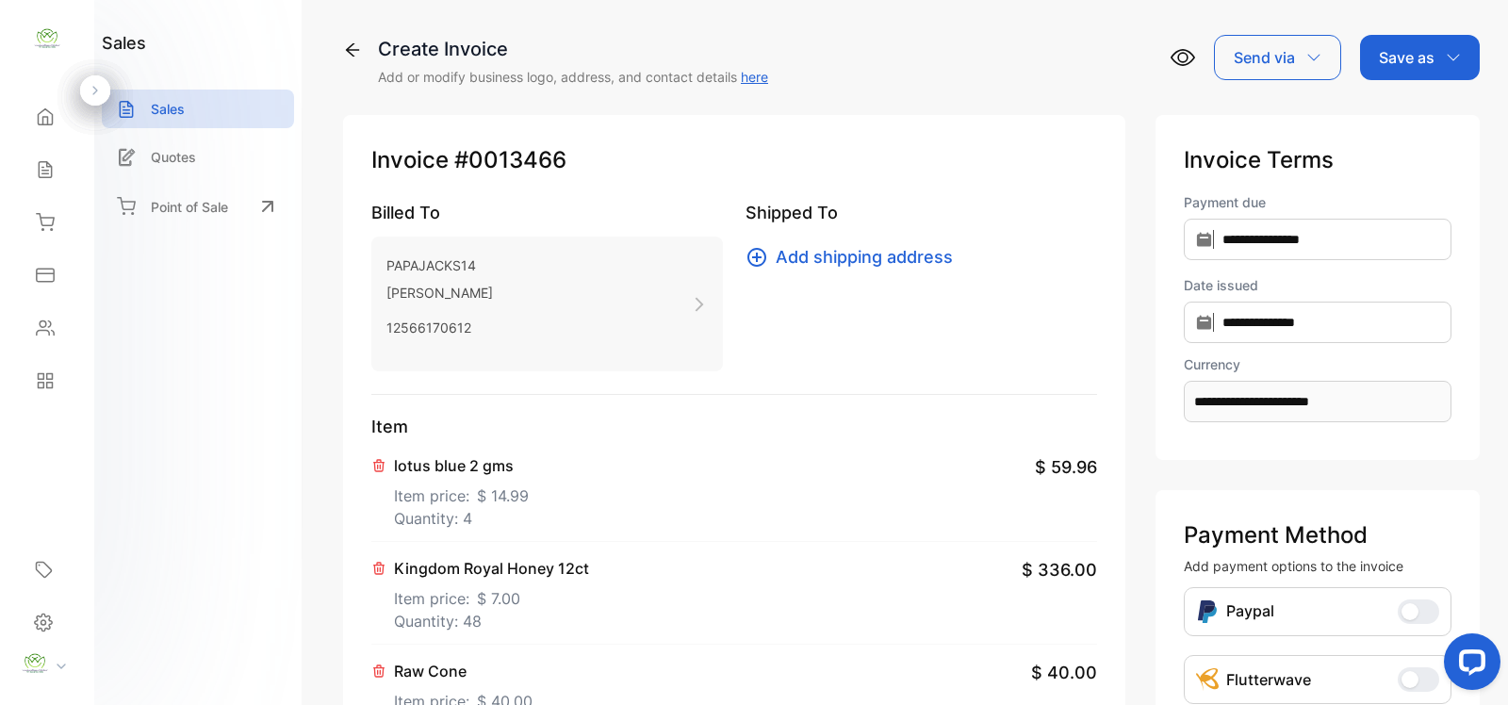
click at [1376, 72] on div "Save as" at bounding box center [1420, 57] width 120 height 45
click at [1391, 102] on div "Invoice" at bounding box center [1415, 120] width 108 height 38
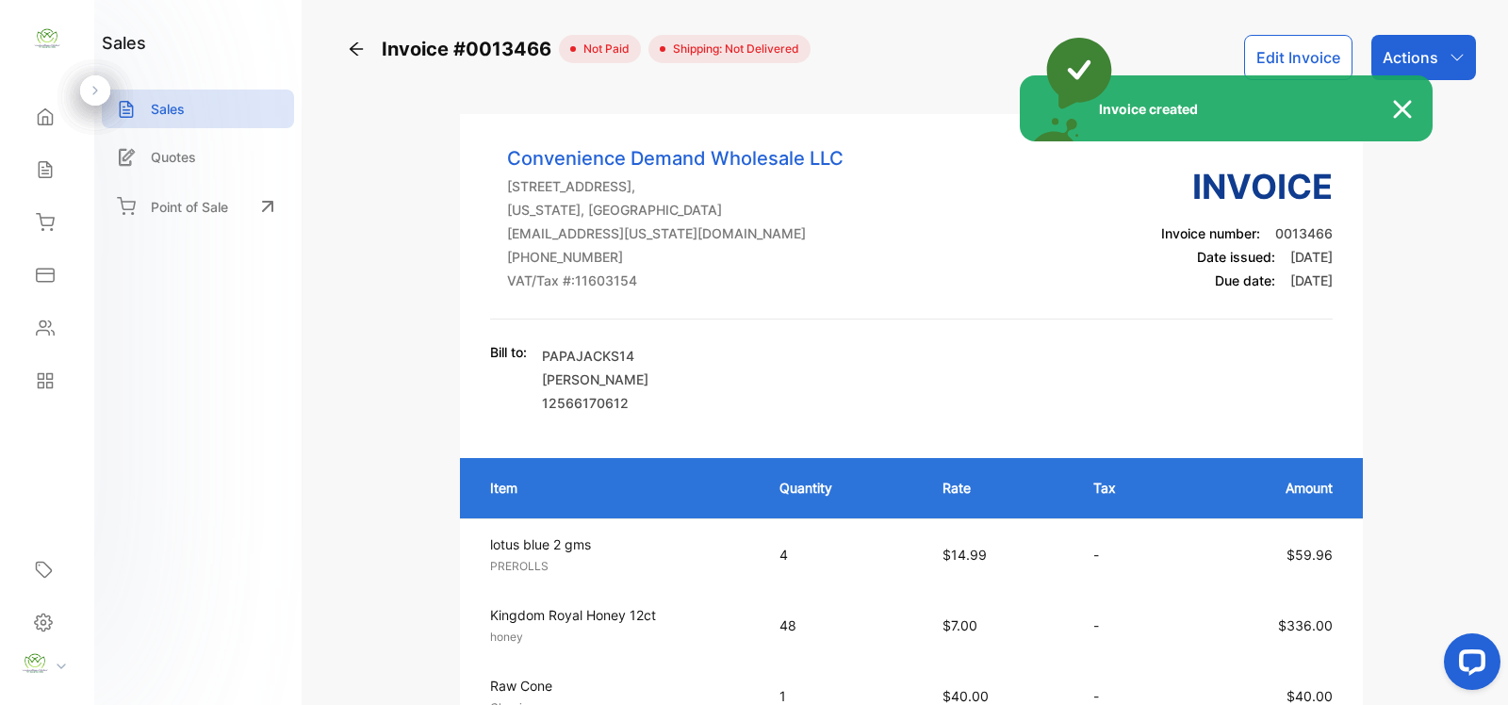
click at [1415, 45] on div "Invoice created" at bounding box center [754, 352] width 1508 height 705
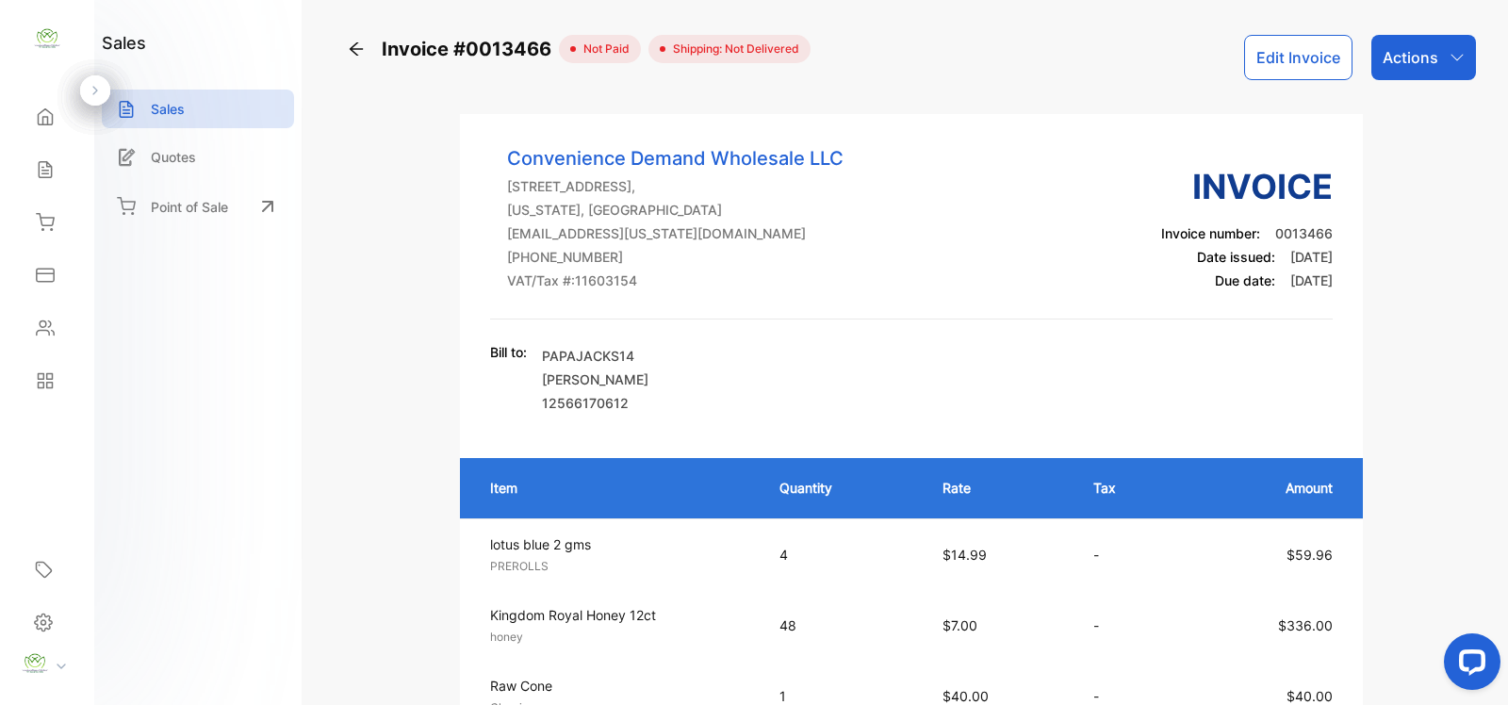
click at [1421, 47] on p "Actions" at bounding box center [1411, 57] width 56 height 23
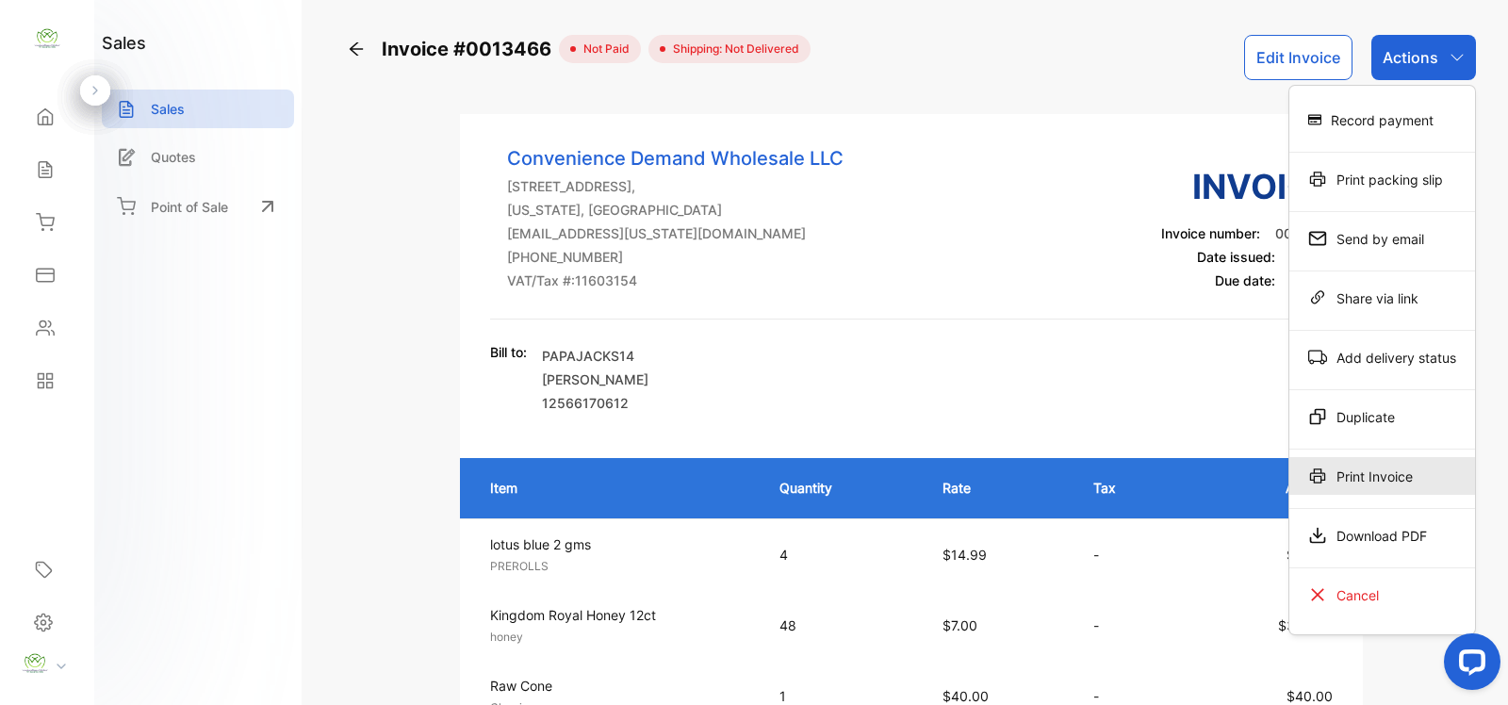
click at [1387, 467] on div "Print Invoice" at bounding box center [1383, 476] width 186 height 38
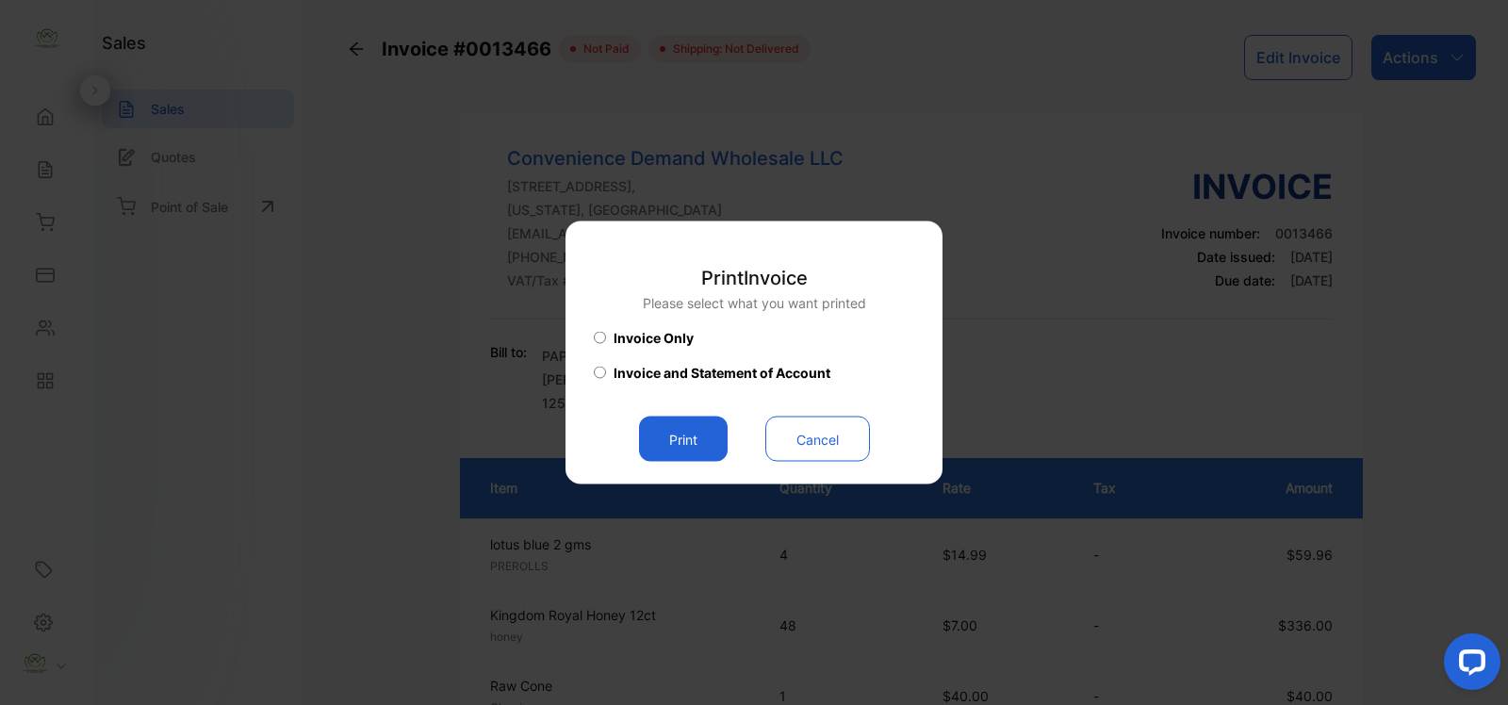
click at [713, 439] on button "Print" at bounding box center [683, 439] width 89 height 45
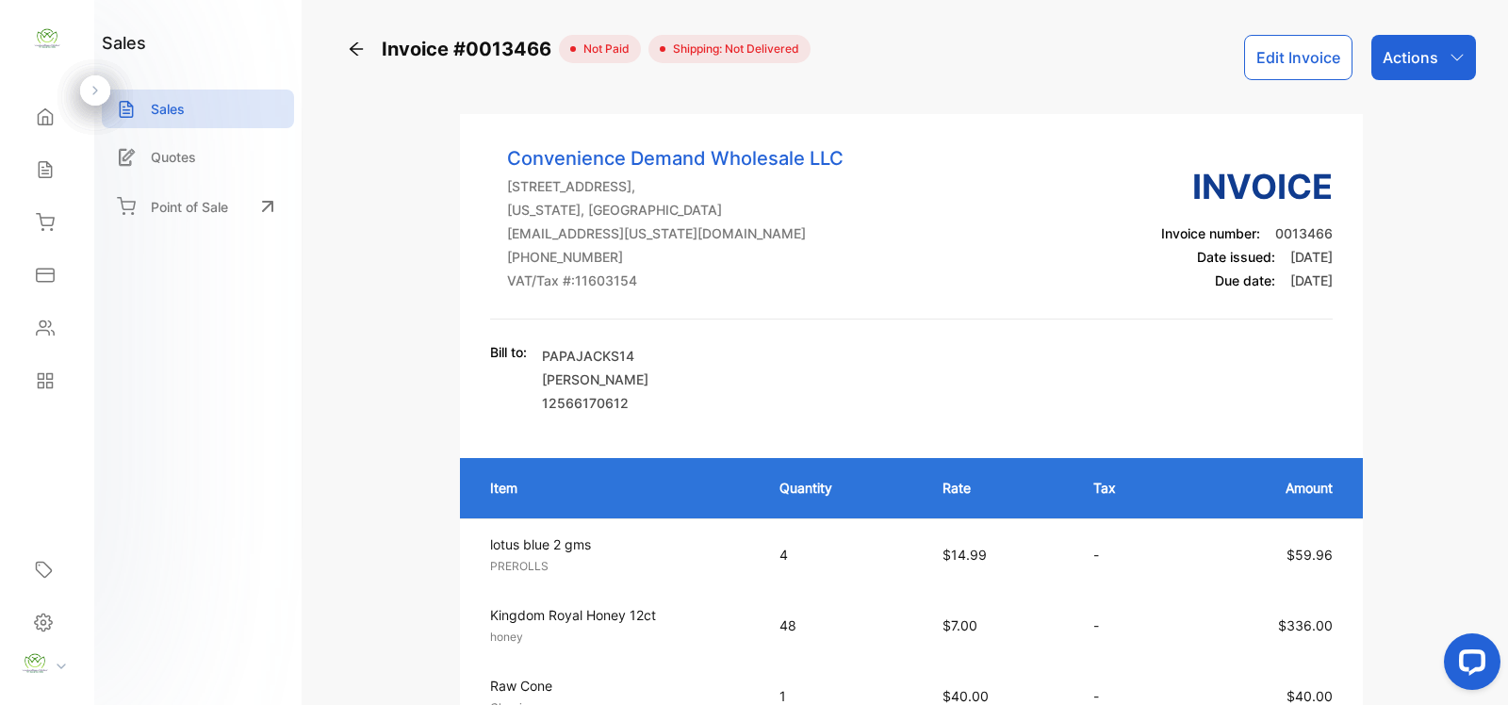
click at [354, 48] on icon at bounding box center [356, 48] width 13 height 13
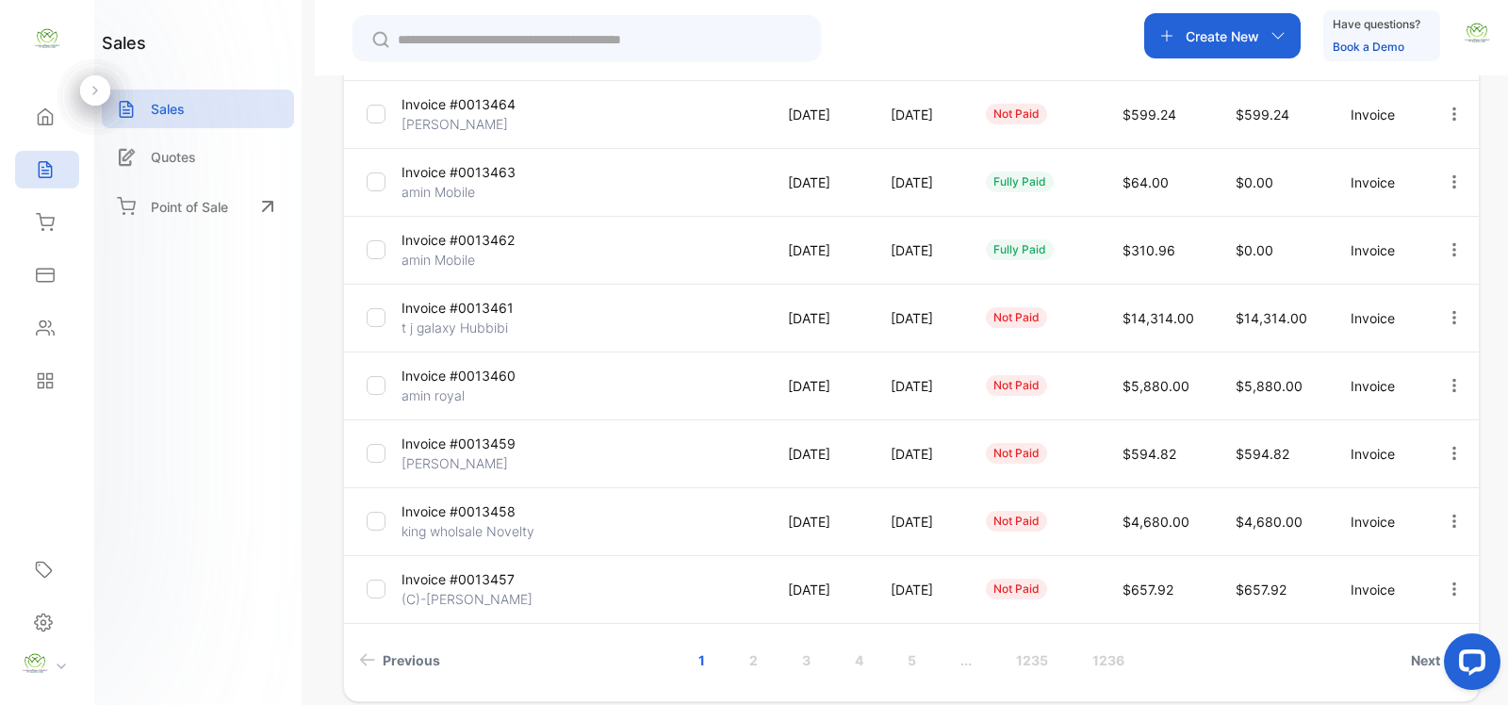
scroll to position [530, 0]
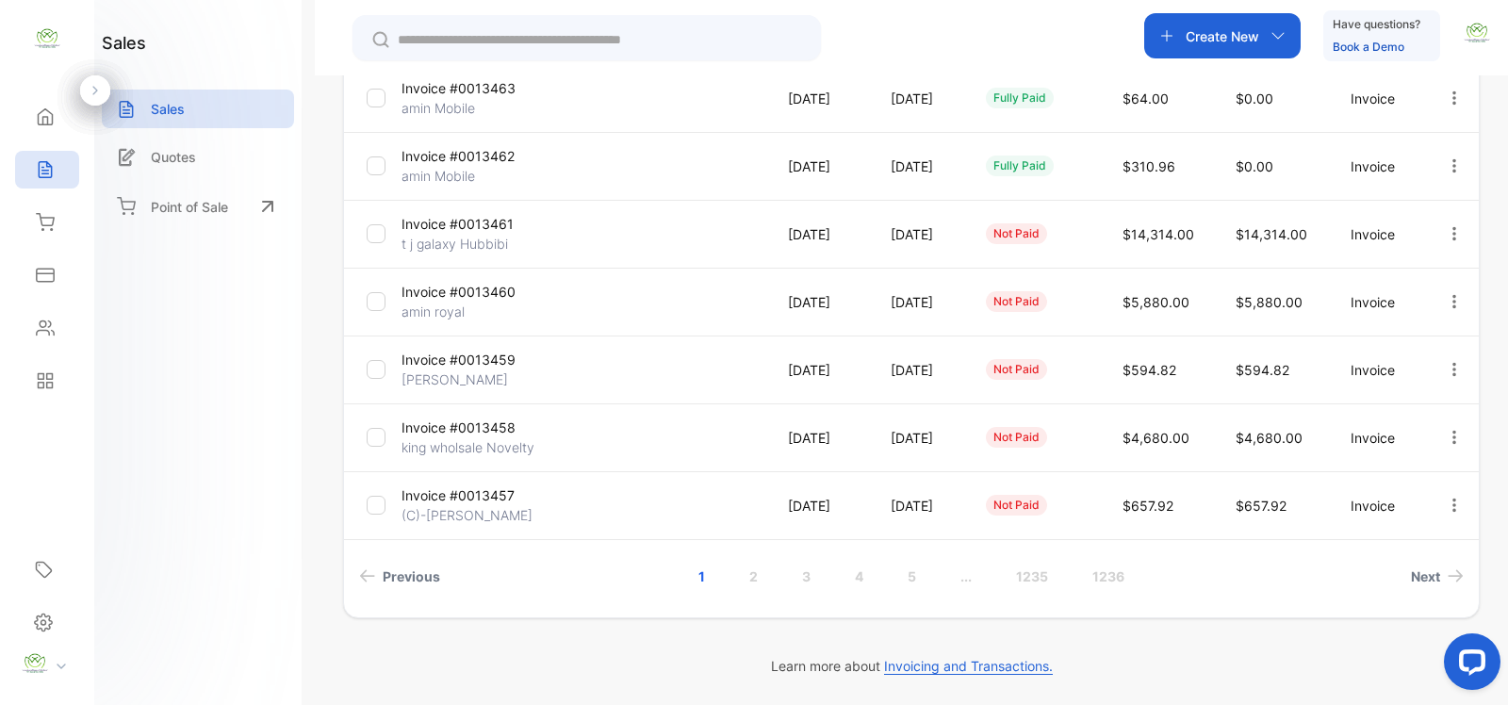
click at [185, 107] on div "Sales" at bounding box center [198, 109] width 192 height 39
click at [166, 109] on p "Sales" at bounding box center [168, 109] width 34 height 20
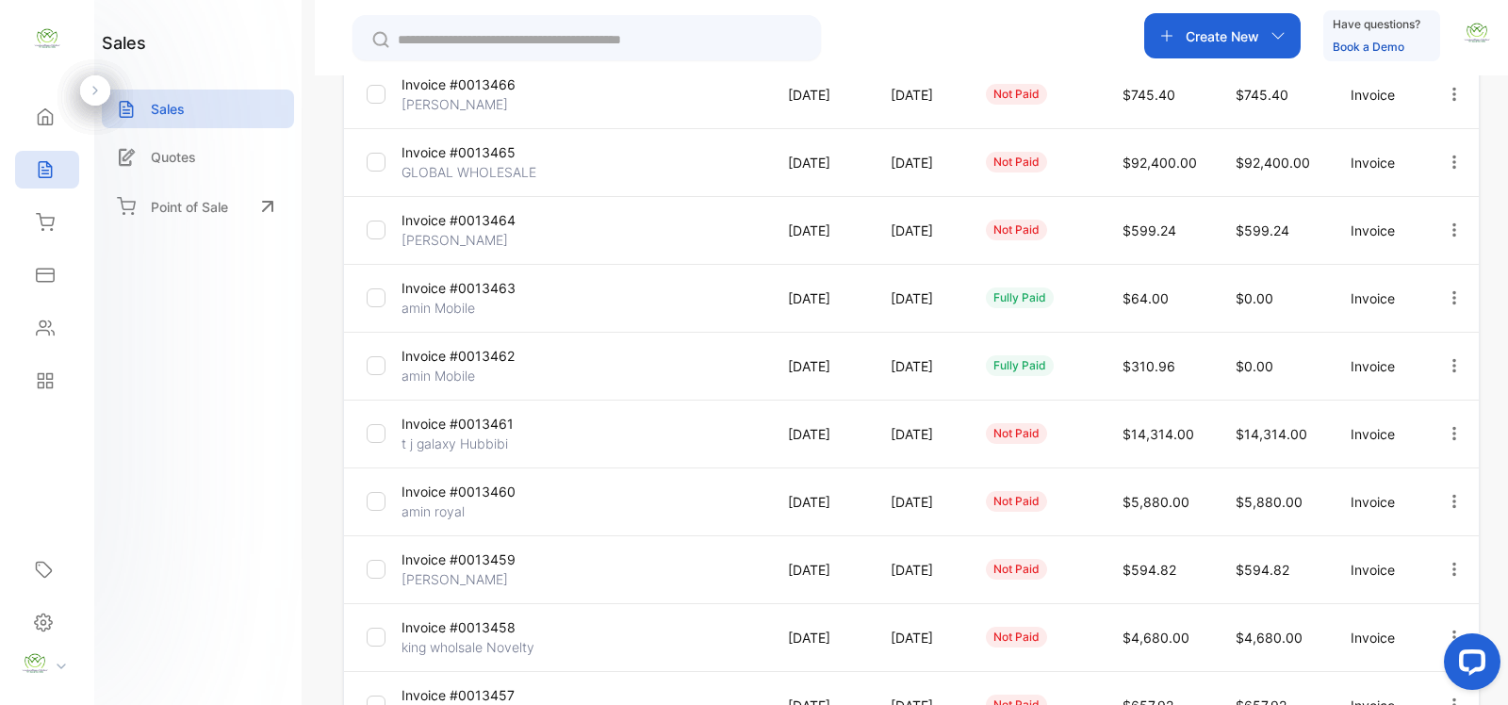
scroll to position [0, 0]
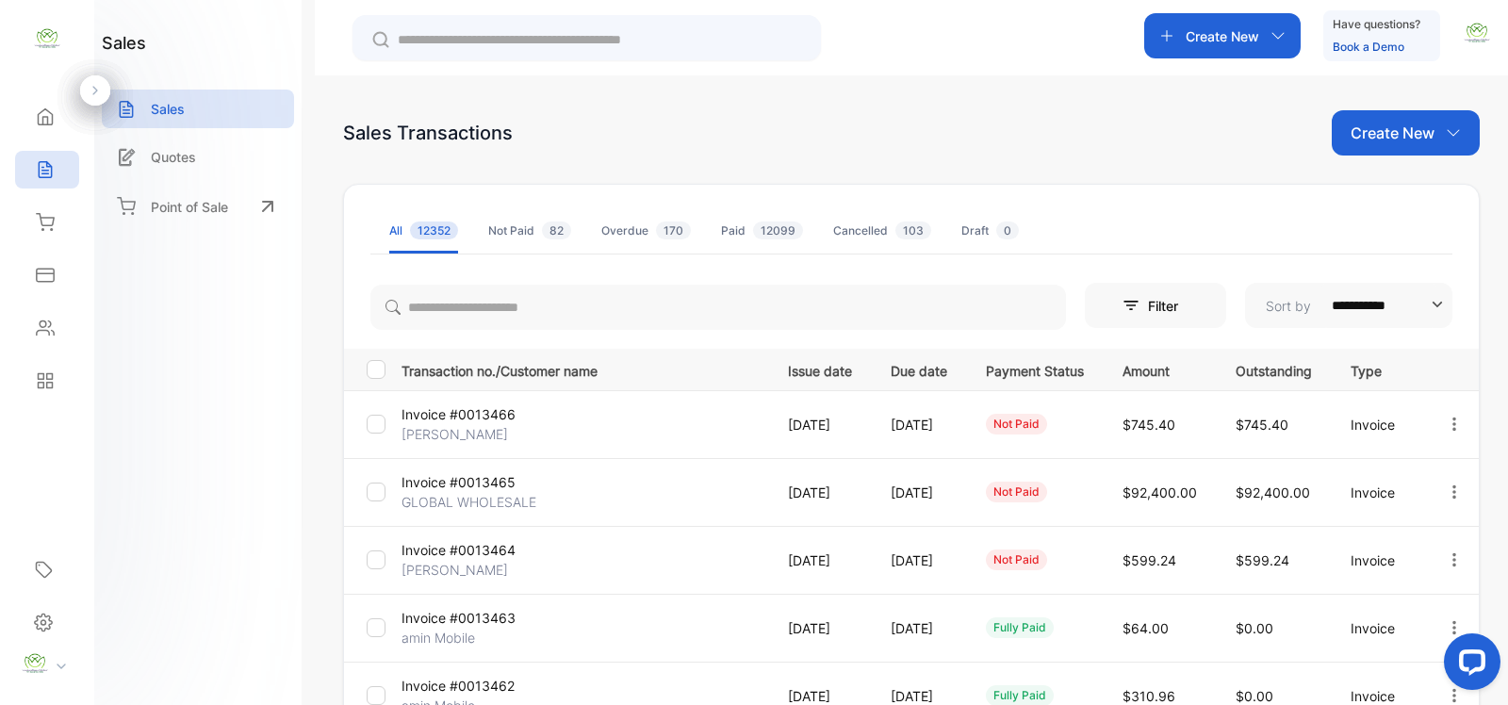
click at [1447, 493] on icon "button" at bounding box center [1454, 492] width 17 height 17
click at [1376, 549] on span "View / Edit Invoice" at bounding box center [1409, 546] width 134 height 23
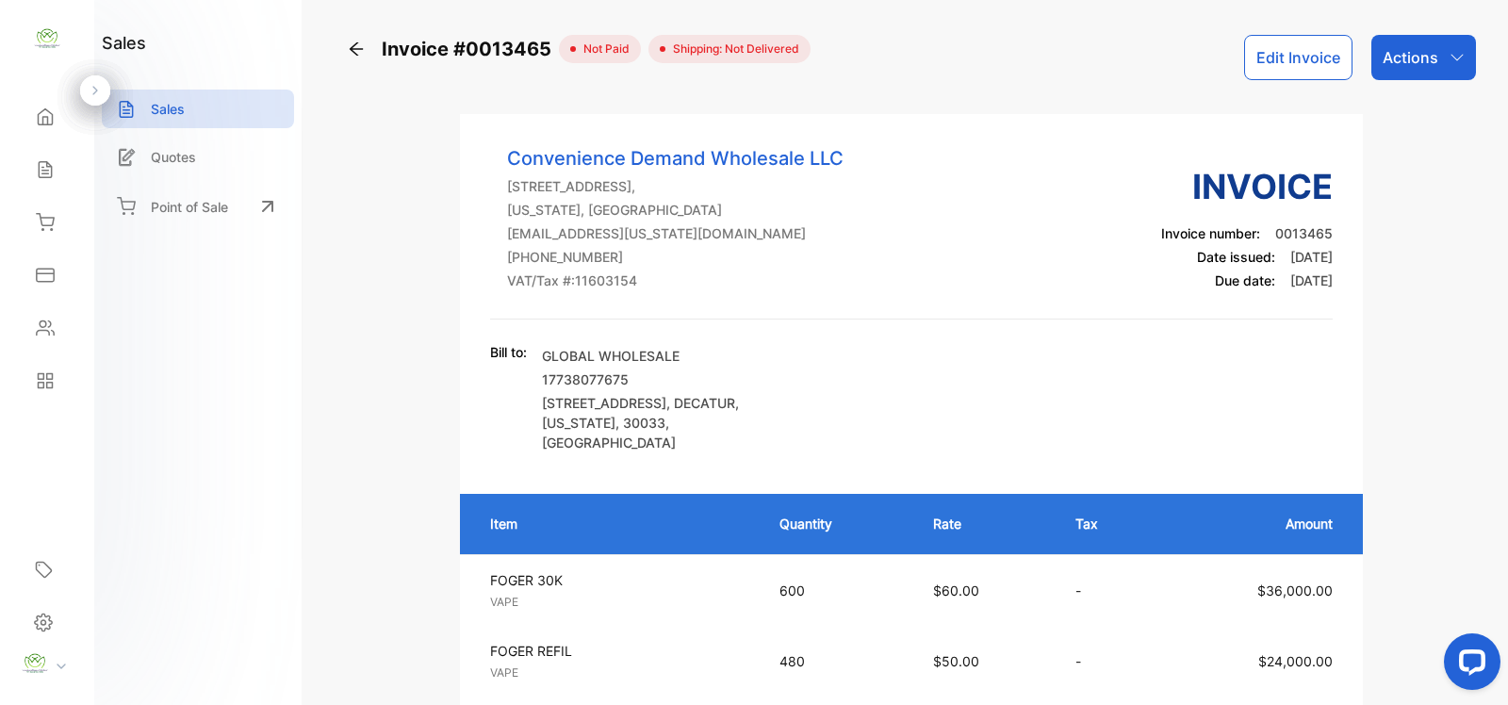
click at [170, 109] on p "Sales" at bounding box center [168, 109] width 34 height 20
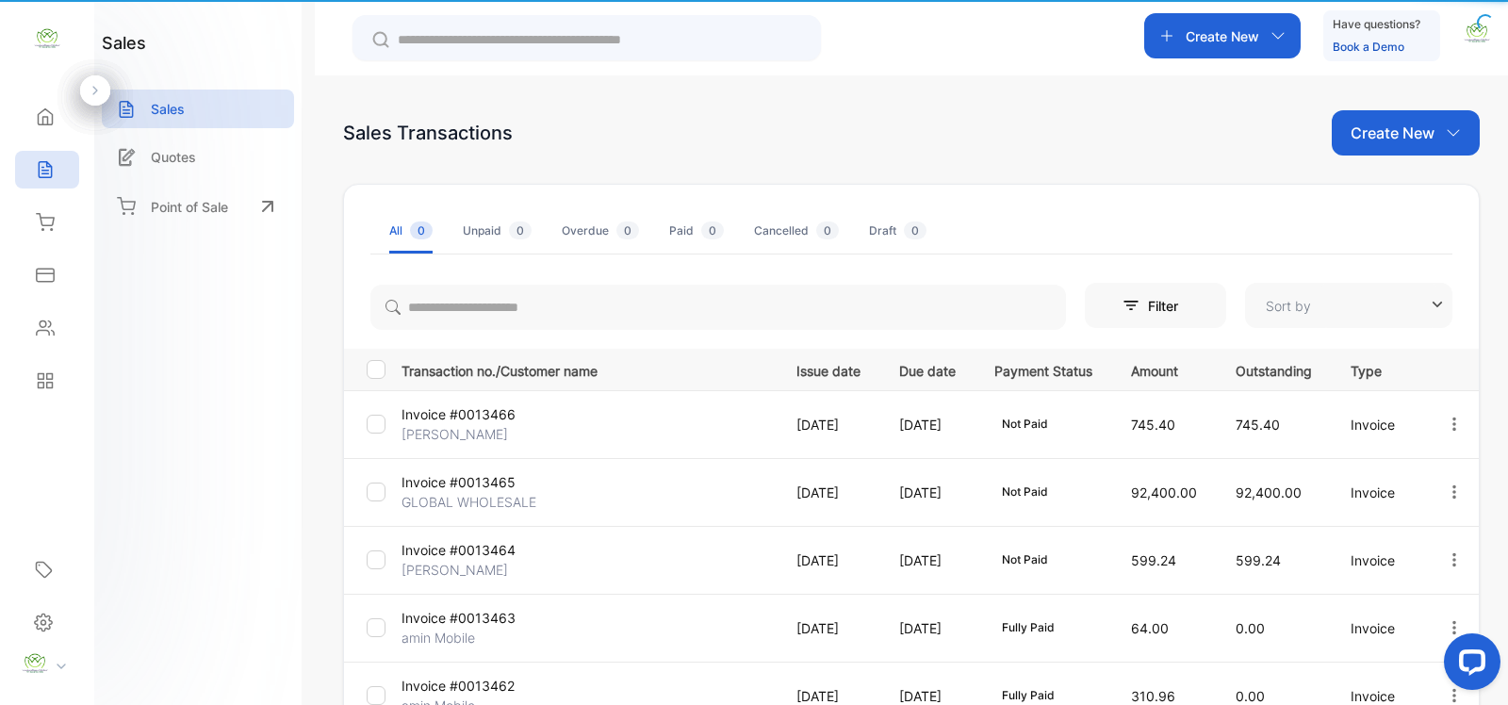
type input "**********"
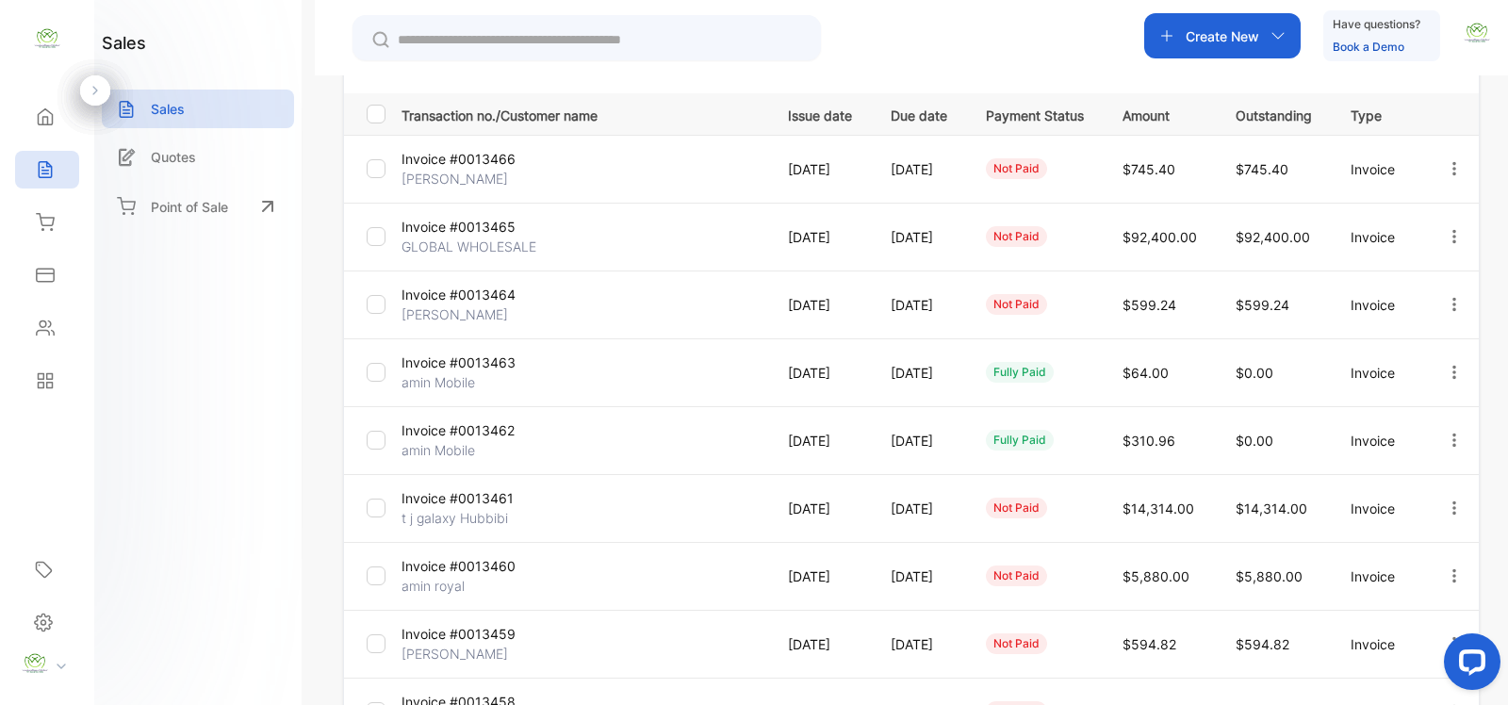
scroll to position [530, 0]
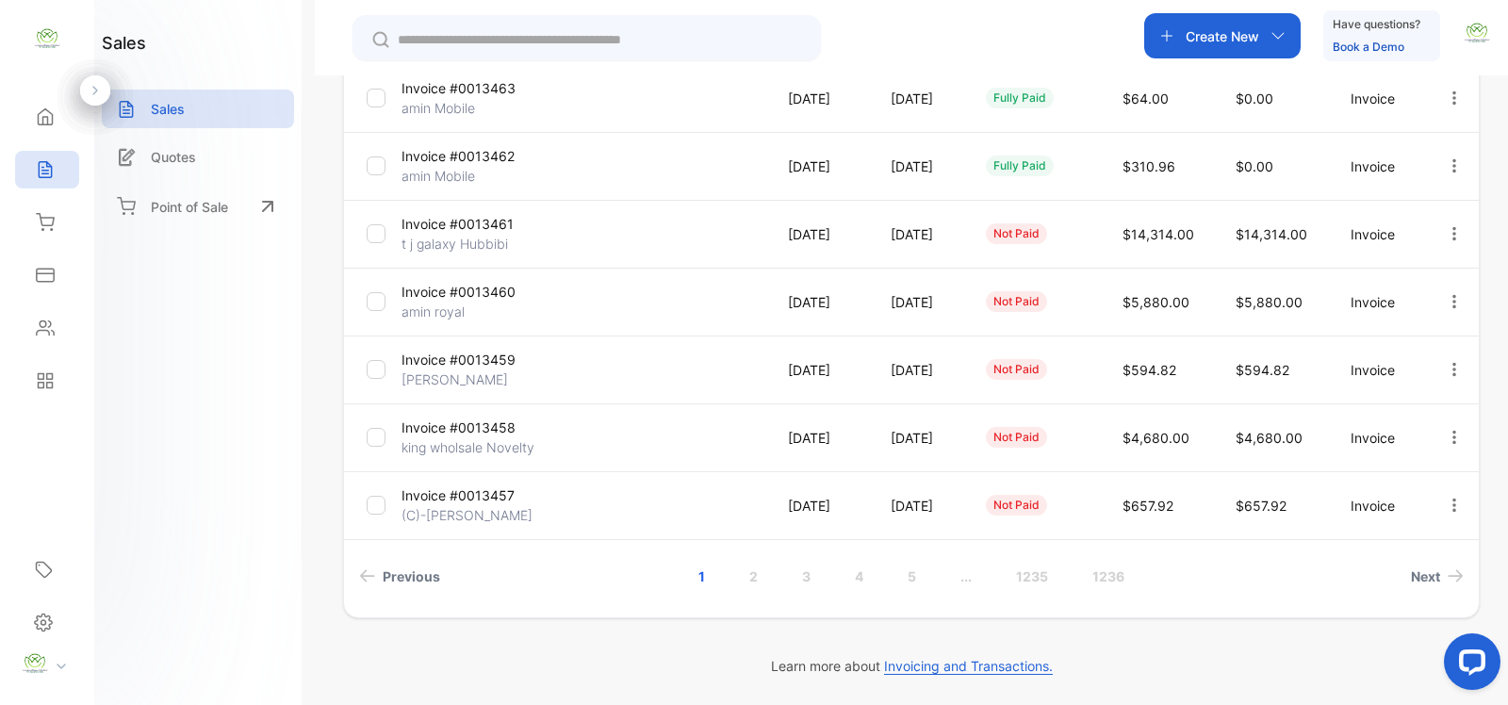
click at [746, 573] on link "2" at bounding box center [754, 576] width 54 height 35
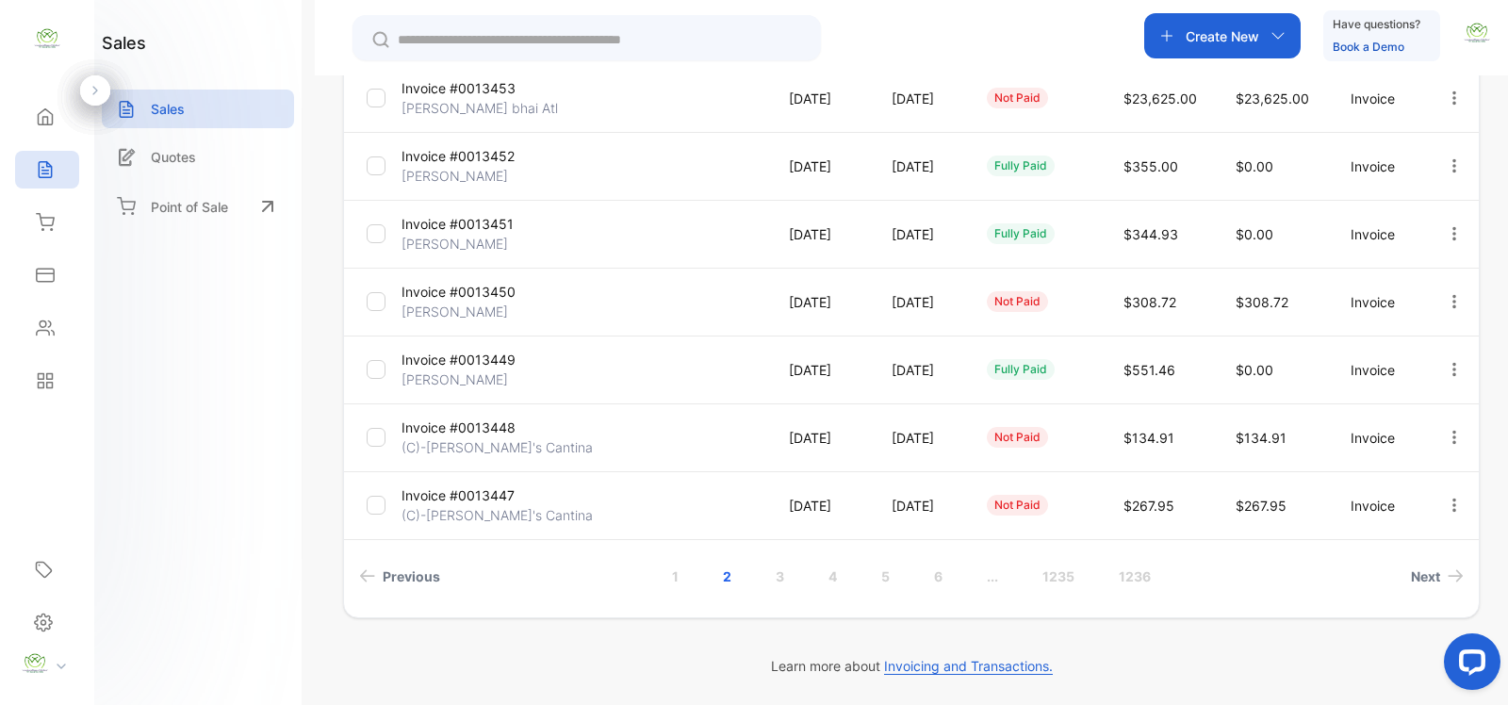
click at [669, 573] on link "1" at bounding box center [676, 576] width 52 height 35
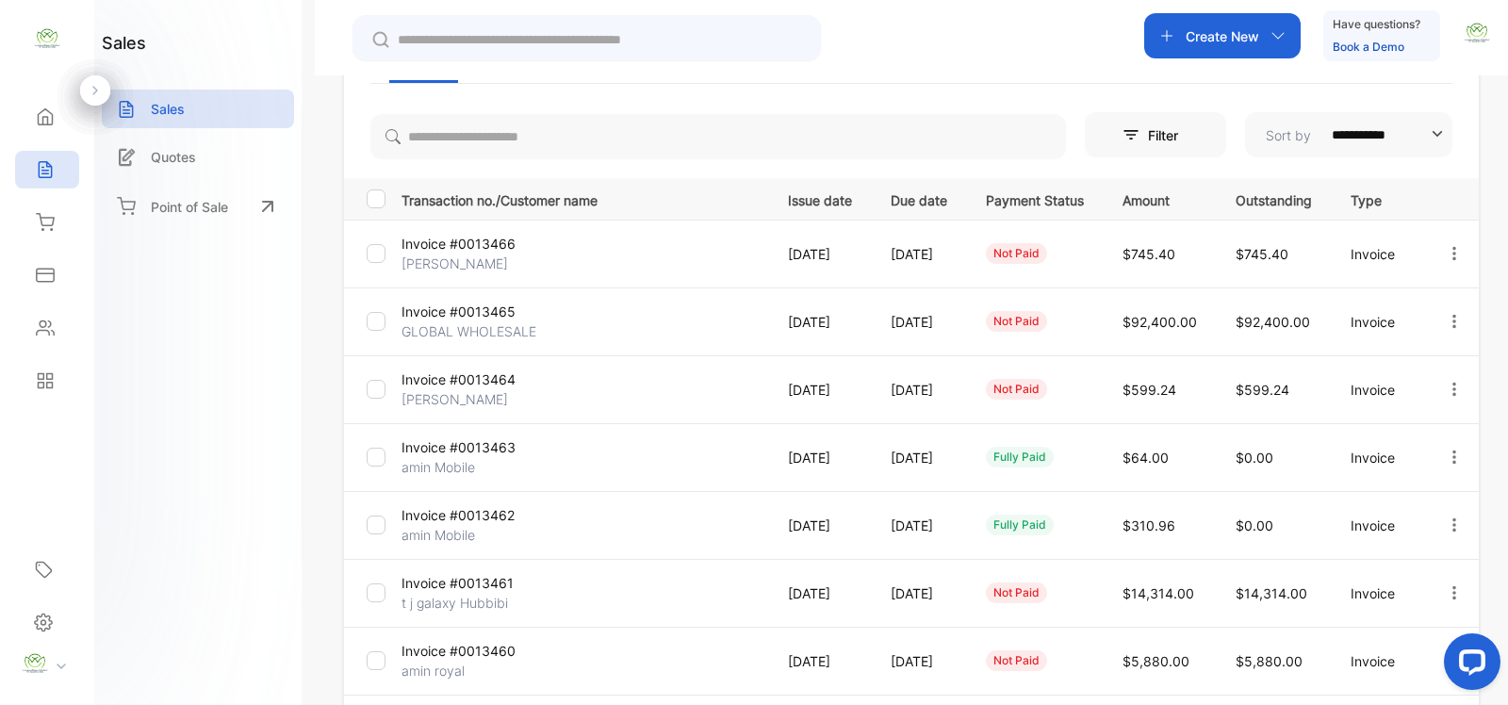
scroll to position [0, 0]
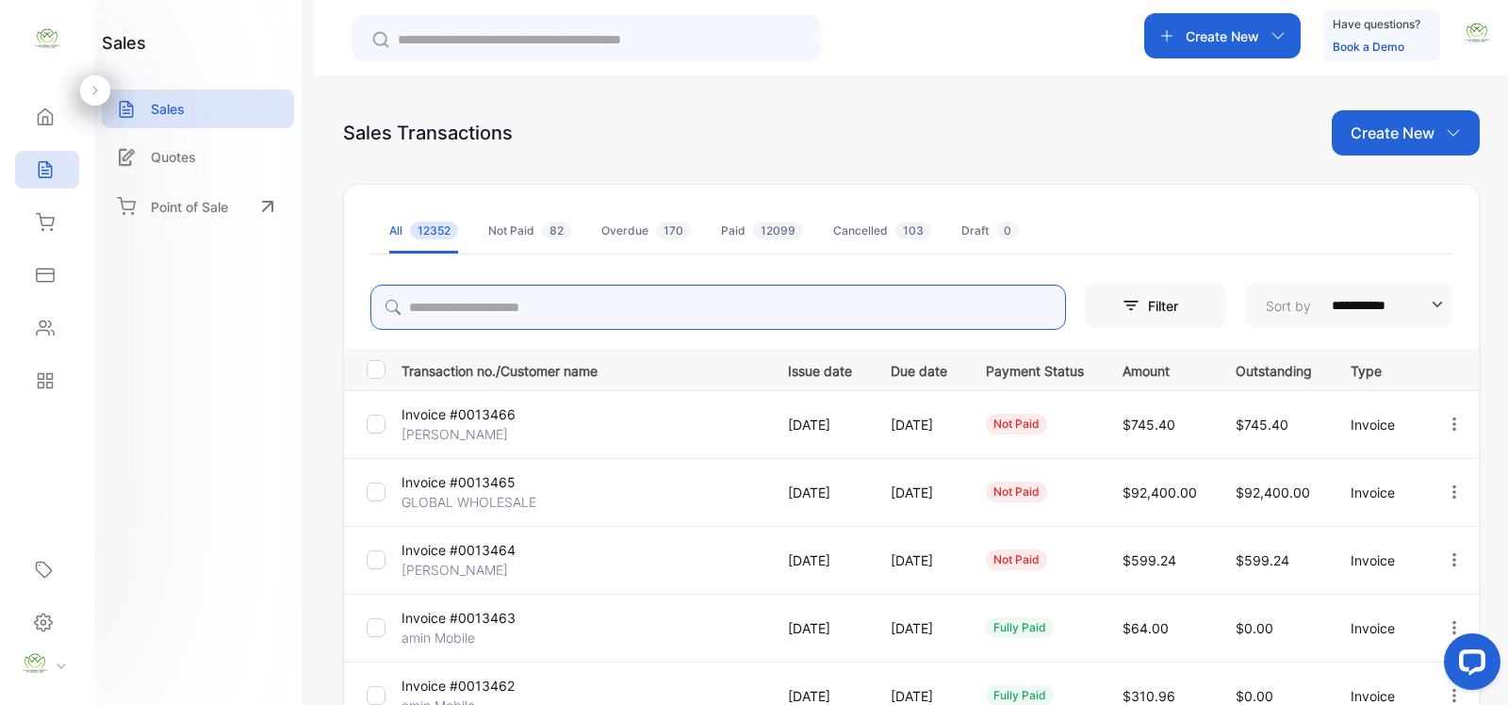
click at [436, 312] on input "search" at bounding box center [719, 307] width 696 height 45
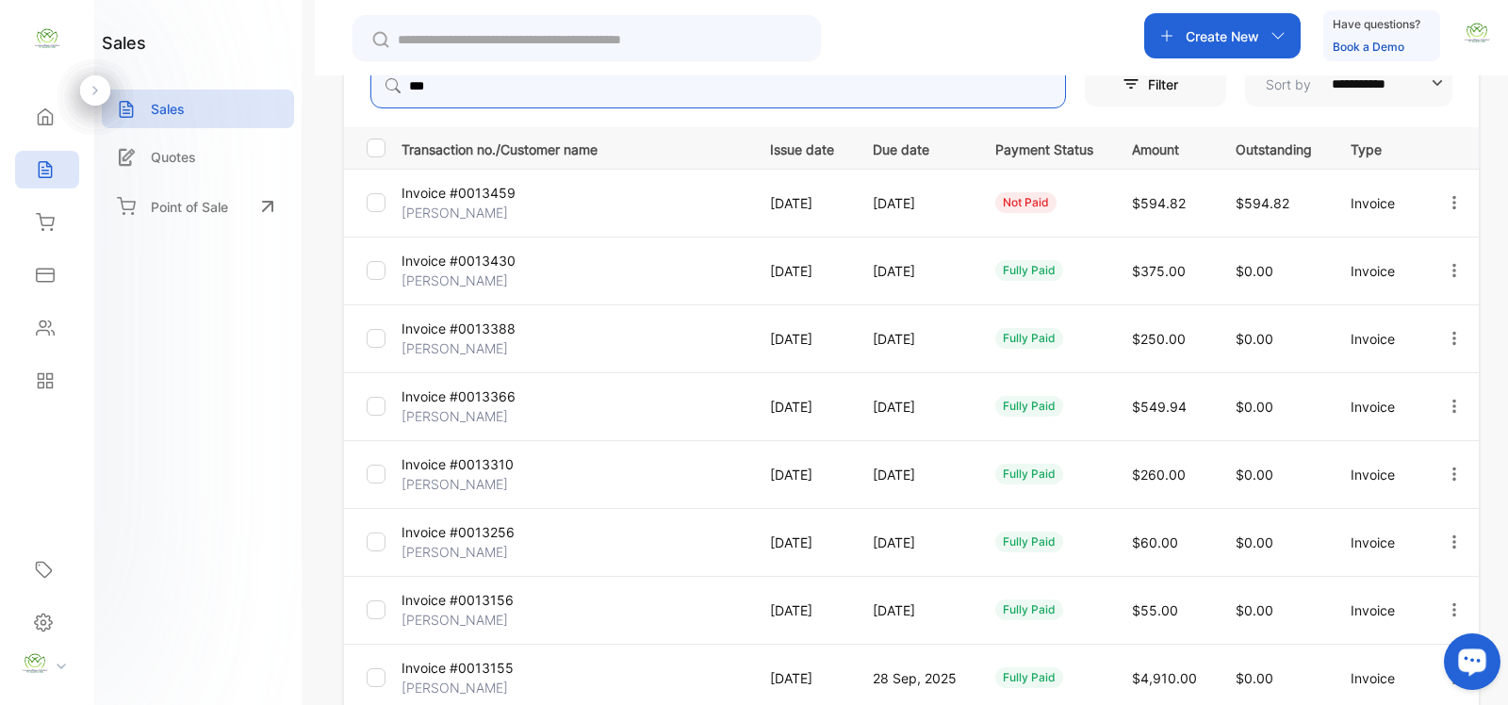
scroll to position [274, 0]
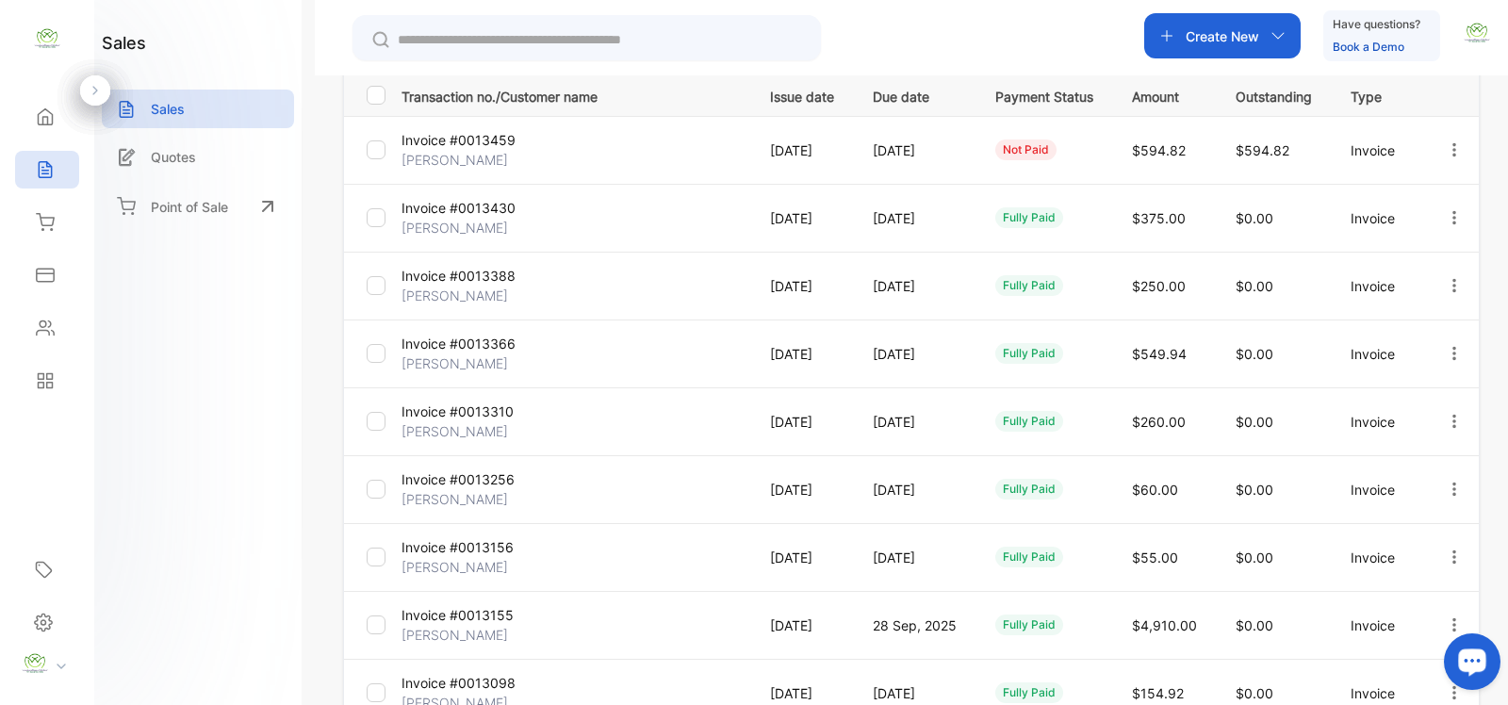
click at [1449, 622] on icon "button" at bounding box center [1454, 625] width 17 height 17
type input "***"
click at [1392, 674] on span "View / Edit Invoice" at bounding box center [1409, 678] width 134 height 23
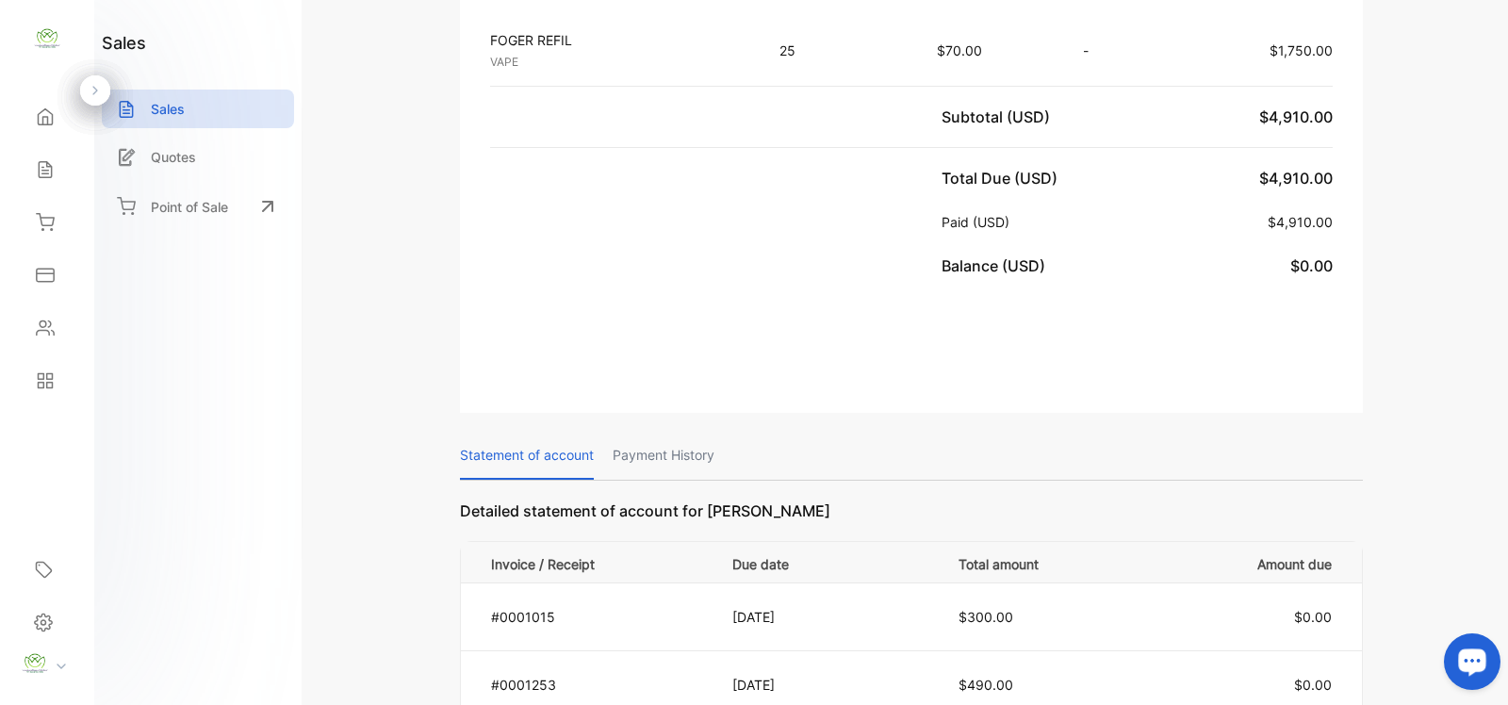
scroll to position [825, 0]
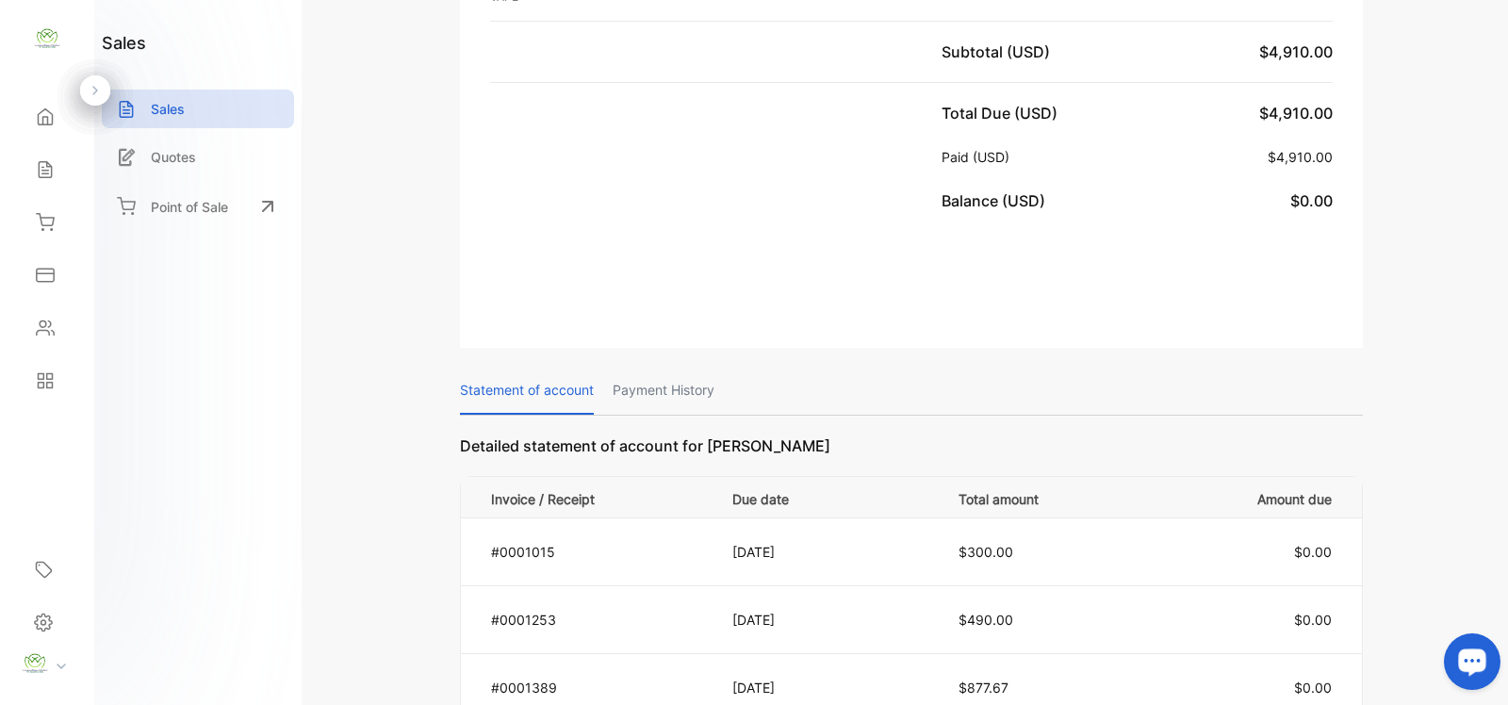
click at [174, 107] on p "Sales" at bounding box center [168, 109] width 34 height 20
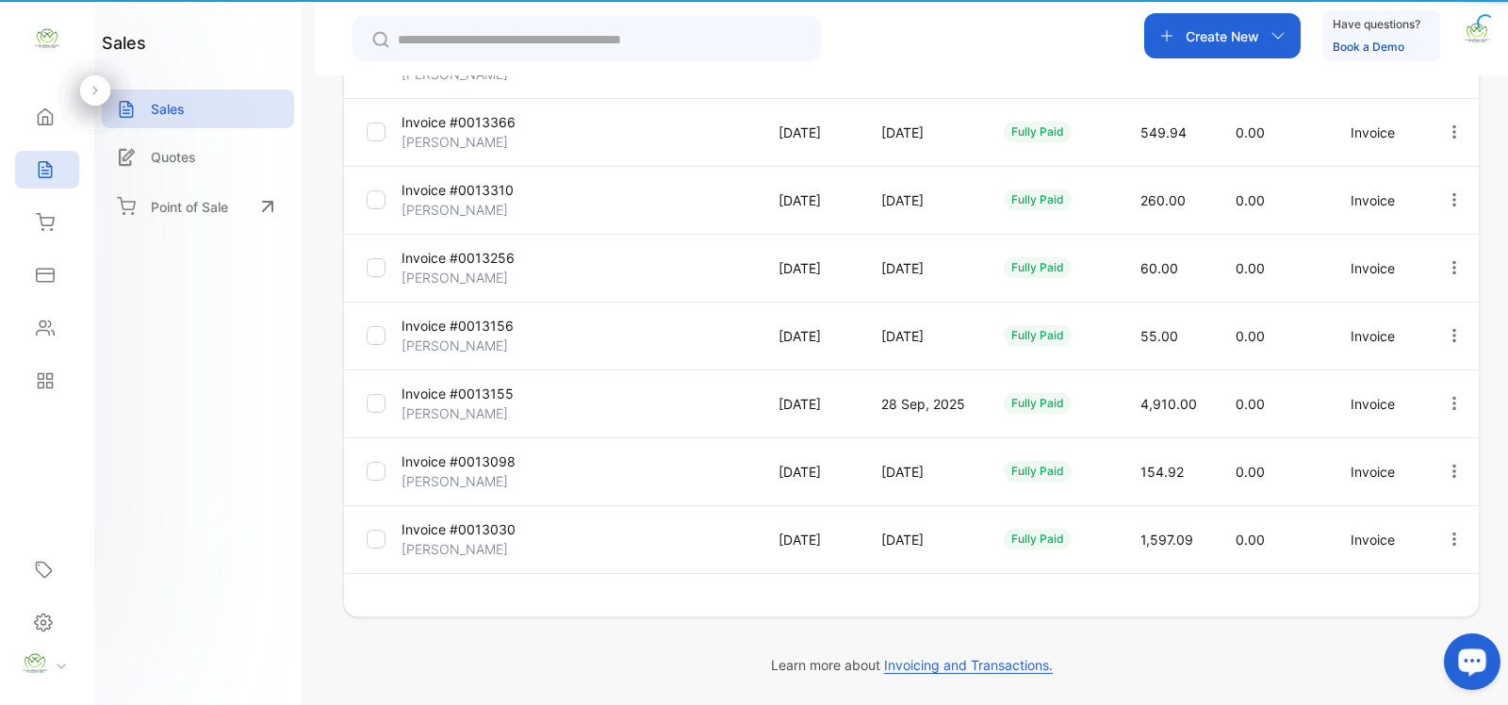
type input "**********"
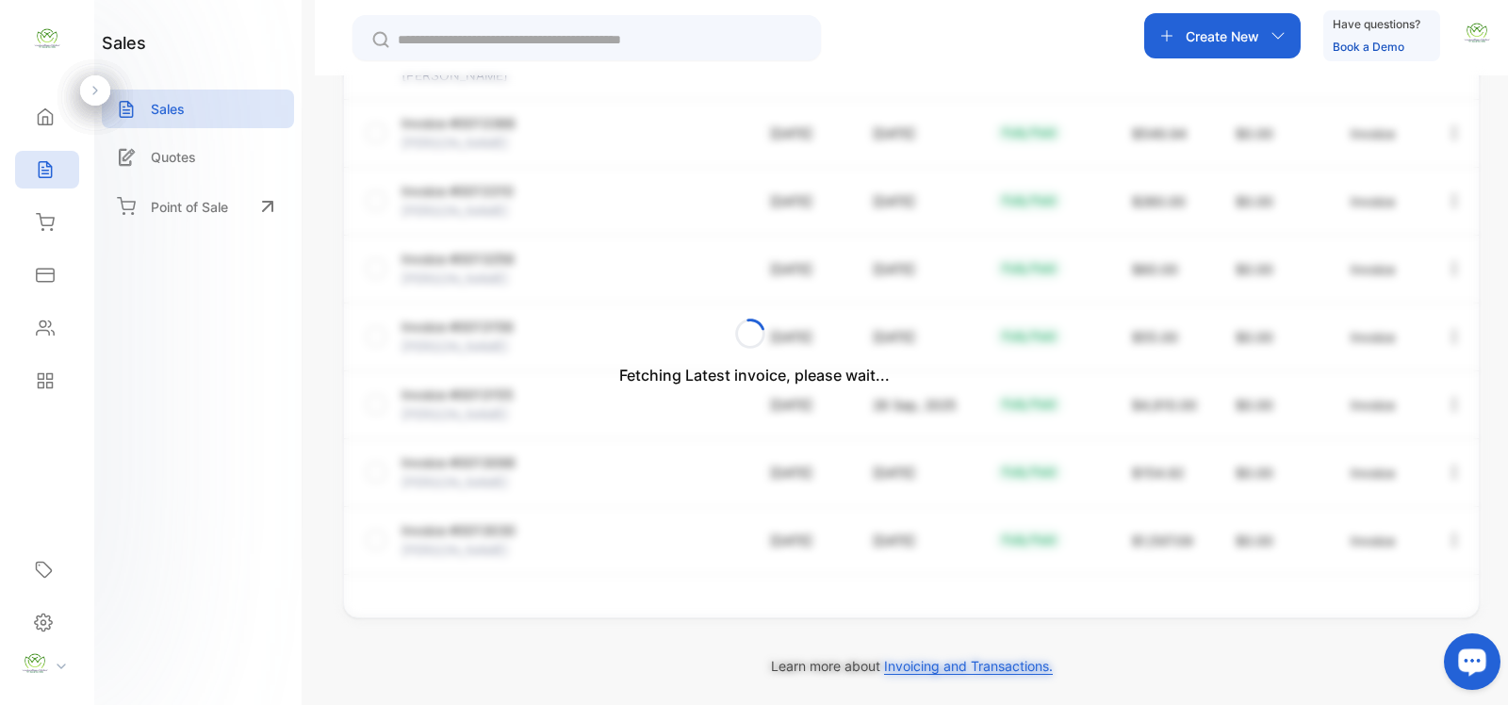
scroll to position [530, 0]
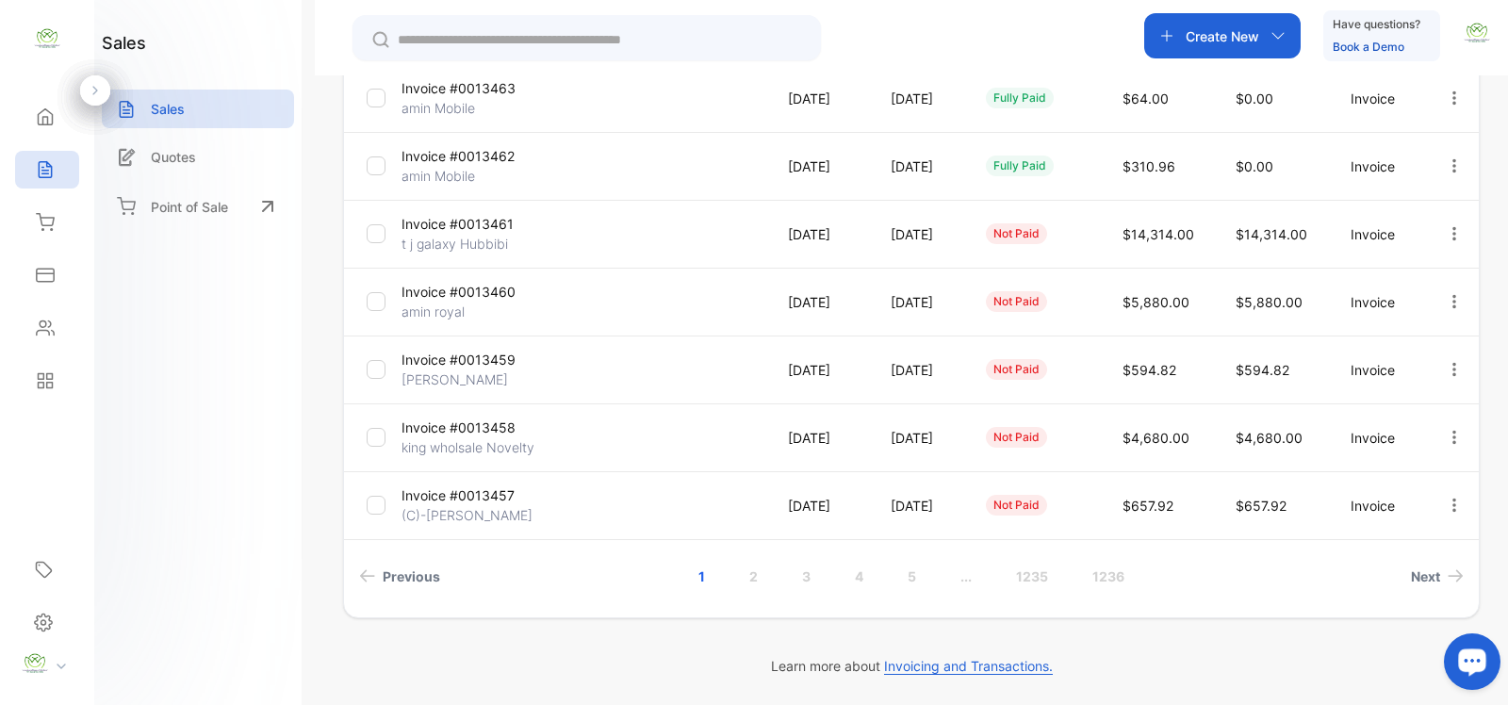
click at [453, 45] on input "text" at bounding box center [600, 40] width 404 height 20
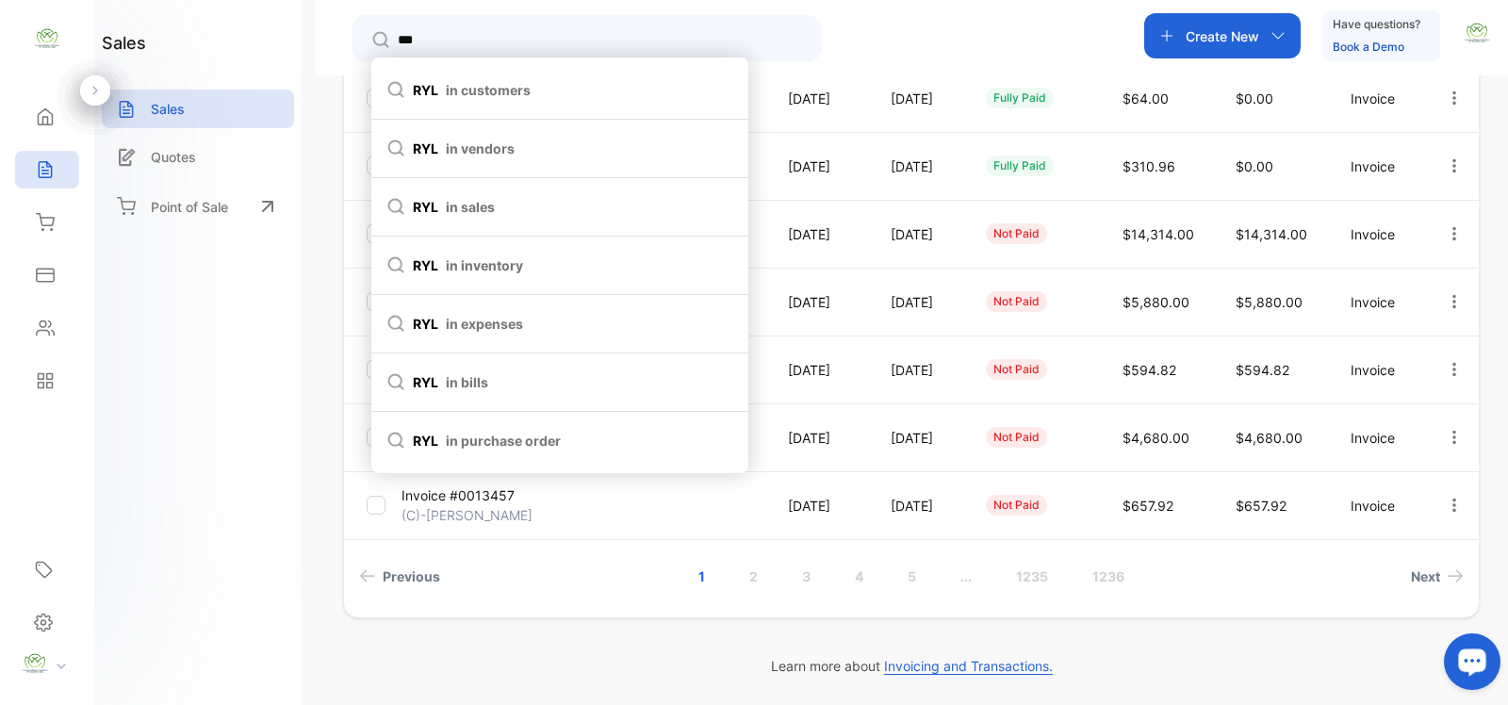
click at [469, 91] on span "in customers" at bounding box center [488, 90] width 85 height 20
type input "***"
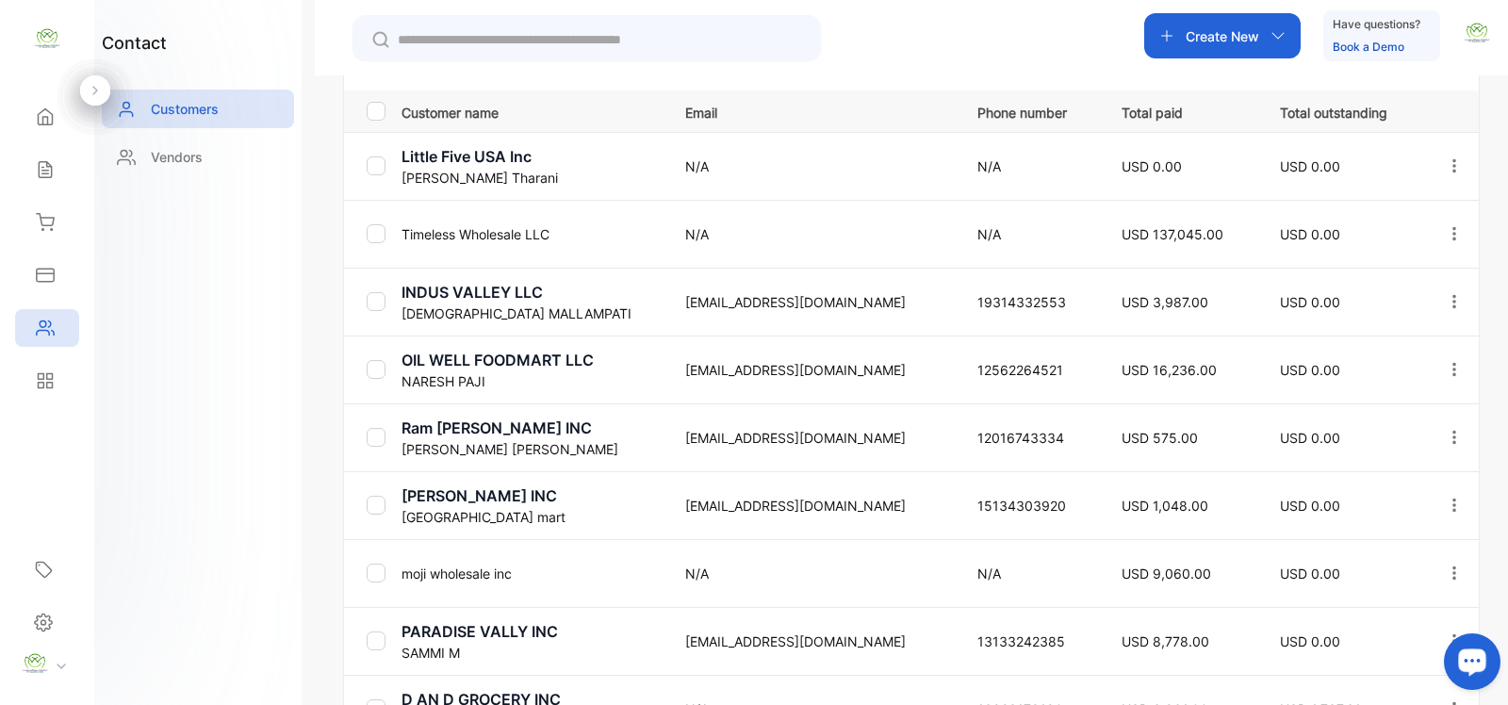
scroll to position [273, 0]
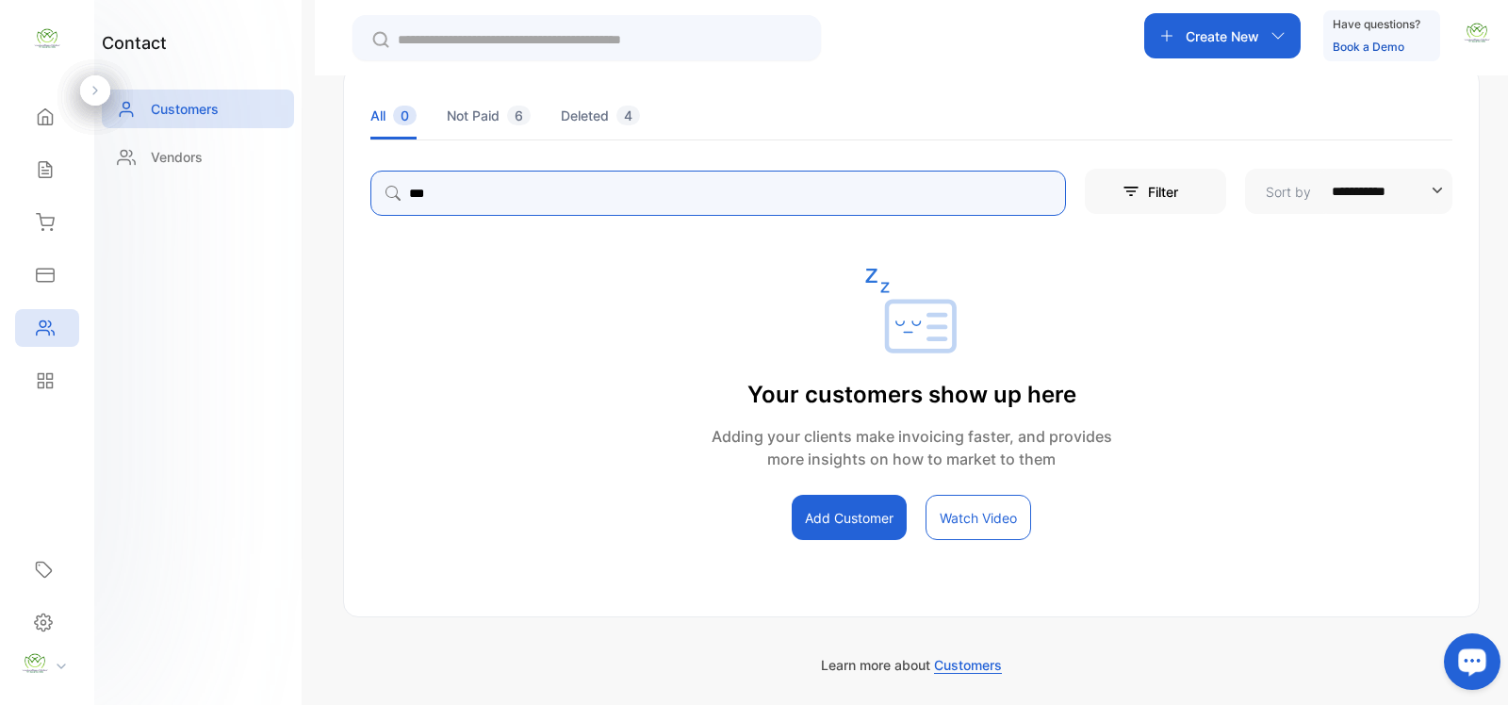
drag, startPoint x: 449, startPoint y: 185, endPoint x: 350, endPoint y: 207, distance: 101.5
click at [350, 207] on div "**********" at bounding box center [911, 189] width 1135 height 53
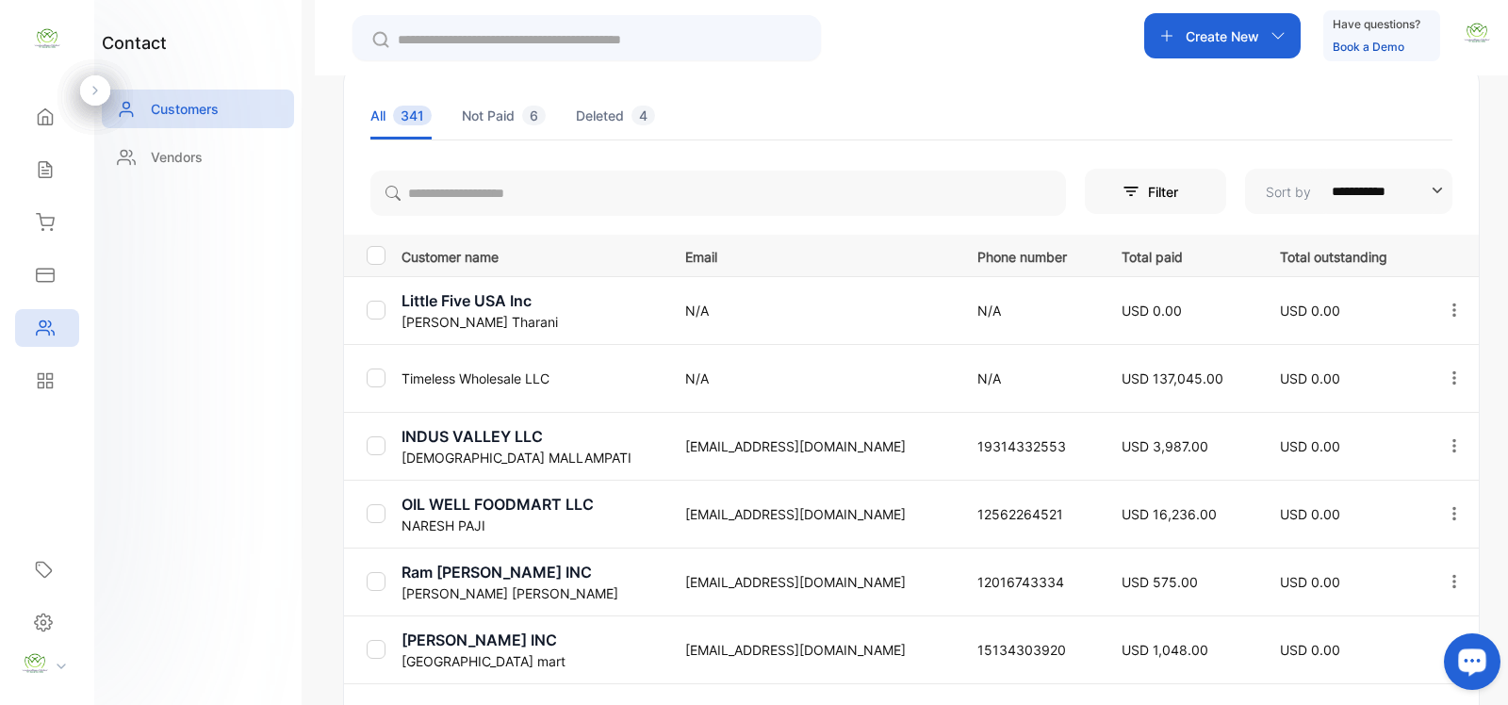
click at [48, 168] on icon at bounding box center [45, 169] width 19 height 19
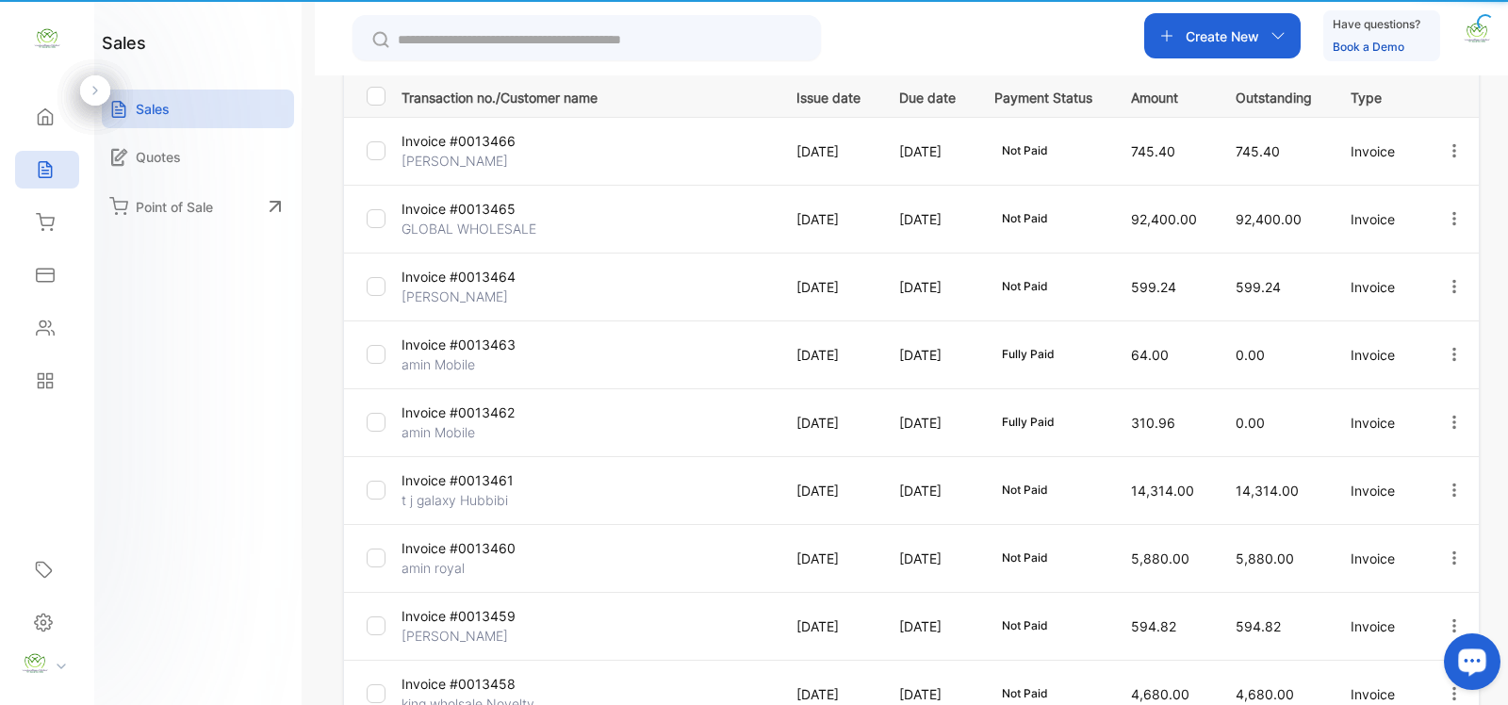
type input "***"
type input "**********"
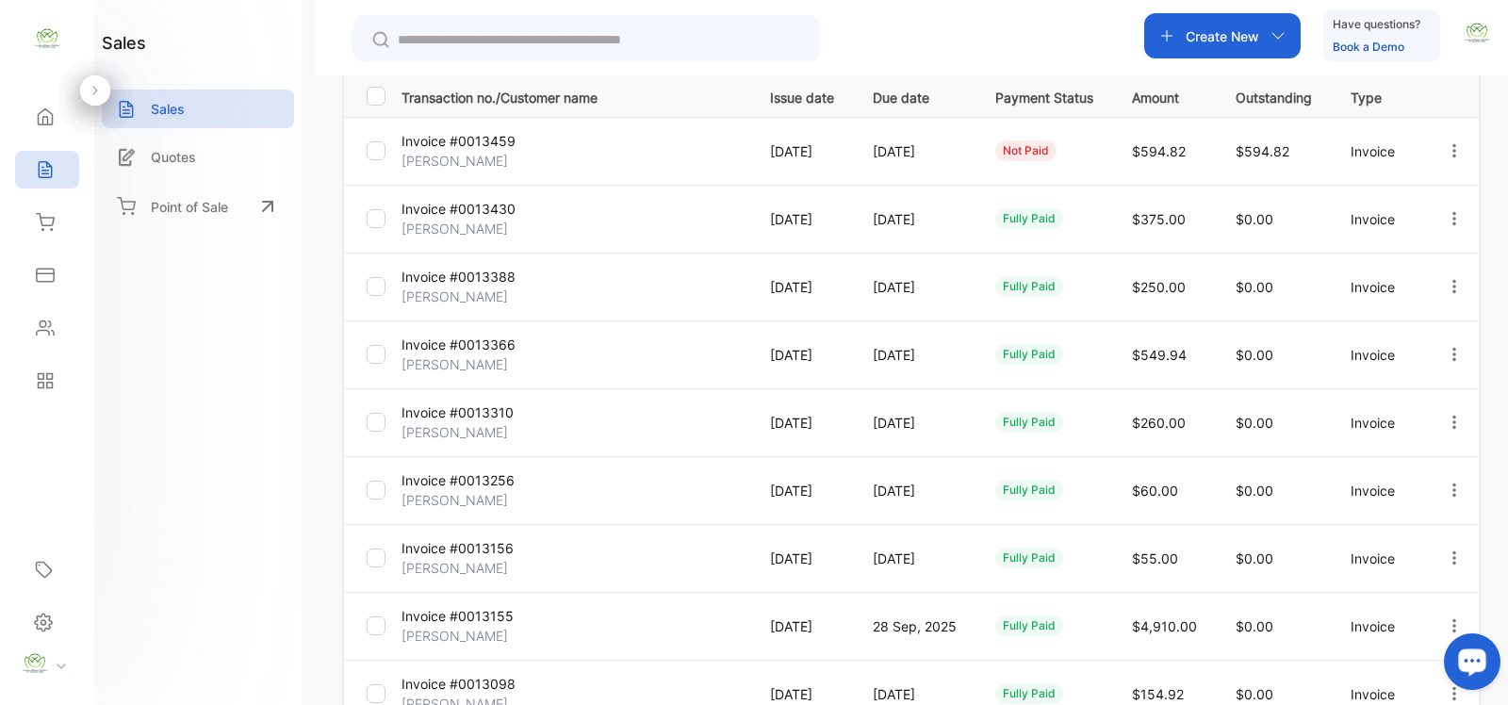
click at [1453, 486] on icon "button" at bounding box center [1454, 490] width 17 height 17
click at [1403, 548] on span "View / Edit Invoice" at bounding box center [1409, 544] width 134 height 23
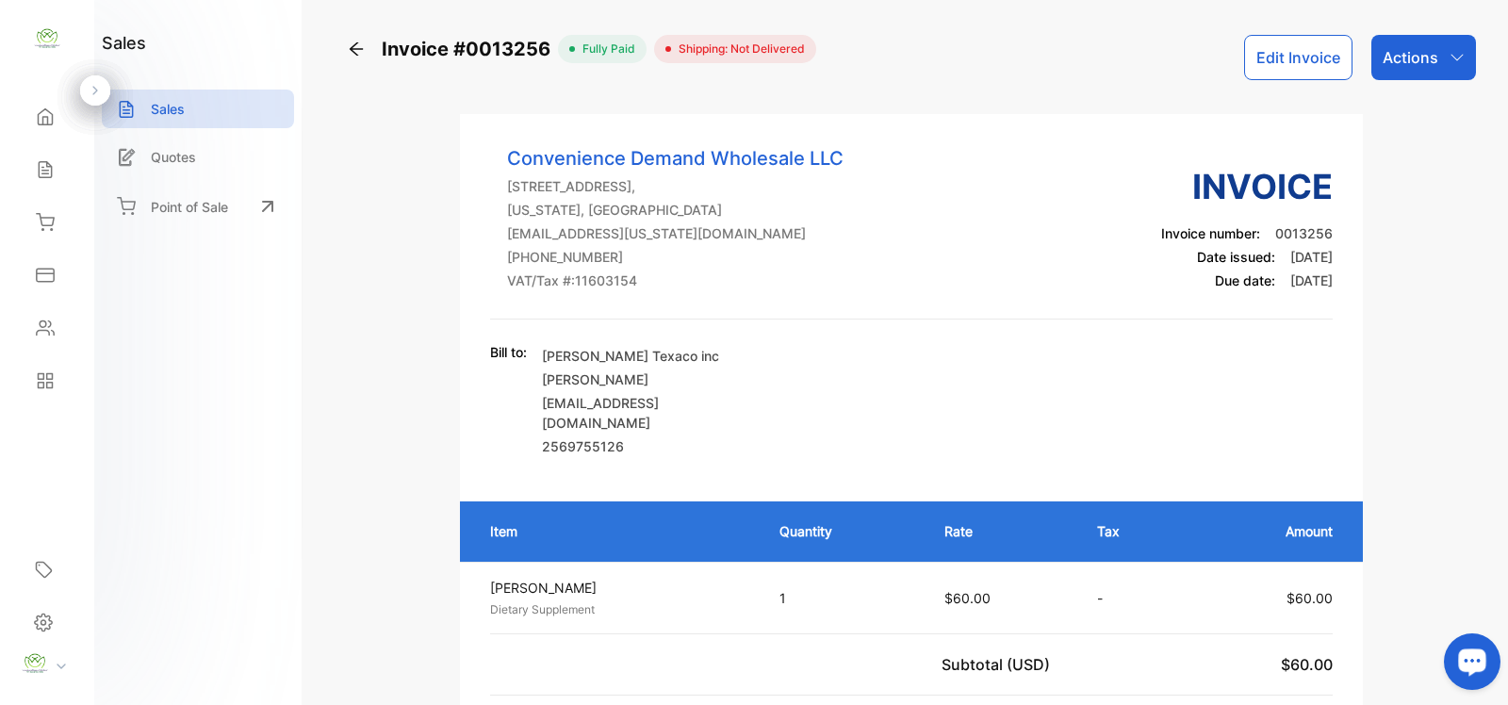
click at [352, 48] on icon at bounding box center [356, 48] width 13 height 13
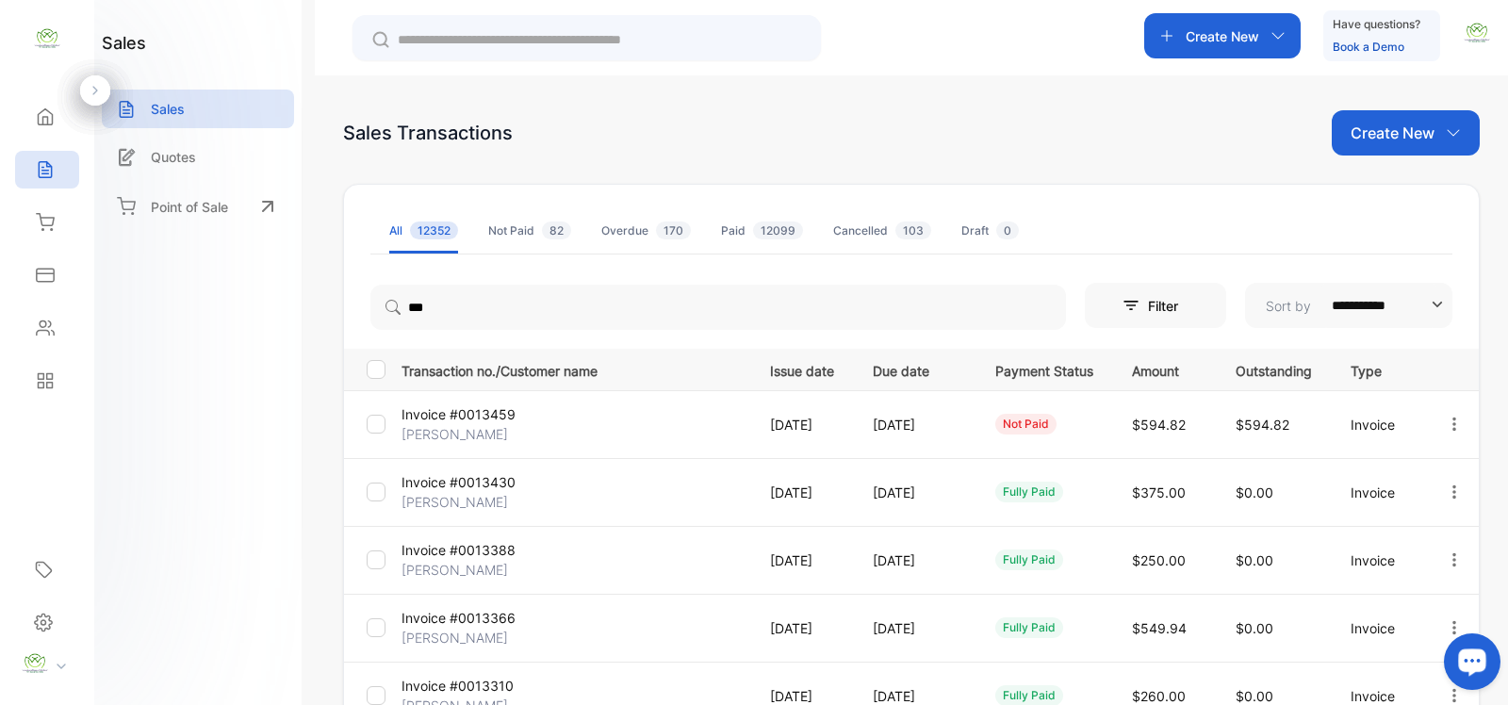
click at [168, 107] on p "Sales" at bounding box center [168, 109] width 34 height 20
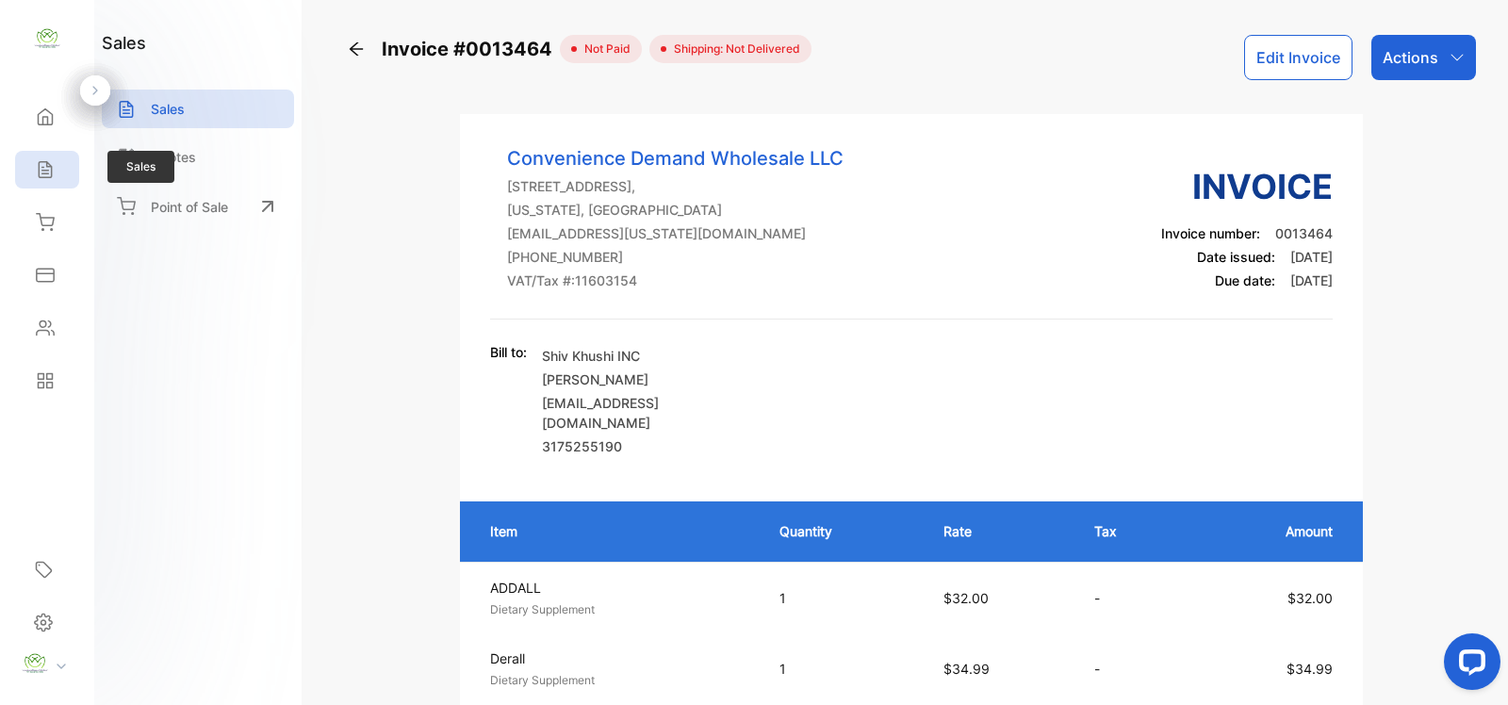
click at [62, 177] on div "Sales" at bounding box center [47, 170] width 64 height 38
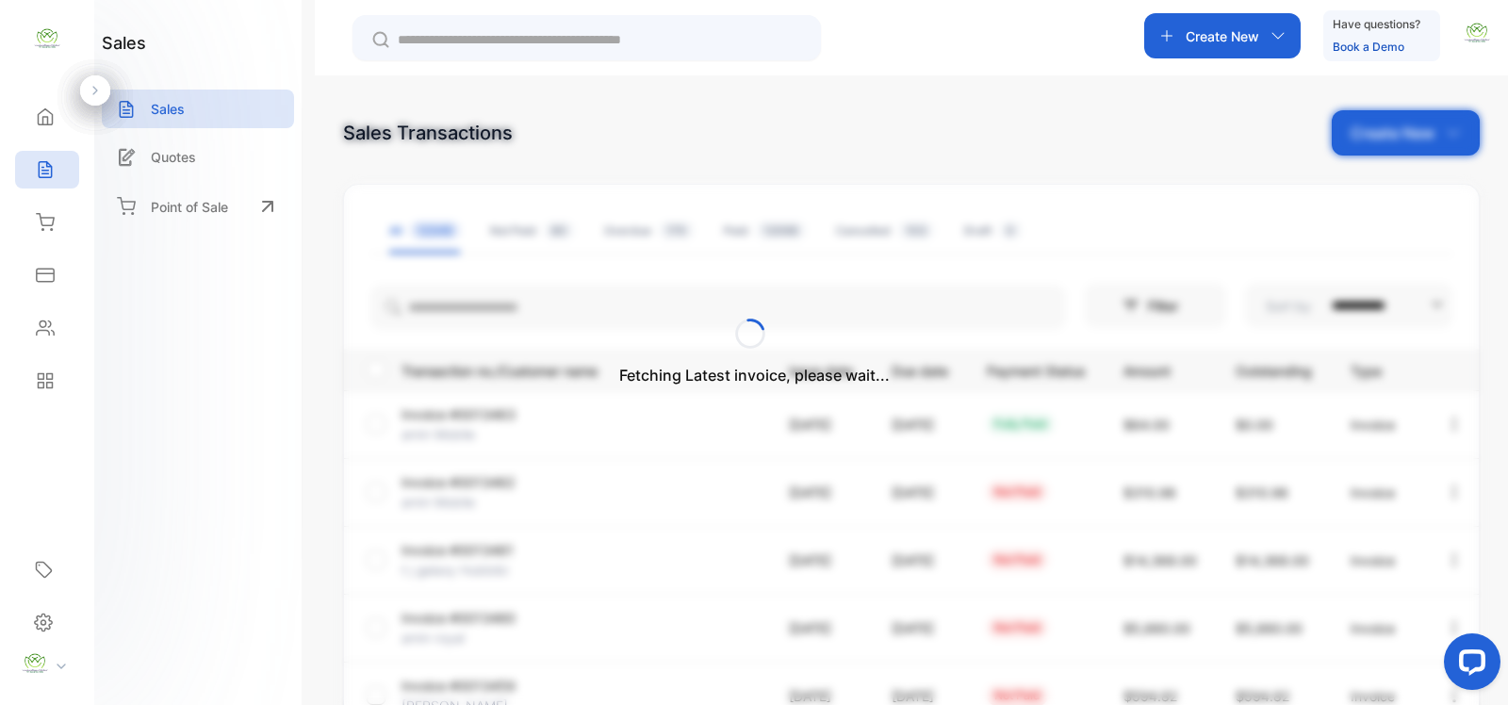
click at [713, 49] on div "Fetching Latest invoice, please wait..." at bounding box center [754, 352] width 1508 height 705
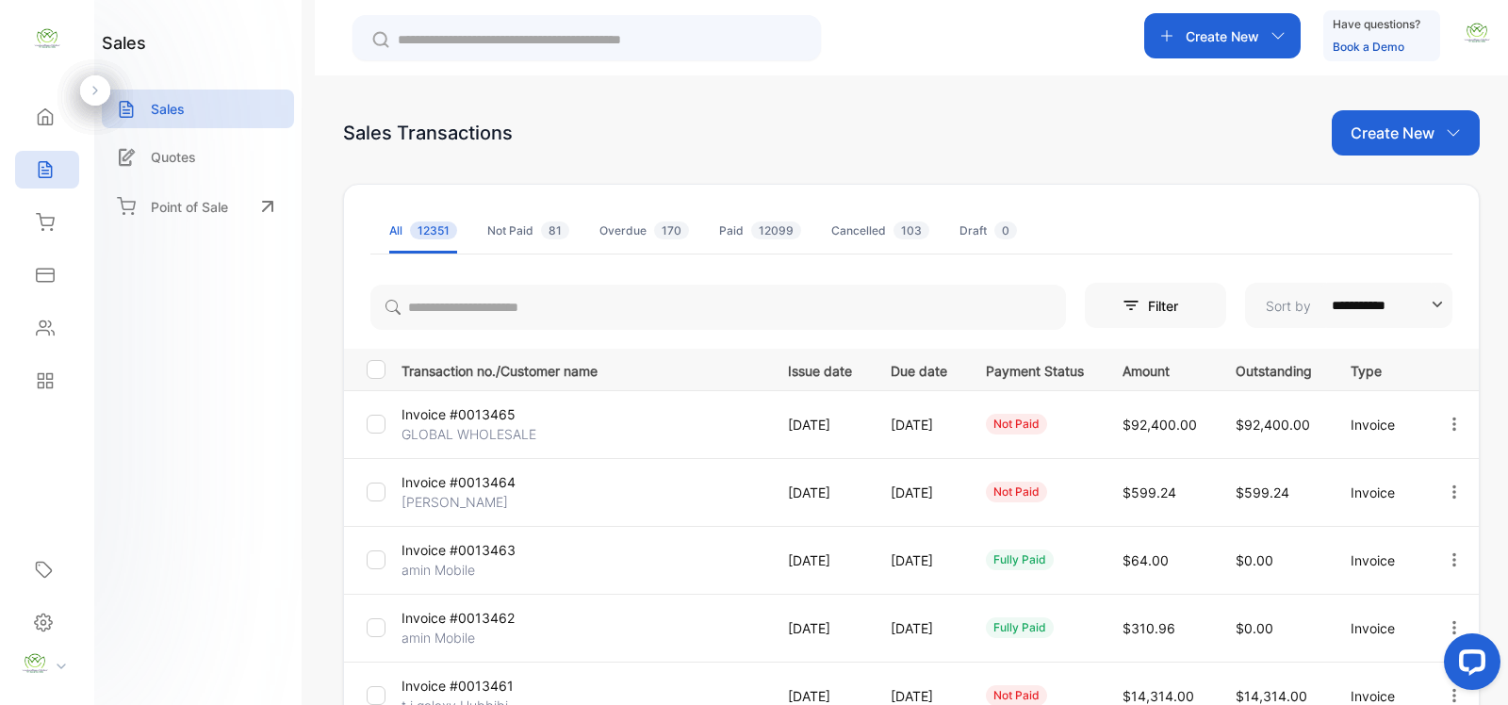
drag, startPoint x: 662, startPoint y: 40, endPoint x: 672, endPoint y: 33, distance: 12.3
click at [672, 33] on input "text" at bounding box center [600, 40] width 404 height 20
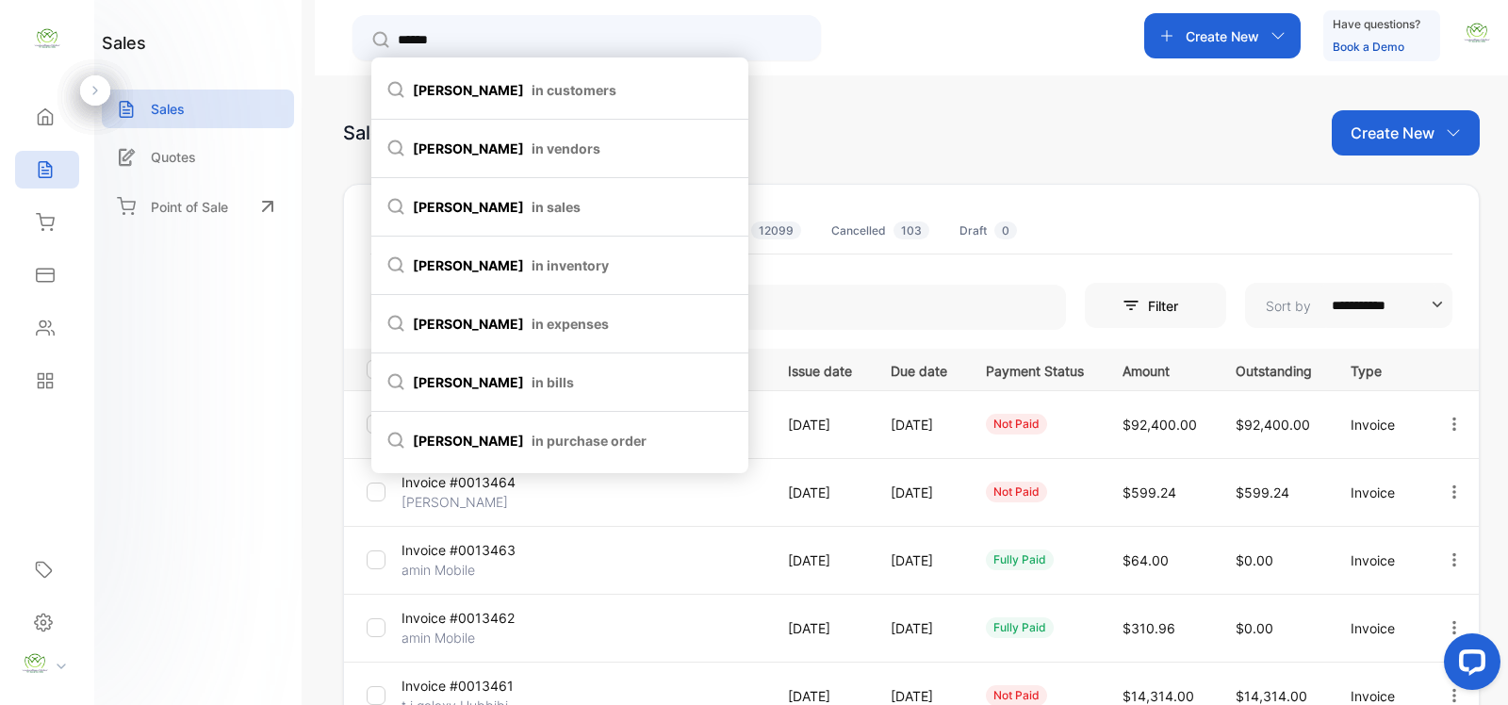
type input "******"
click at [578, 114] on li "hardik in customers" at bounding box center [559, 90] width 377 height 58
type input "******"
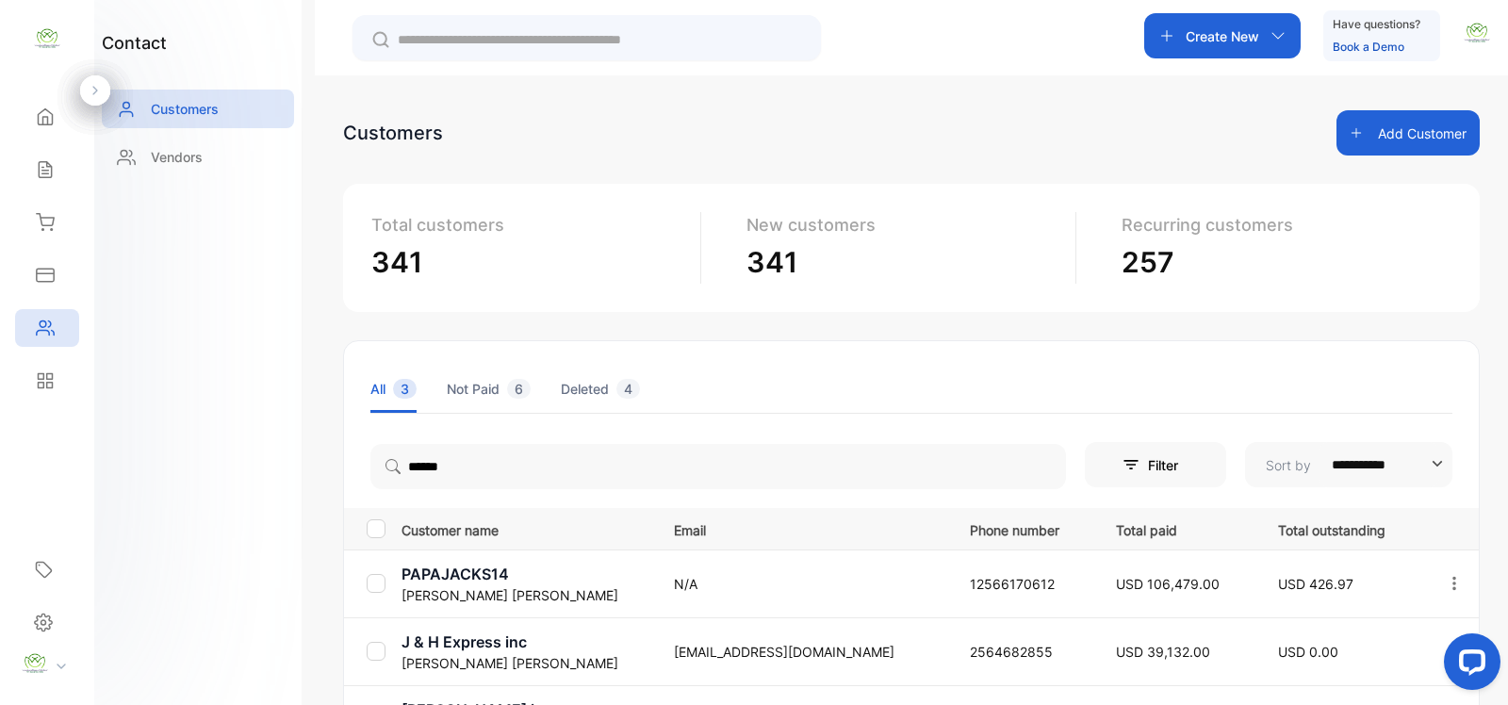
click at [491, 575] on p "PAPAJACKS14" at bounding box center [526, 574] width 249 height 23
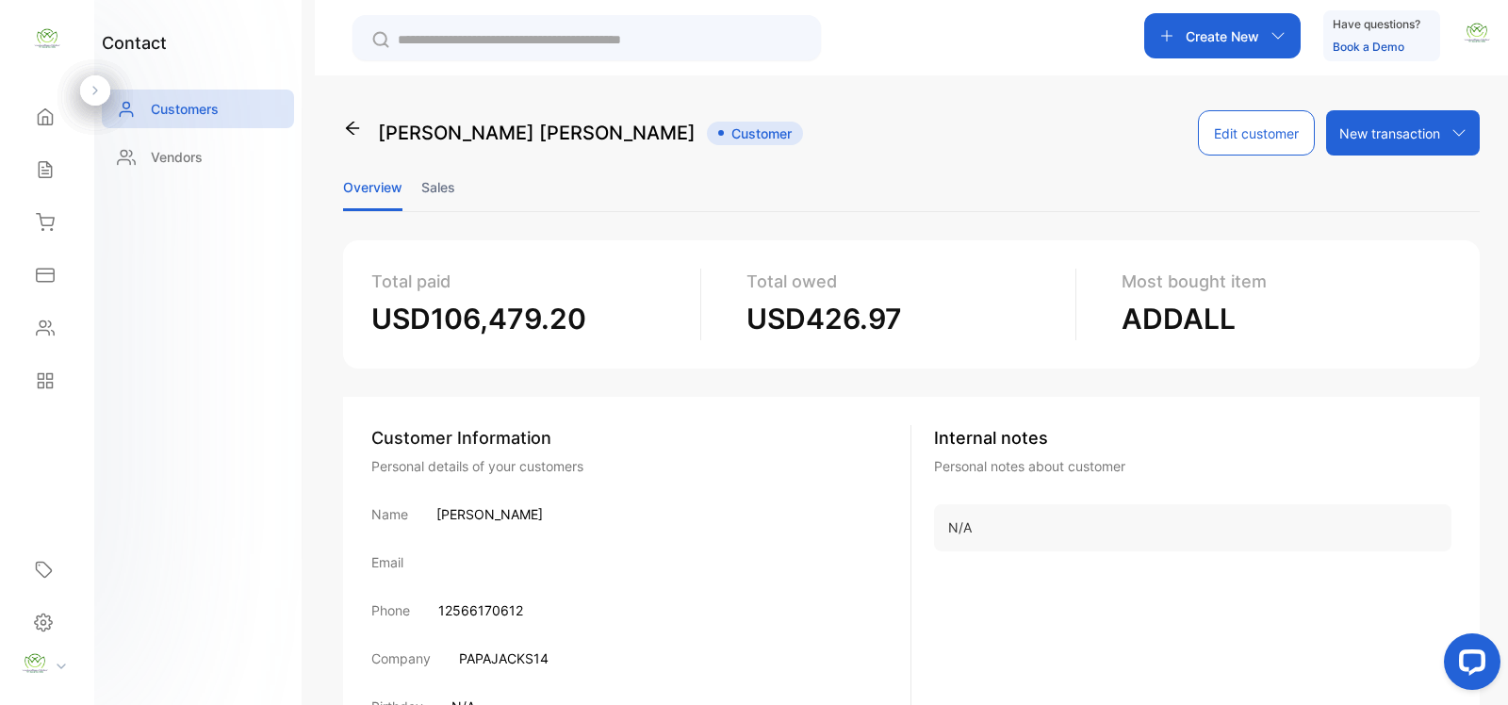
click at [473, 194] on ul "Overview Sales" at bounding box center [911, 187] width 1137 height 49
click at [459, 193] on ul "Overview Sales" at bounding box center [911, 187] width 1137 height 49
click at [448, 182] on li "Sales" at bounding box center [438, 187] width 34 height 48
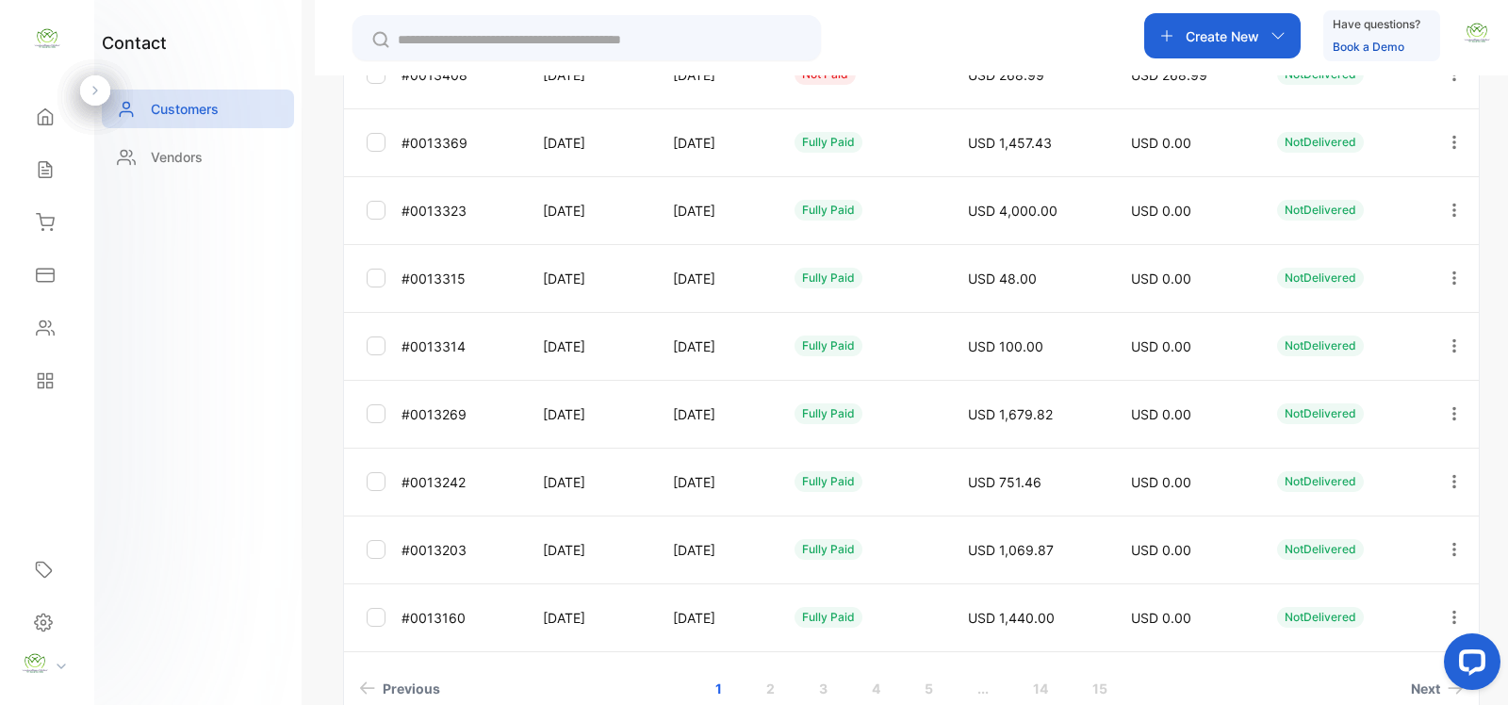
scroll to position [548, 0]
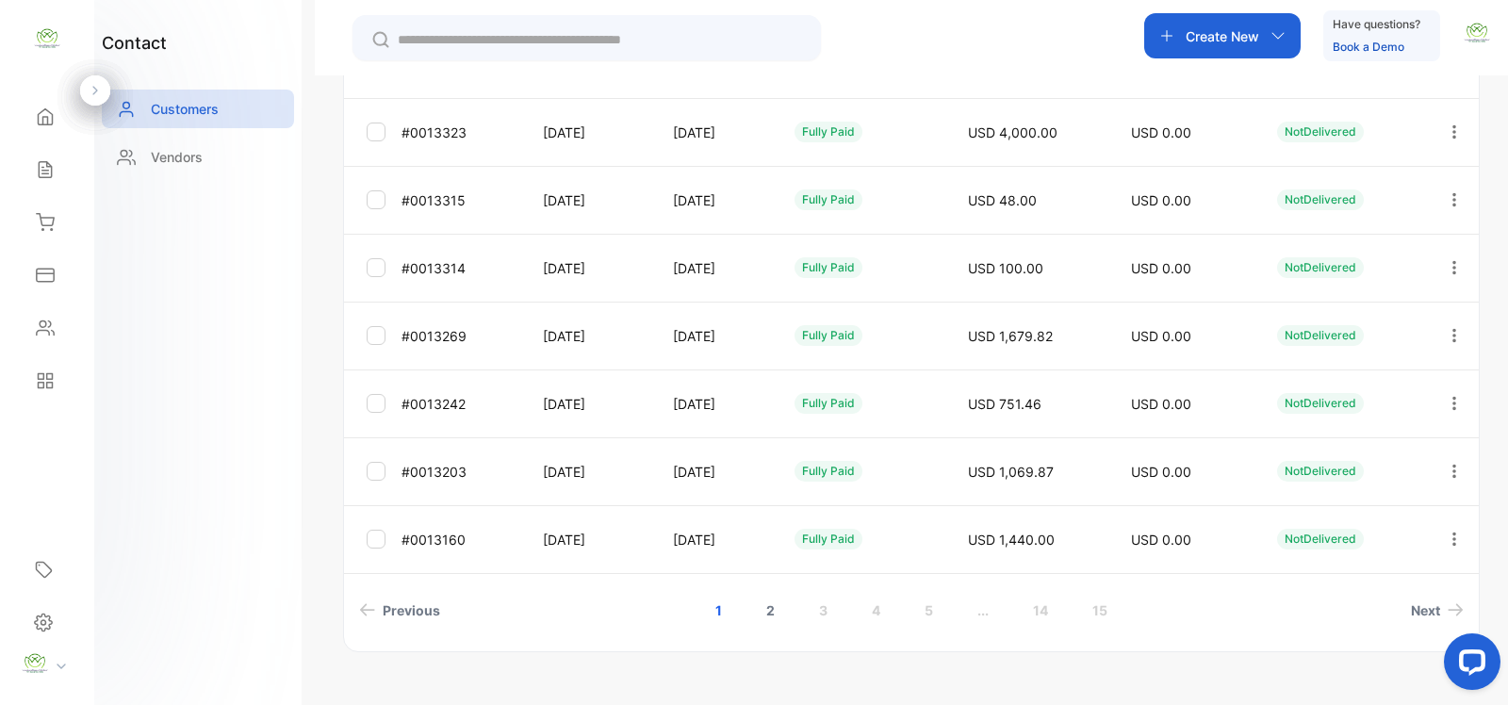
click at [760, 625] on link "2" at bounding box center [771, 610] width 54 height 35
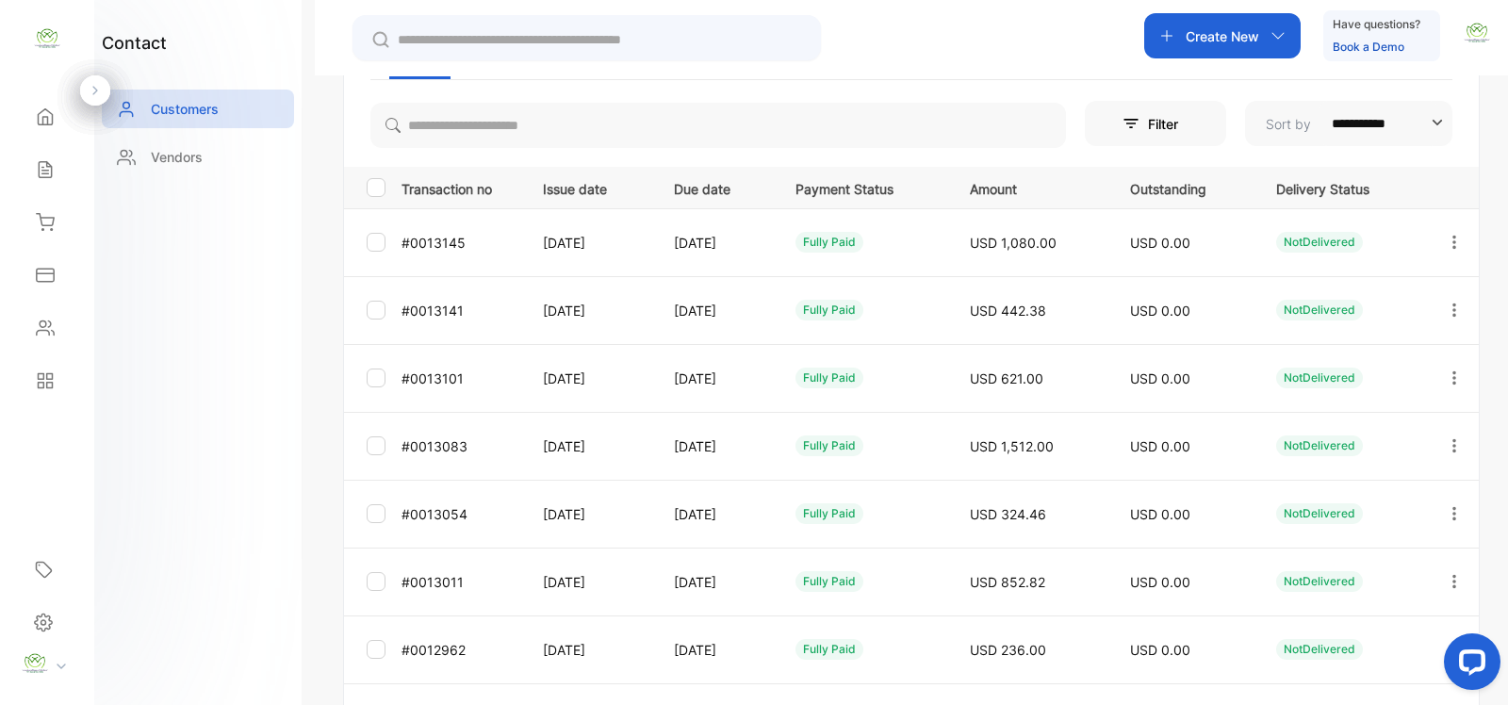
scroll to position [0, 0]
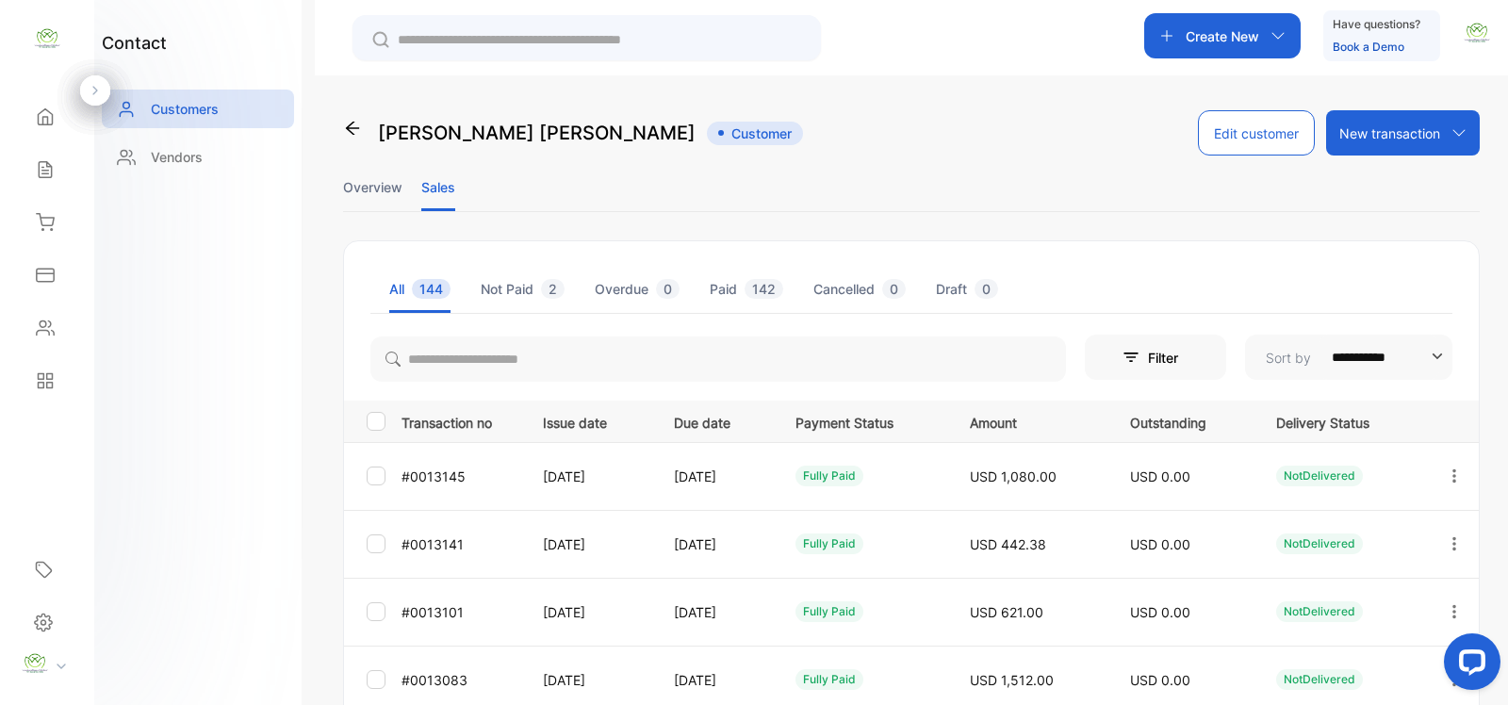
click at [576, 467] on td "Aug 28, 2025" at bounding box center [585, 476] width 131 height 68
click at [1447, 472] on icon "button" at bounding box center [1454, 476] width 17 height 17
click at [1374, 534] on div "View" at bounding box center [1369, 534] width 212 height 38
click at [71, 118] on div "Home" at bounding box center [47, 117] width 64 height 38
